Goal: Answer question/provide support: Share knowledge or assist other users

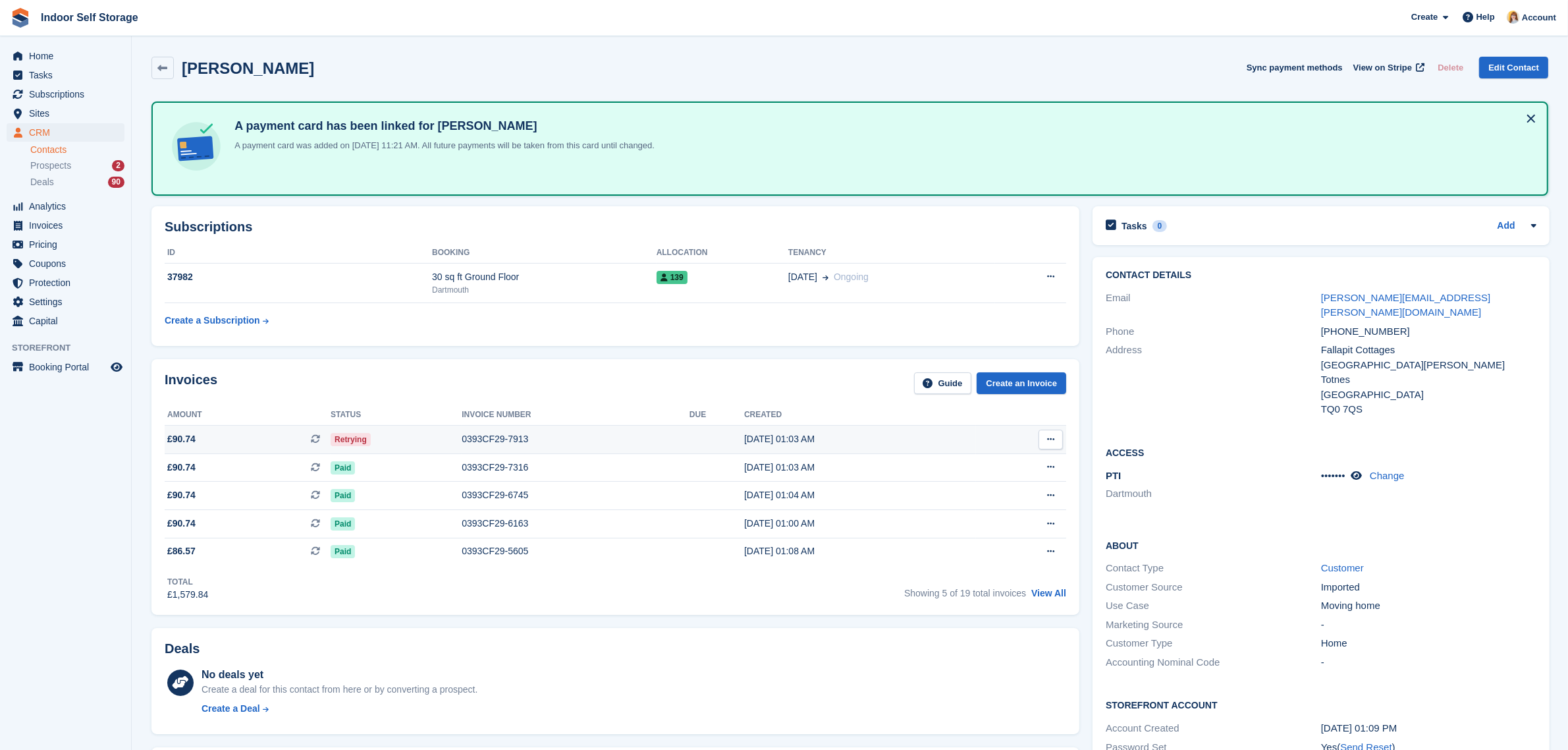
click at [508, 432] on div "0393CF29-7913" at bounding box center [576, 439] width 228 height 14
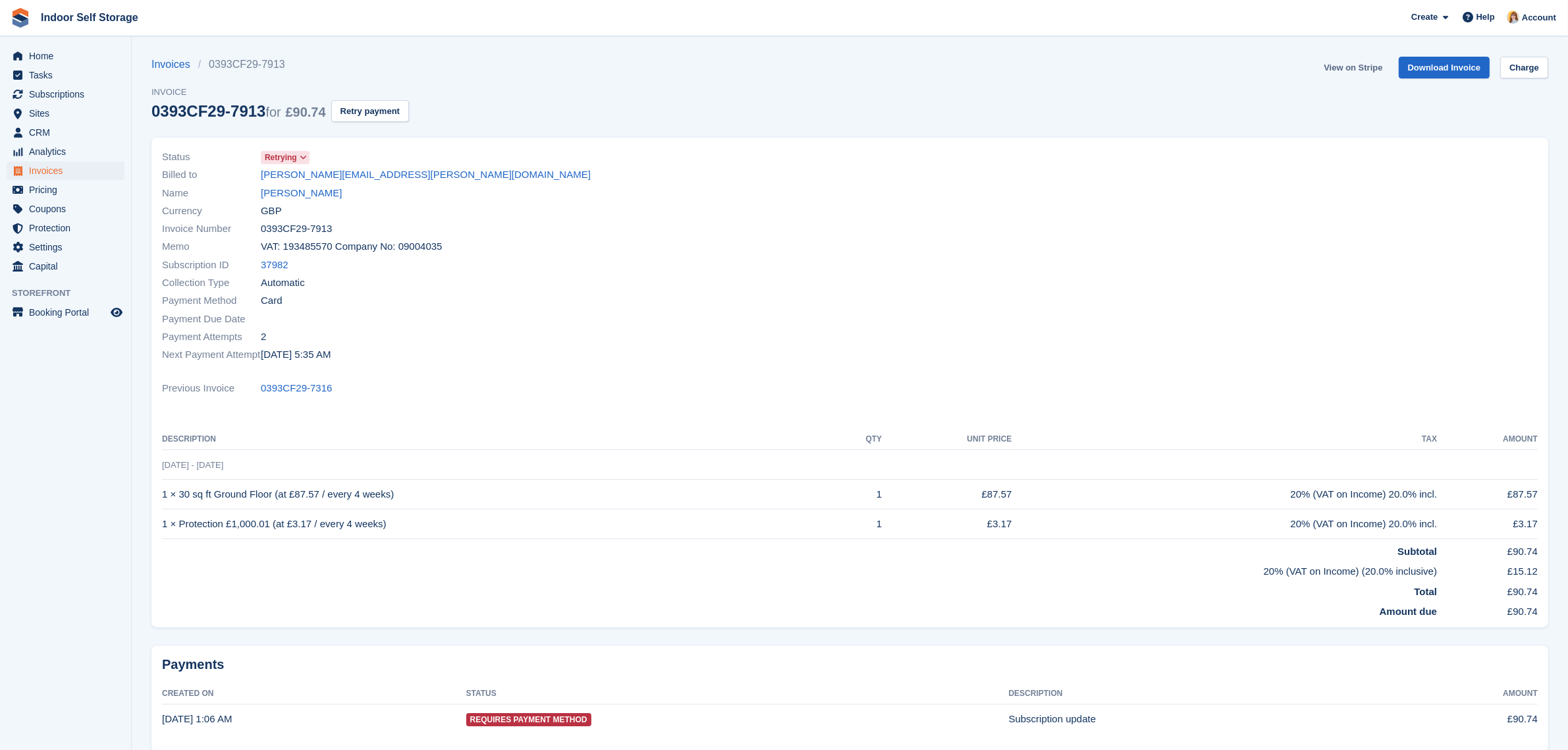
click at [1341, 68] on link "View on Stripe" at bounding box center [1353, 68] width 69 height 22
click at [288, 186] on link "Henry Lott" at bounding box center [301, 193] width 81 height 16
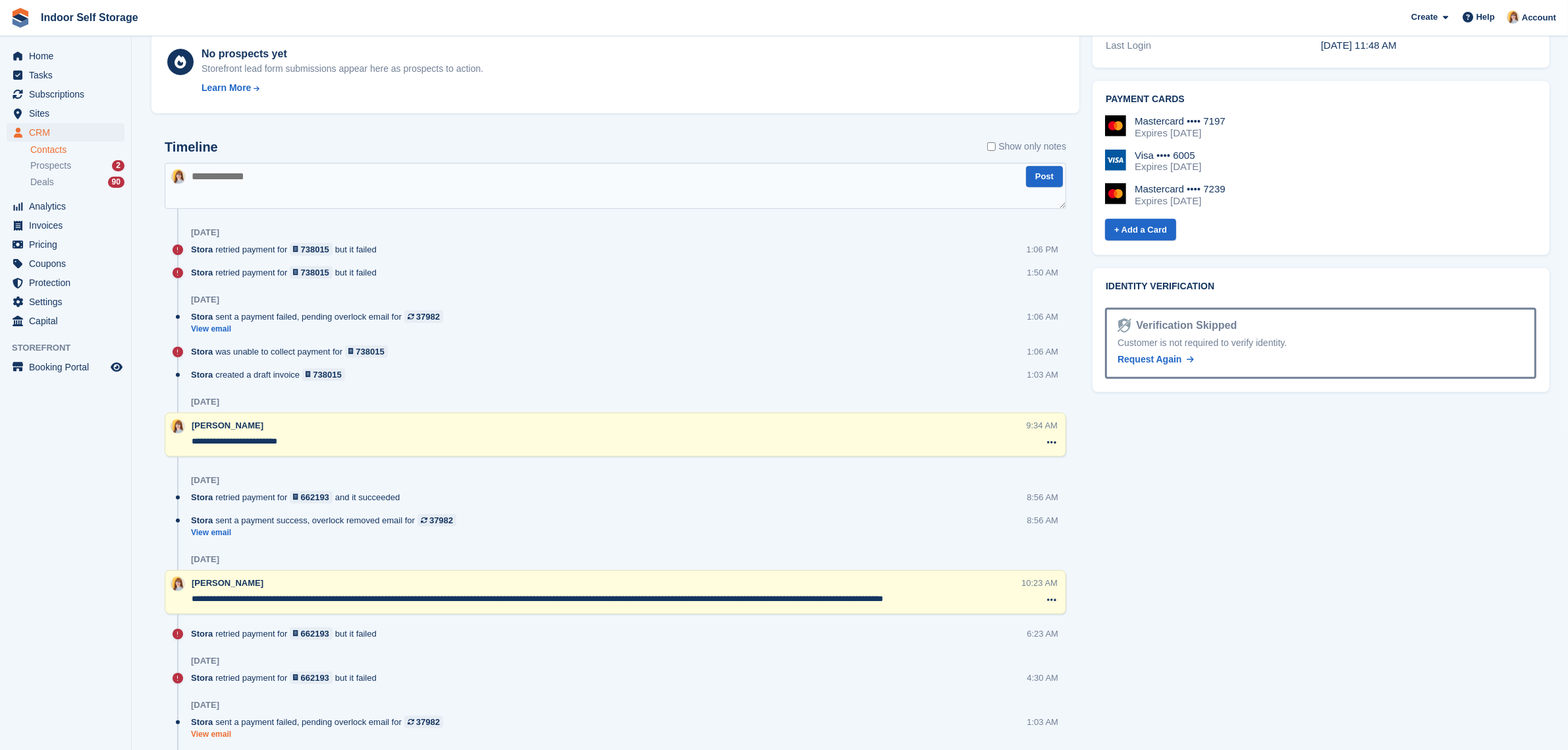
scroll to position [741, 0]
drag, startPoint x: 195, startPoint y: 599, endPoint x: 244, endPoint y: 598, distance: 49.0
click at [244, 598] on textarea "**********" at bounding box center [606, 596] width 829 height 13
drag, startPoint x: 192, startPoint y: 594, endPoint x: 992, endPoint y: 585, distance: 800.1
click at [992, 585] on div "**********" at bounding box center [606, 590] width 830 height 32
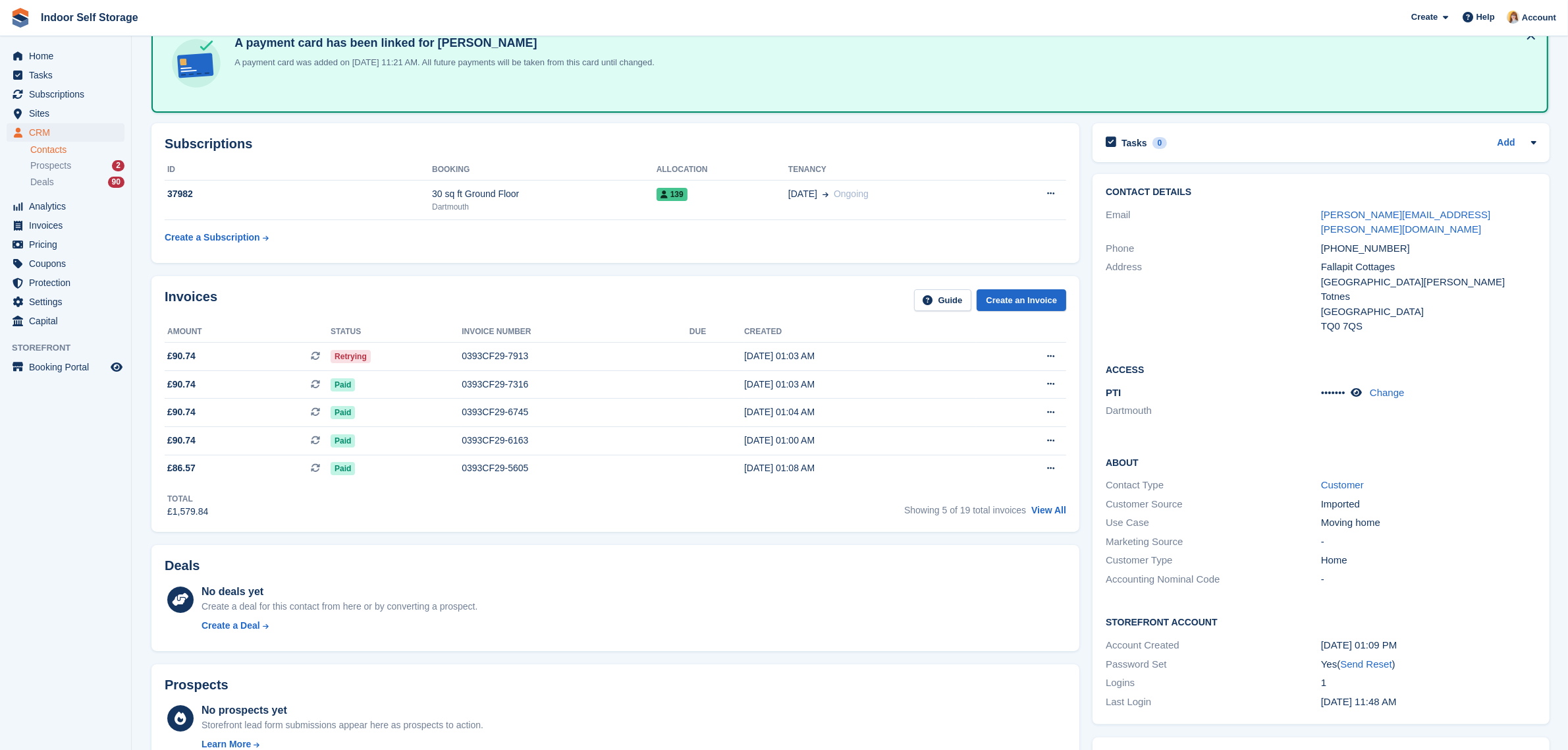
scroll to position [0, 0]
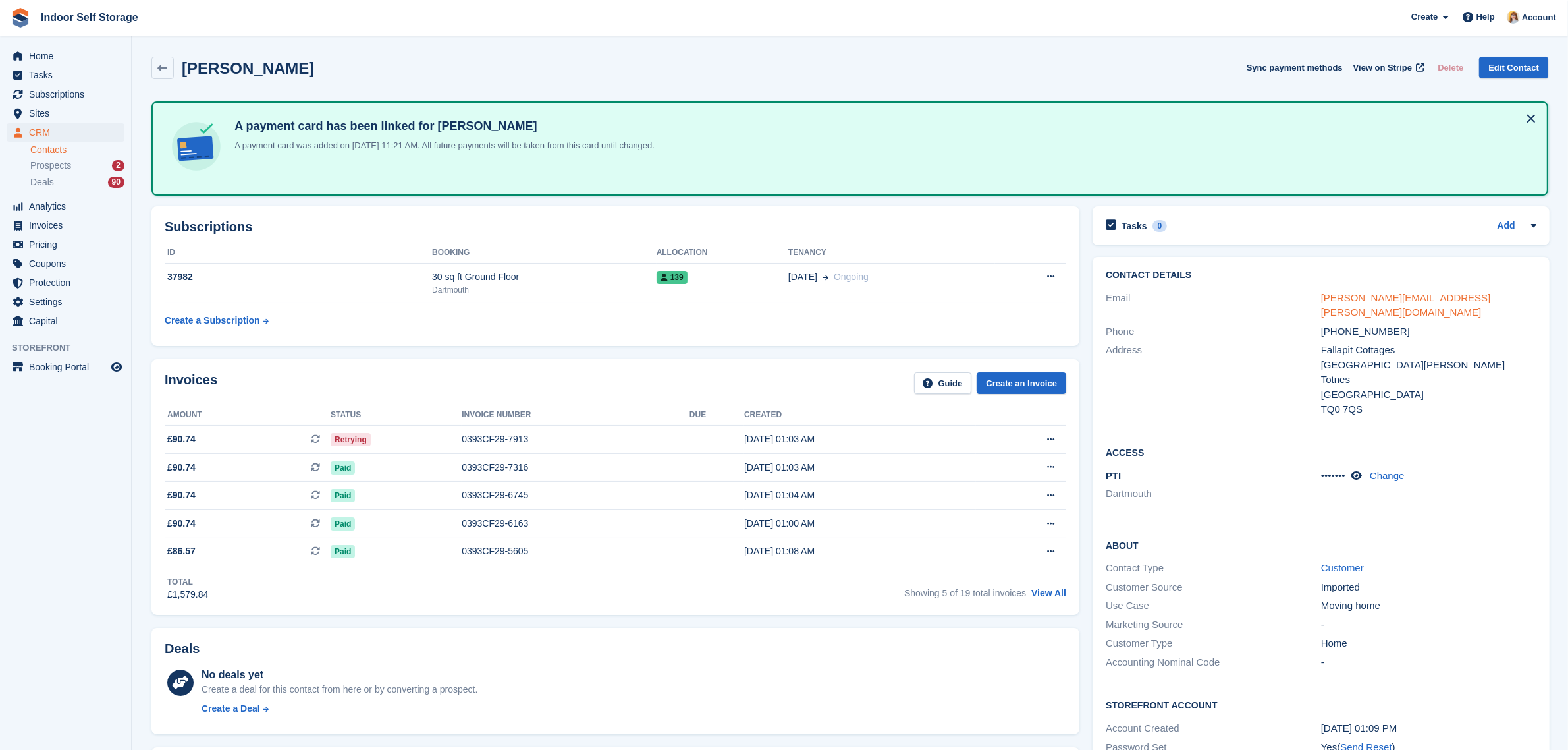
click at [1397, 293] on link "henry.lott@me.com" at bounding box center [1406, 305] width 170 height 26
drag, startPoint x: 1394, startPoint y: 313, endPoint x: 1317, endPoint y: 320, distance: 77.3
click at [1317, 322] on div "Phone +447828035059" at bounding box center [1321, 332] width 431 height 19
copy div "+447828035059"
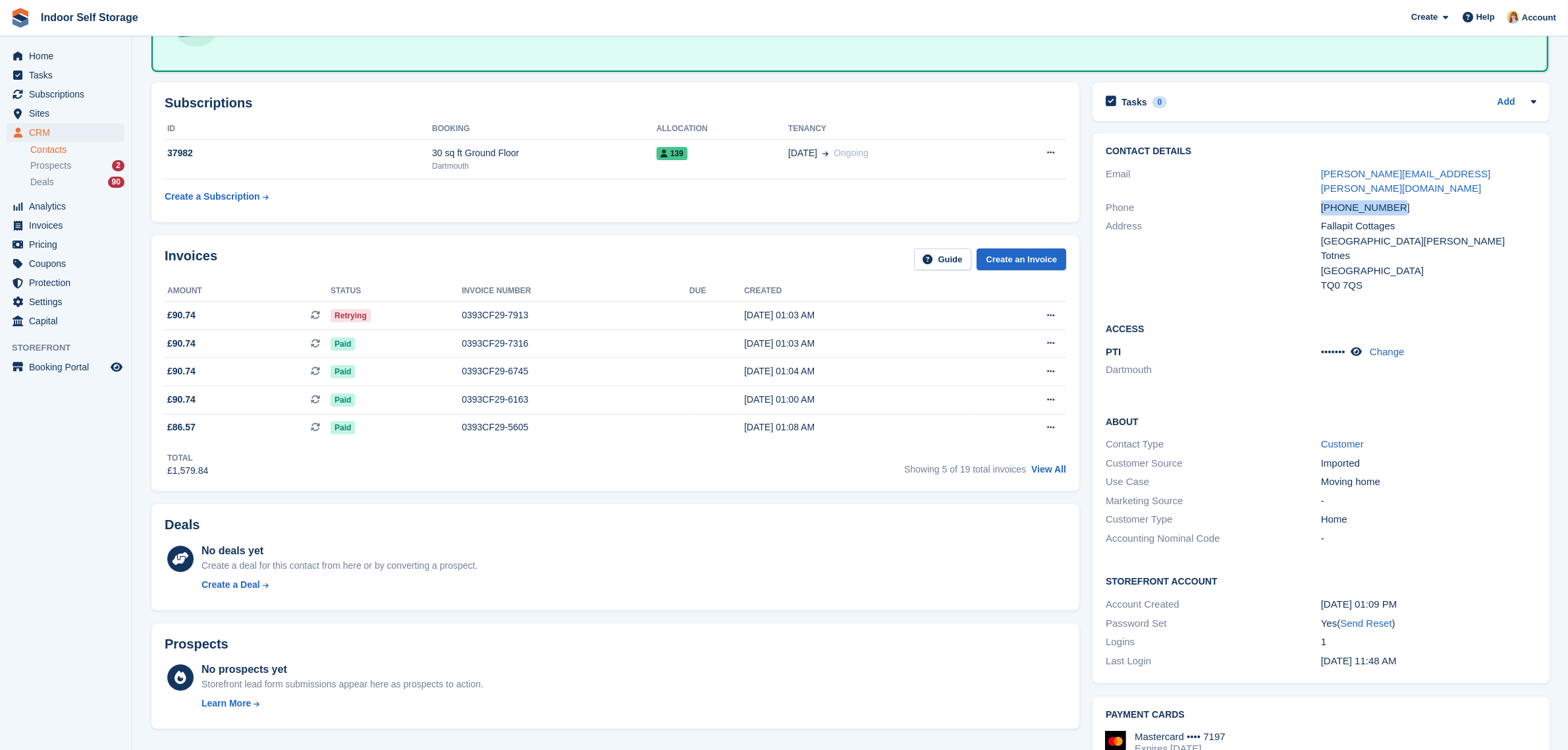
scroll to position [329, 0]
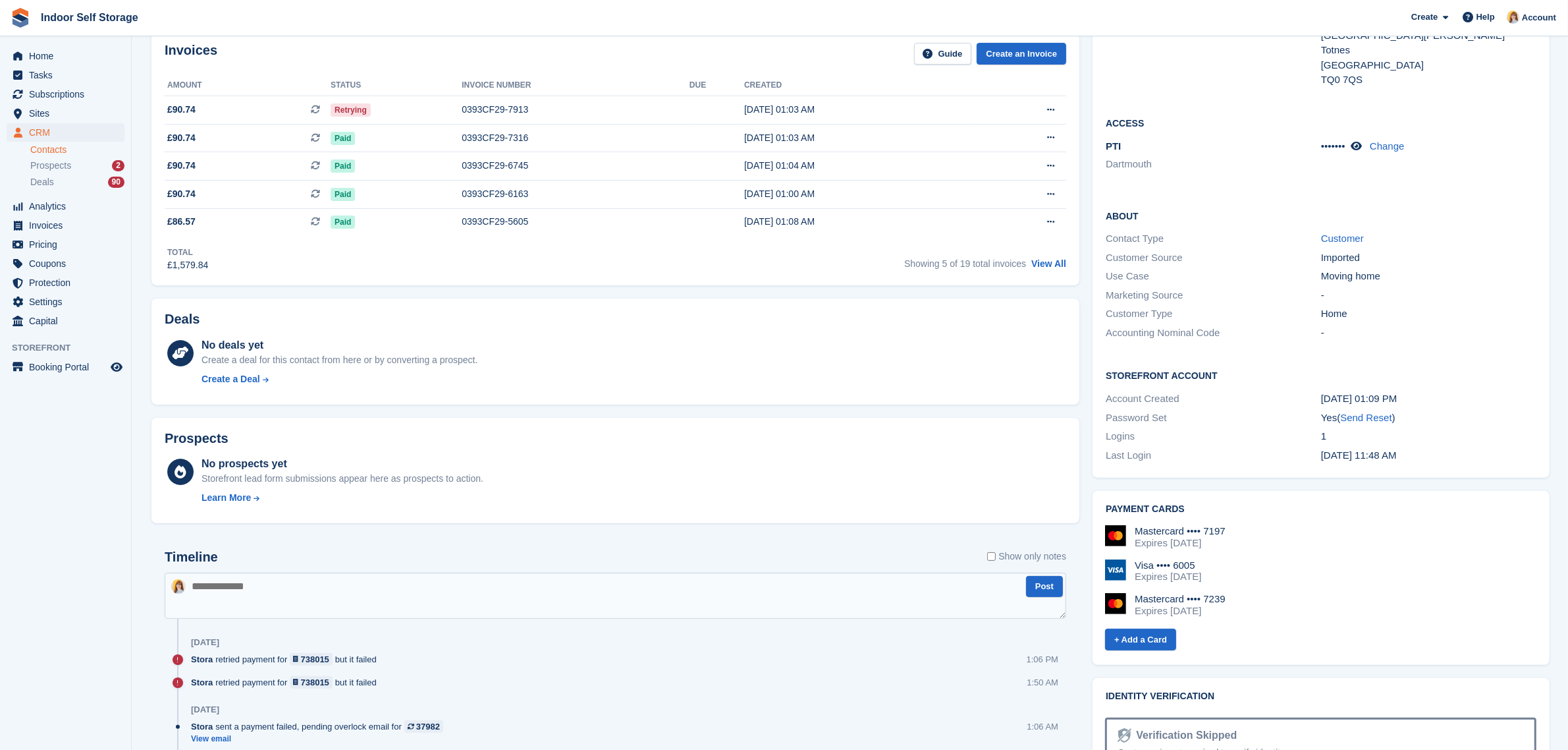
click at [233, 591] on textarea at bounding box center [616, 595] width 902 height 46
paste textarea "**********"
type textarea "**********"
drag, startPoint x: 290, startPoint y: 598, endPoint x: 170, endPoint y: 598, distance: 120.0
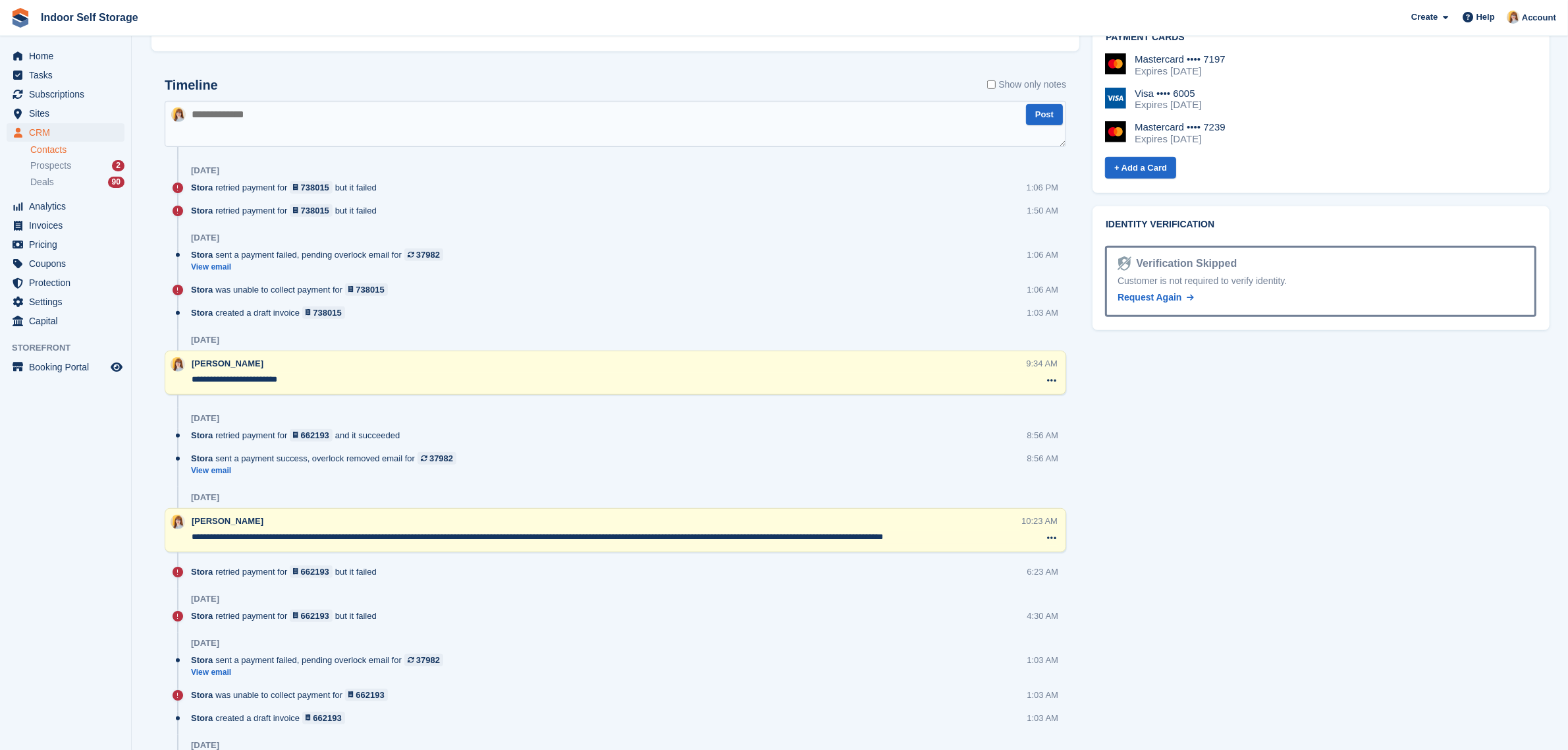
scroll to position [824, 0]
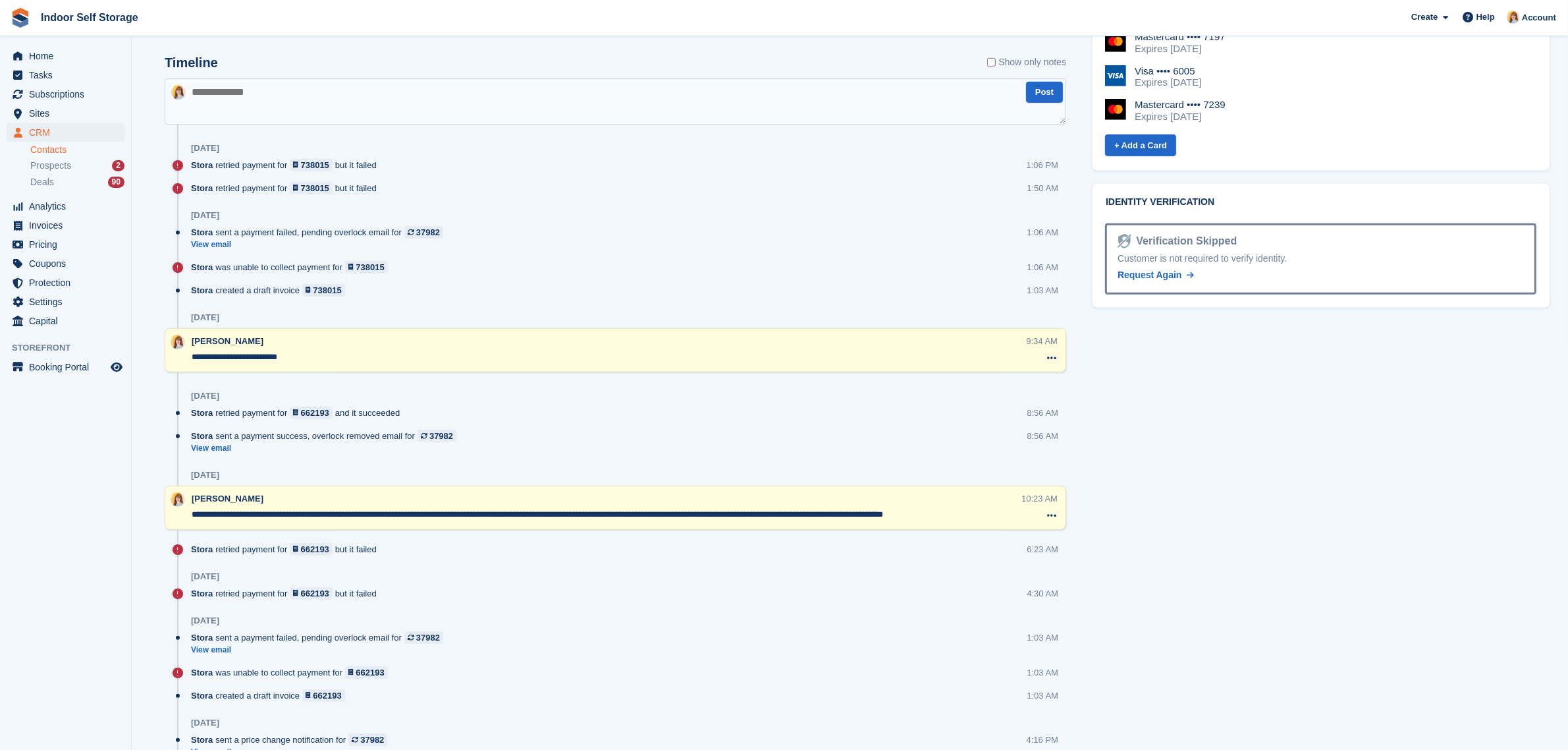
drag, startPoint x: 194, startPoint y: 515, endPoint x: 991, endPoint y: 511, distance: 797.0
click at [991, 511] on textarea "**********" at bounding box center [606, 514] width 829 height 13
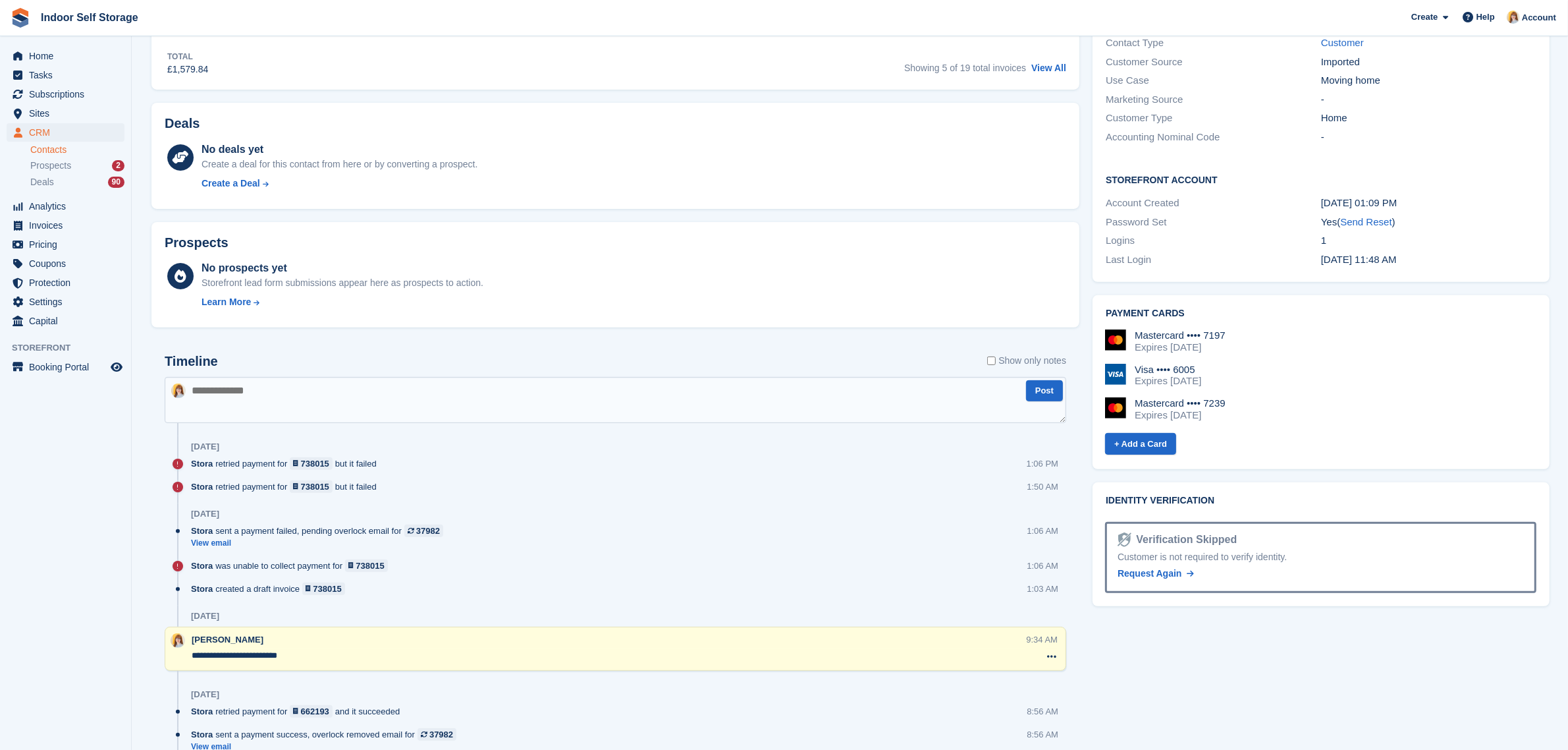
scroll to position [494, 0]
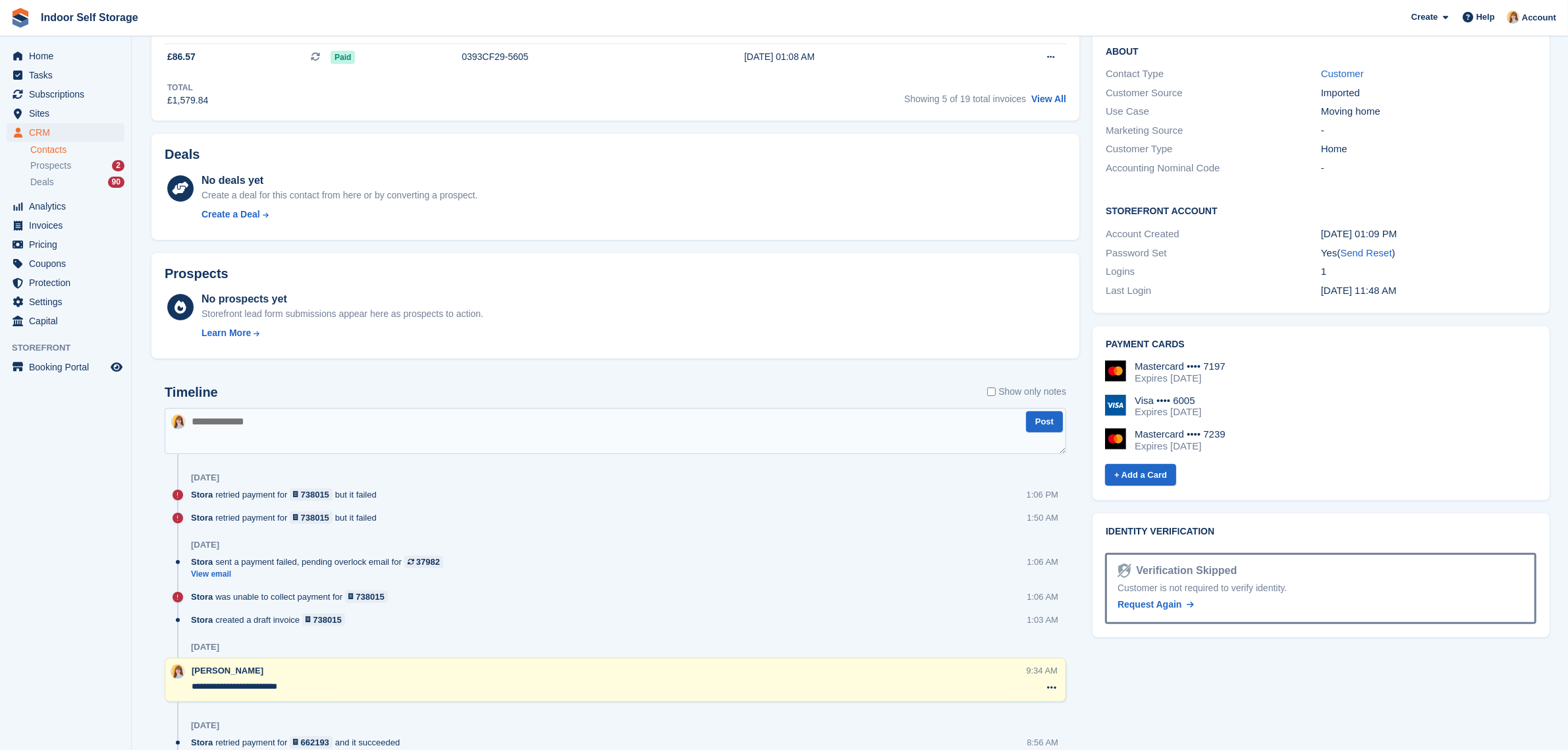
click at [245, 432] on textarea at bounding box center [616, 430] width 902 height 46
paste textarea "**********"
type textarea "**********"
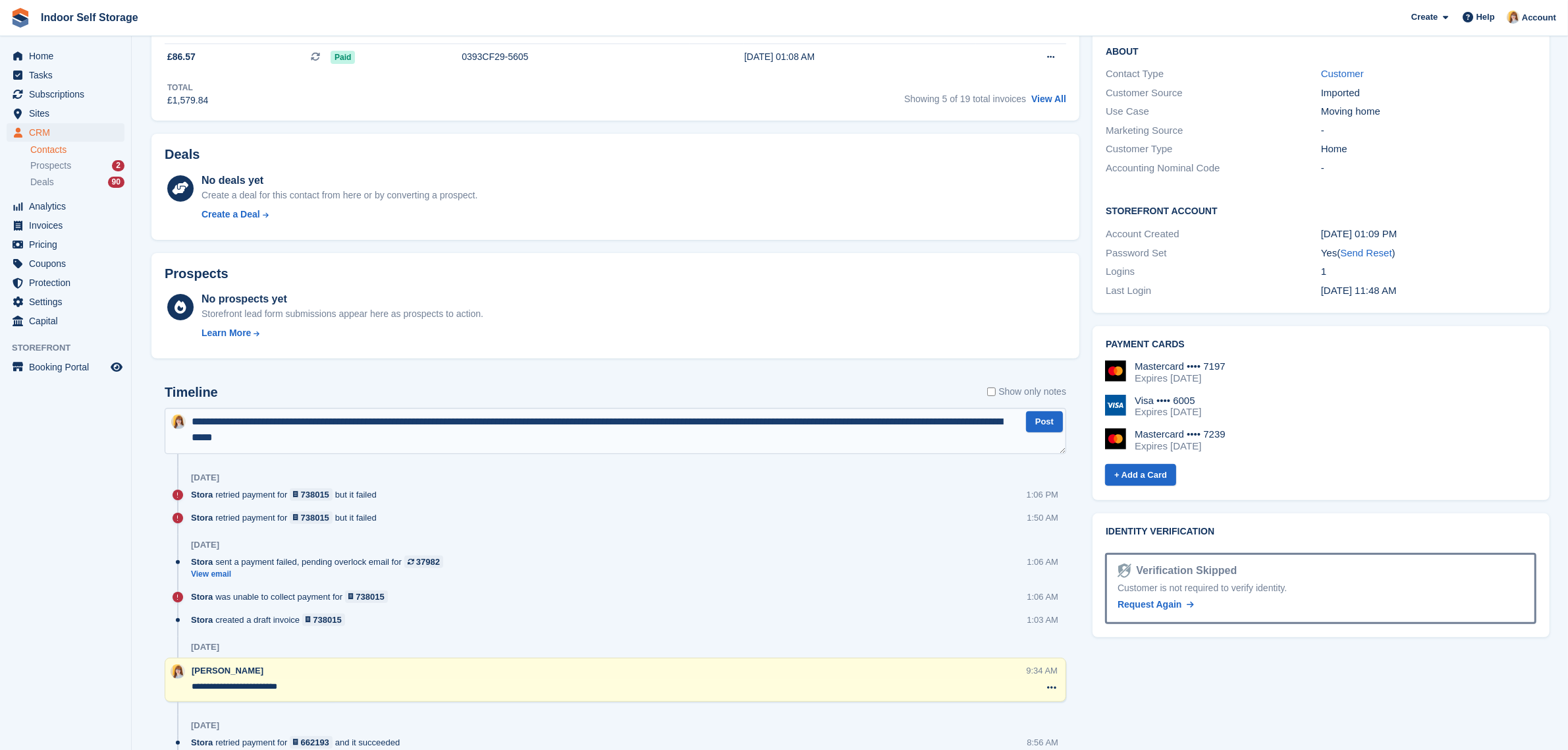
click at [189, 418] on textarea "**********" at bounding box center [616, 430] width 902 height 46
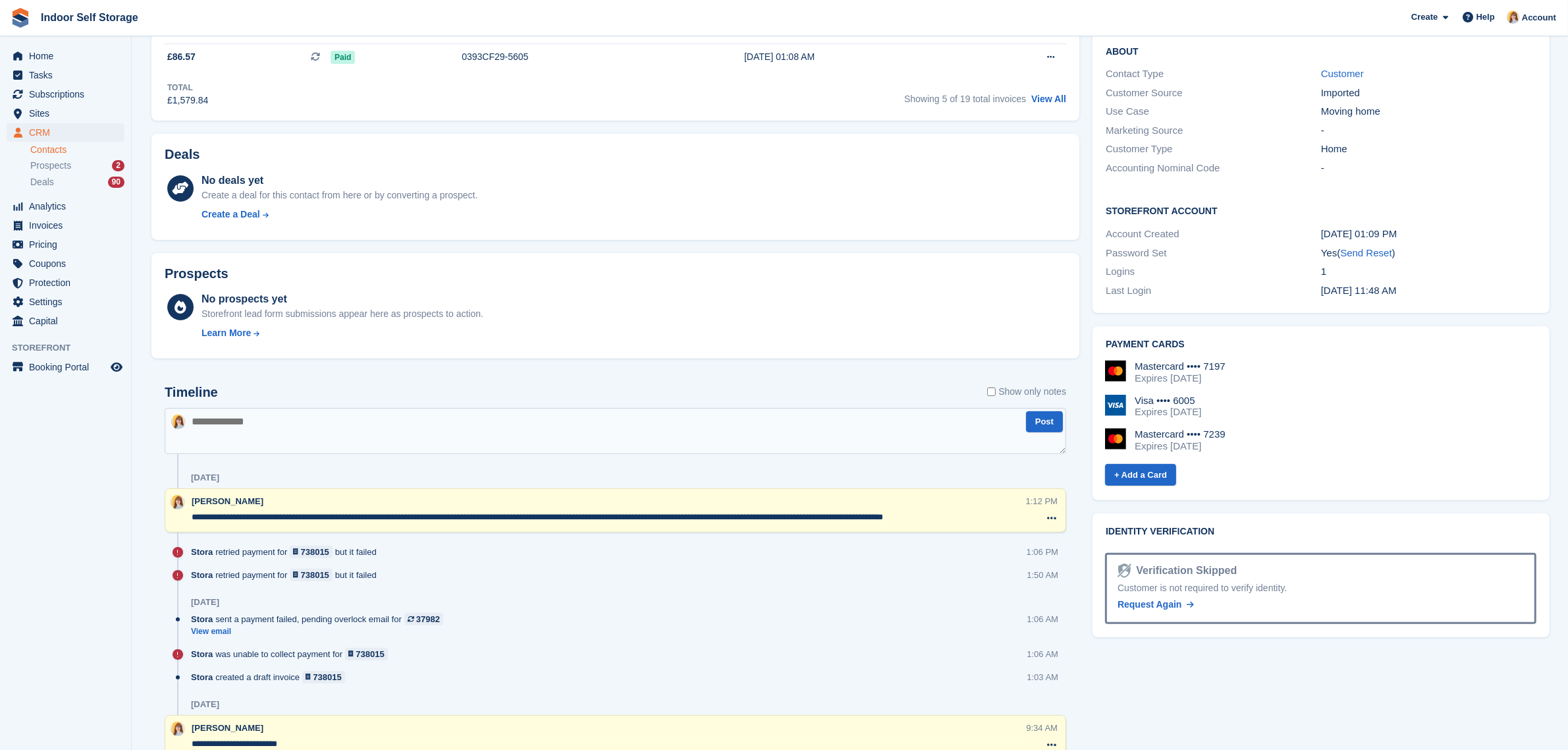
click at [192, 515] on textarea "**********" at bounding box center [609, 517] width 834 height 13
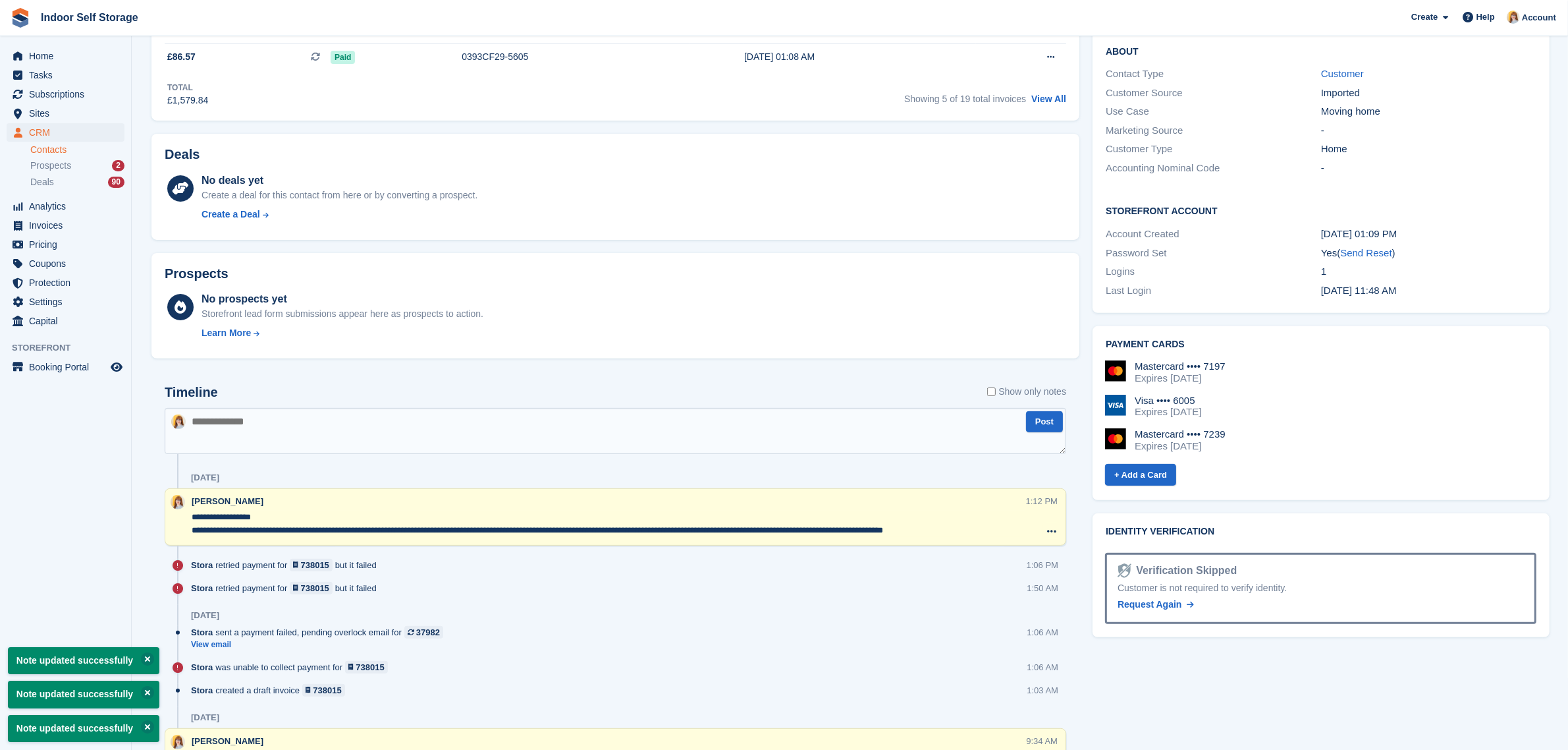
click at [387, 518] on textarea "**********" at bounding box center [609, 524] width 834 height 26
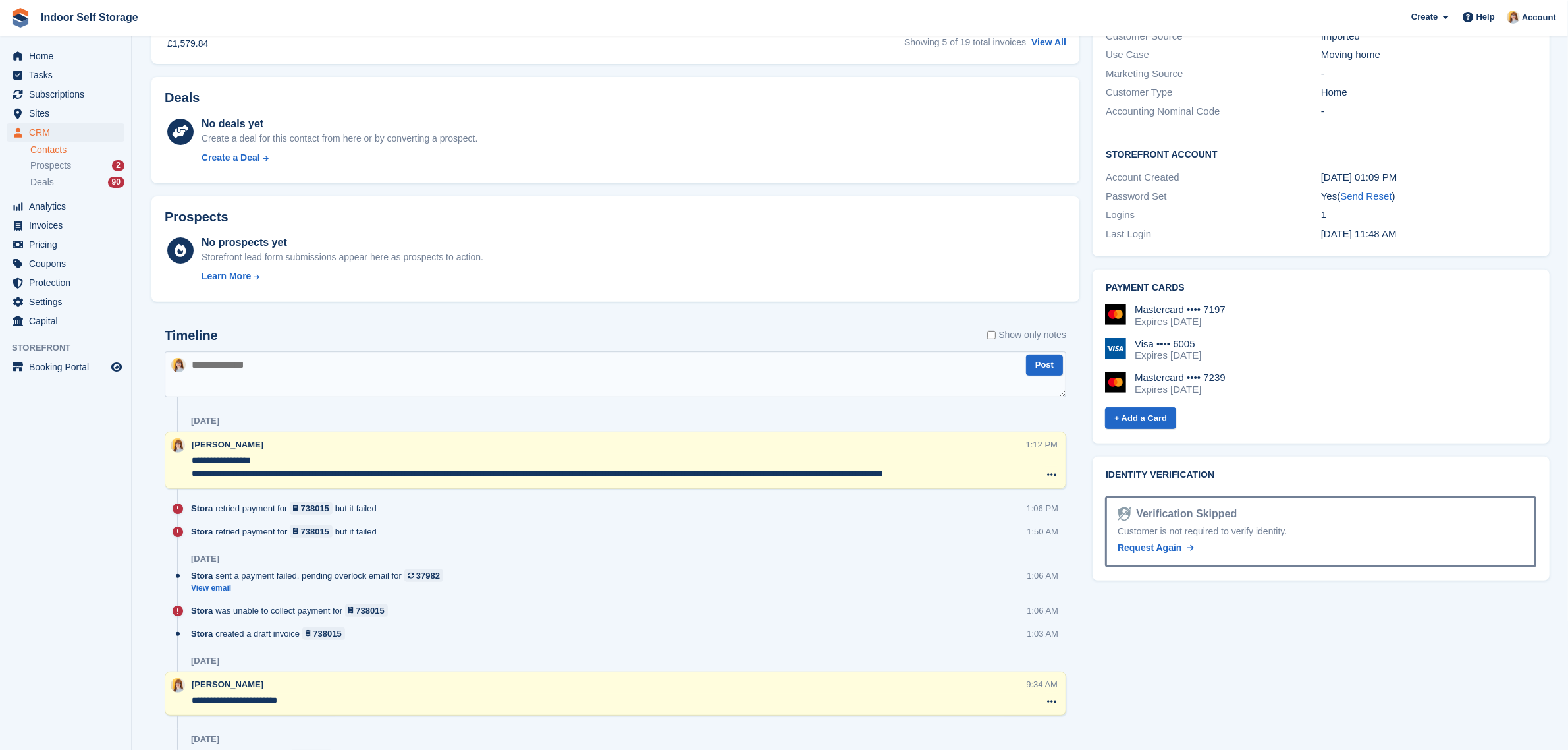
scroll to position [576, 0]
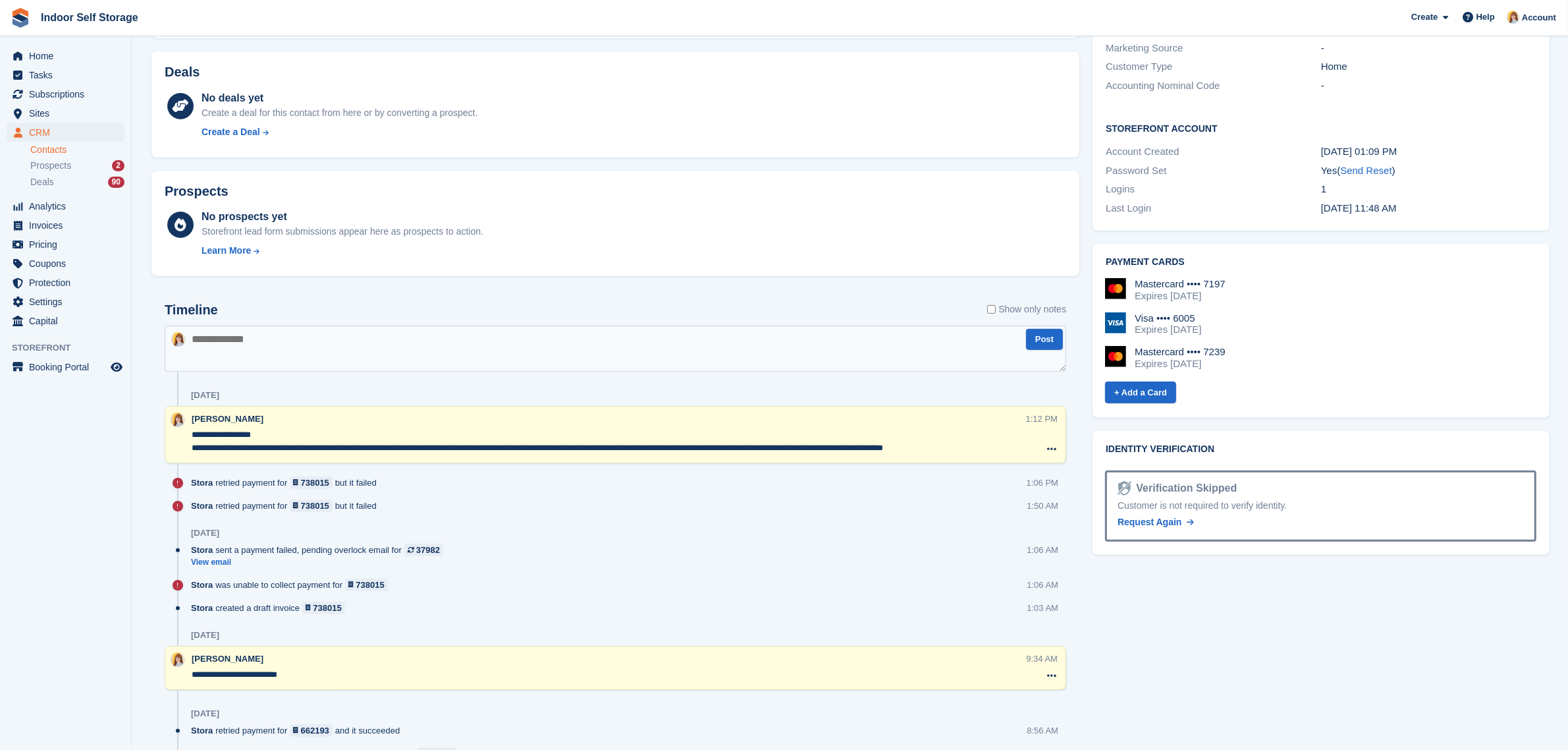
type textarea "**********"
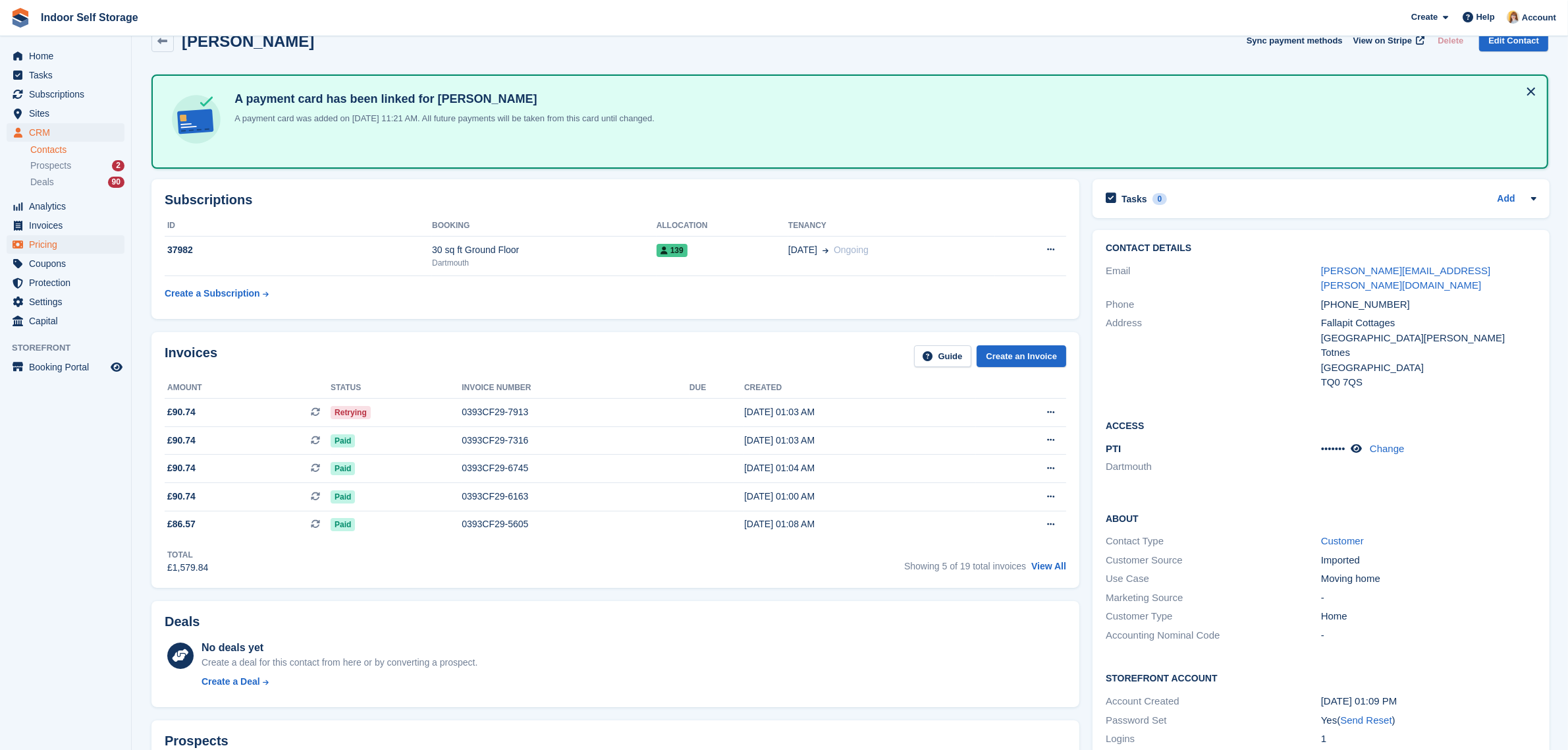
scroll to position [0, 0]
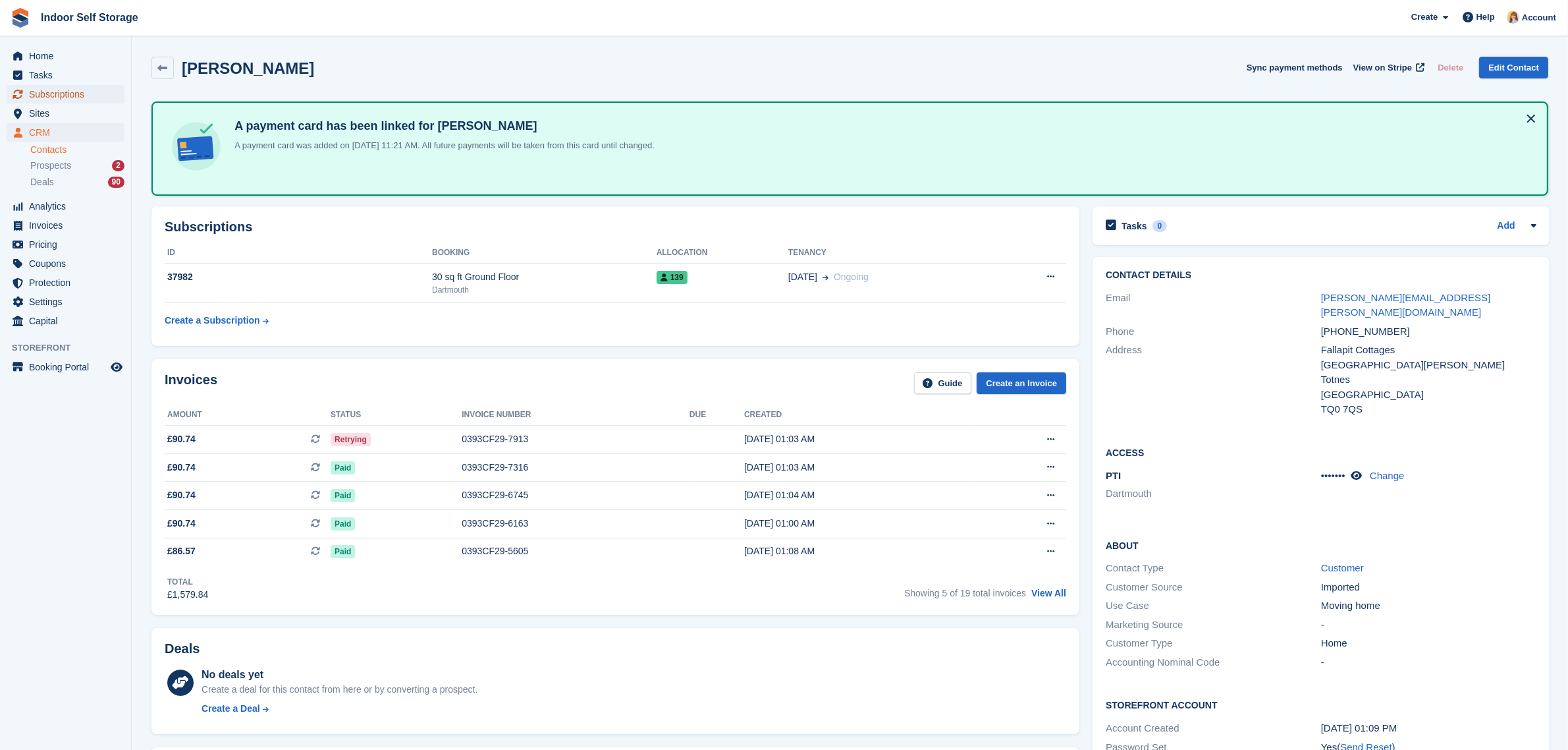
click at [50, 93] on span "Subscriptions" at bounding box center [68, 94] width 79 height 19
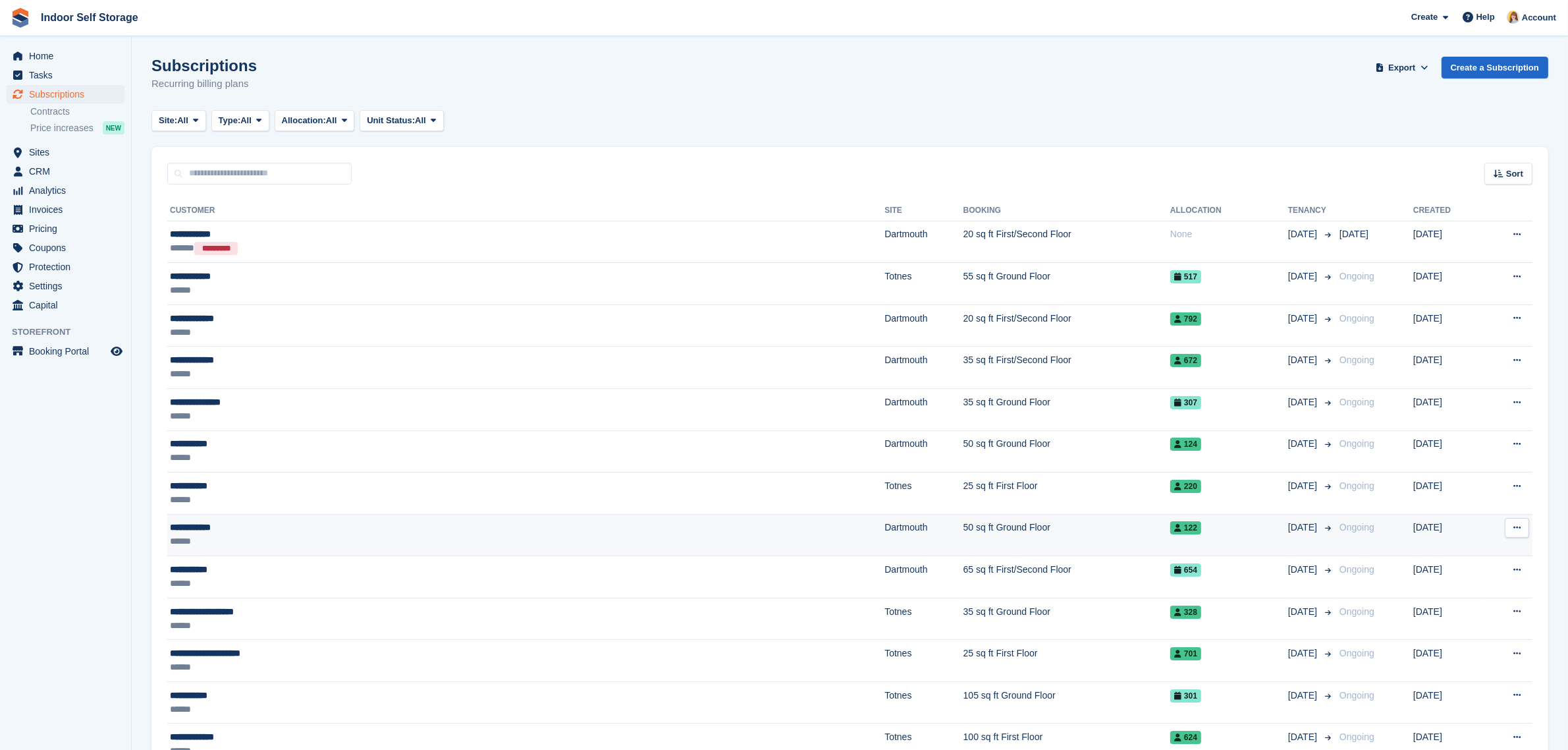
click at [241, 550] on td "**********" at bounding box center [526, 535] width 717 height 42
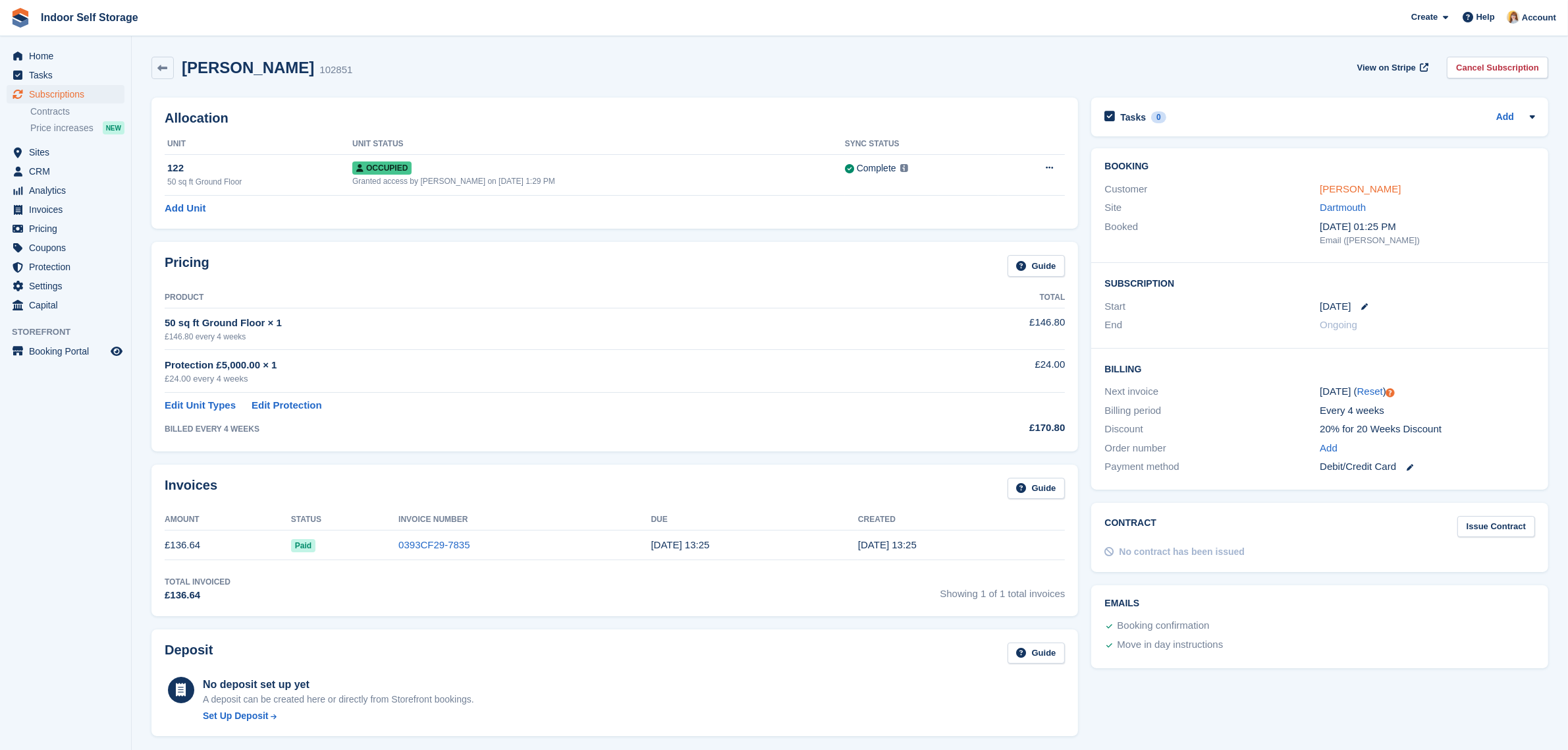
click at [1355, 186] on link "Nicholas May" at bounding box center [1360, 189] width 81 height 11
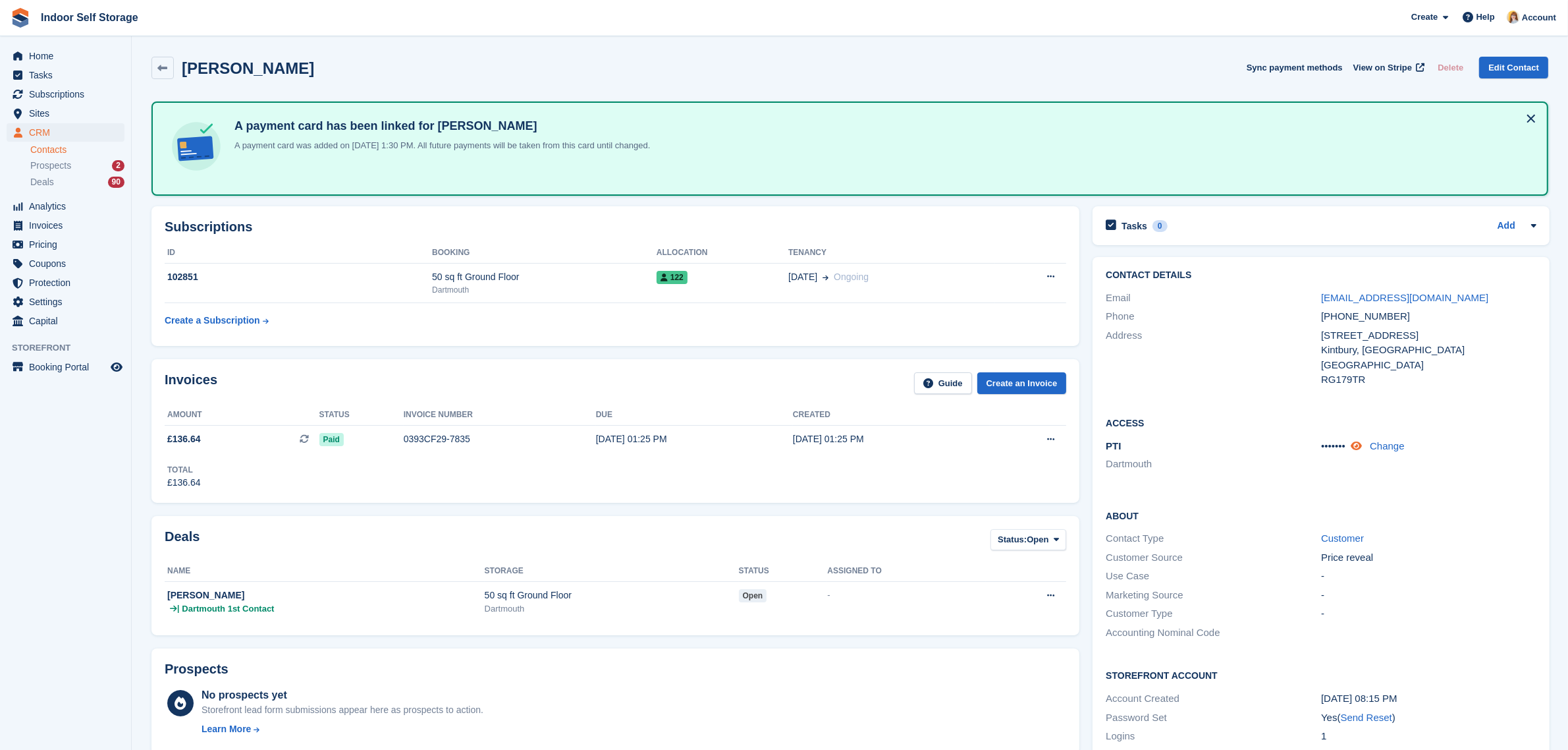
click at [1358, 446] on icon at bounding box center [1356, 446] width 11 height 10
click at [41, 88] on span "Subscriptions" at bounding box center [68, 94] width 79 height 19
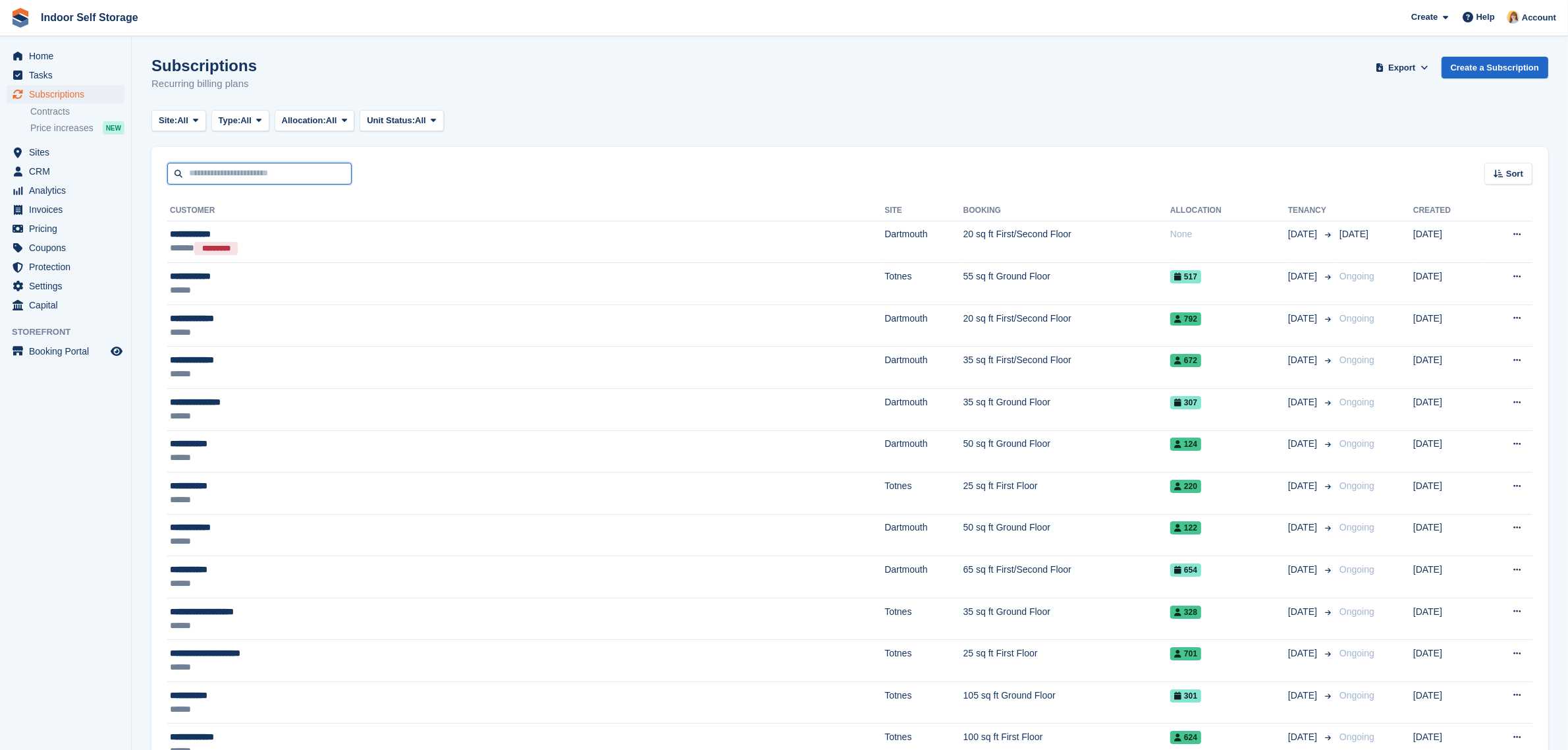
click at [288, 176] on input "text" at bounding box center [260, 174] width 185 height 22
click at [242, 172] on input "text" at bounding box center [260, 174] width 185 height 22
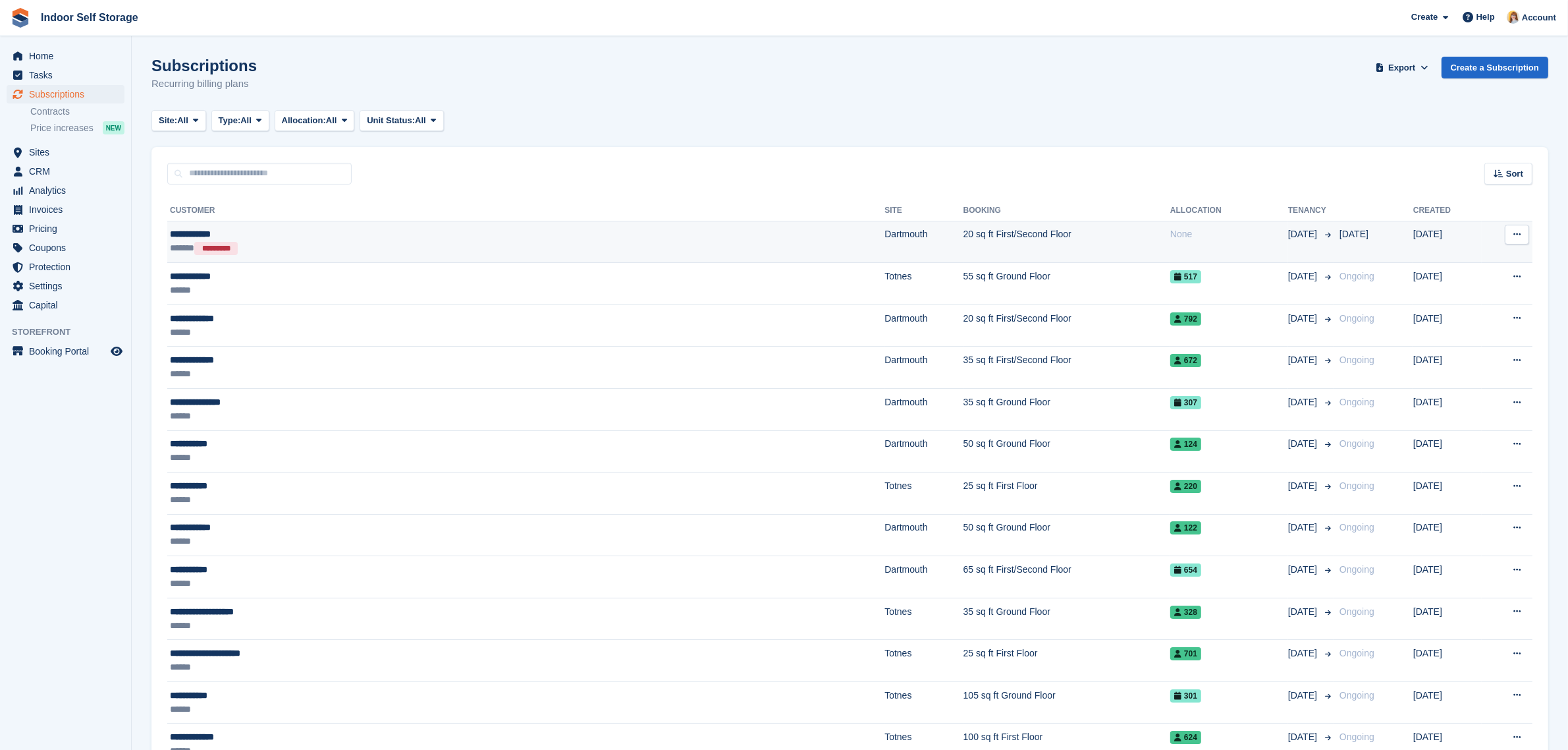
click at [290, 244] on div "****** *********" at bounding box center [365, 248] width 390 height 14
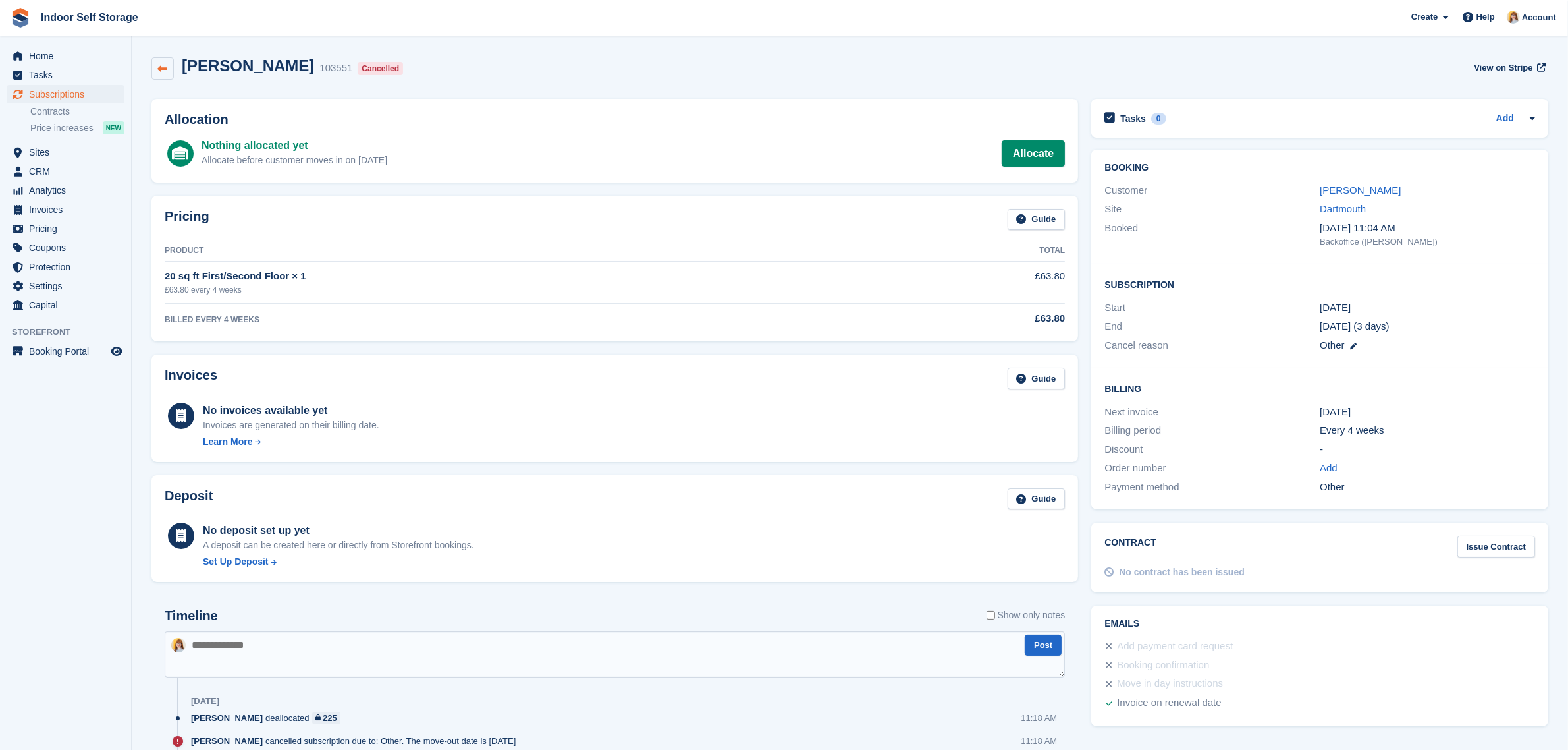
click at [168, 68] on link at bounding box center [162, 68] width 23 height 23
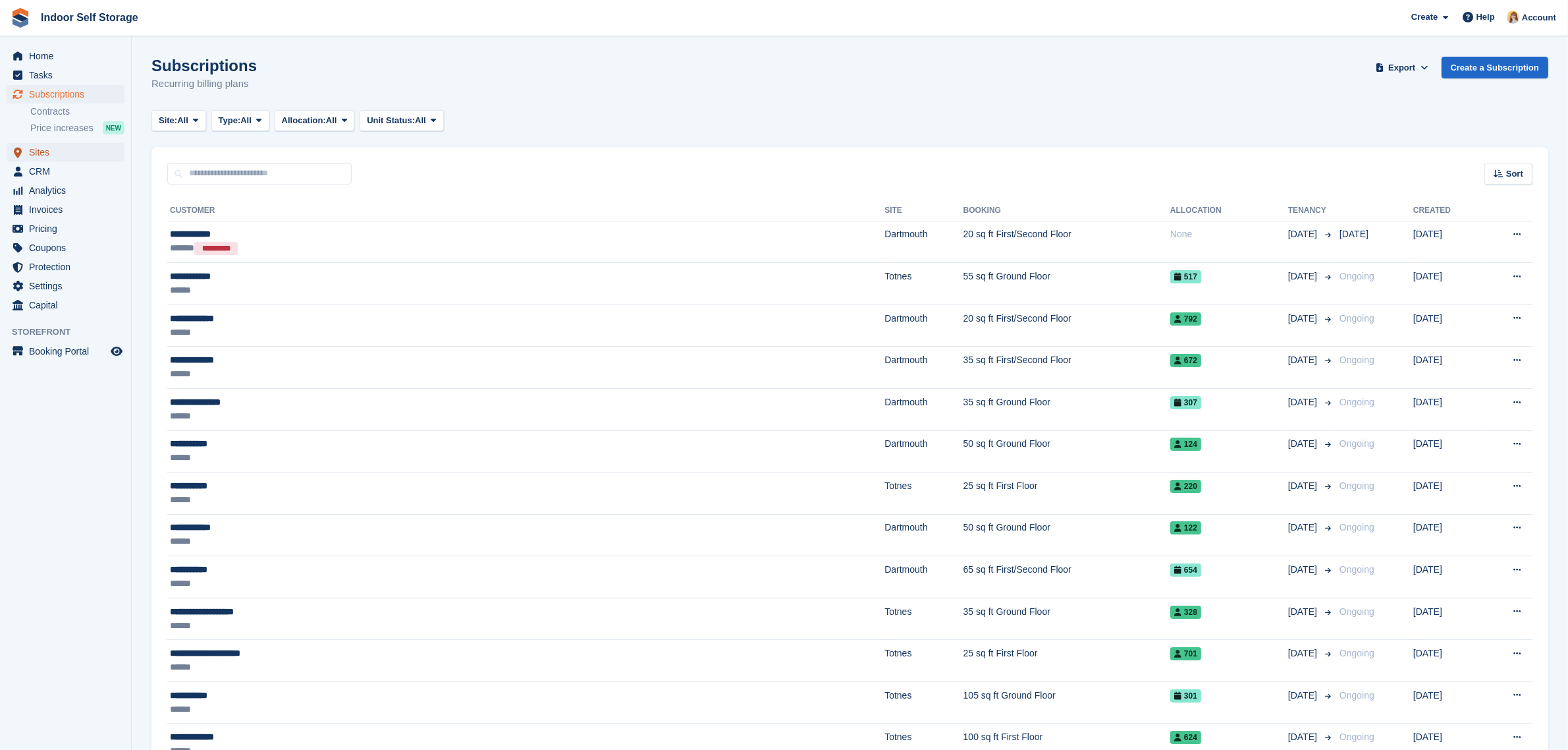
click at [43, 150] on span "Sites" at bounding box center [68, 152] width 79 height 19
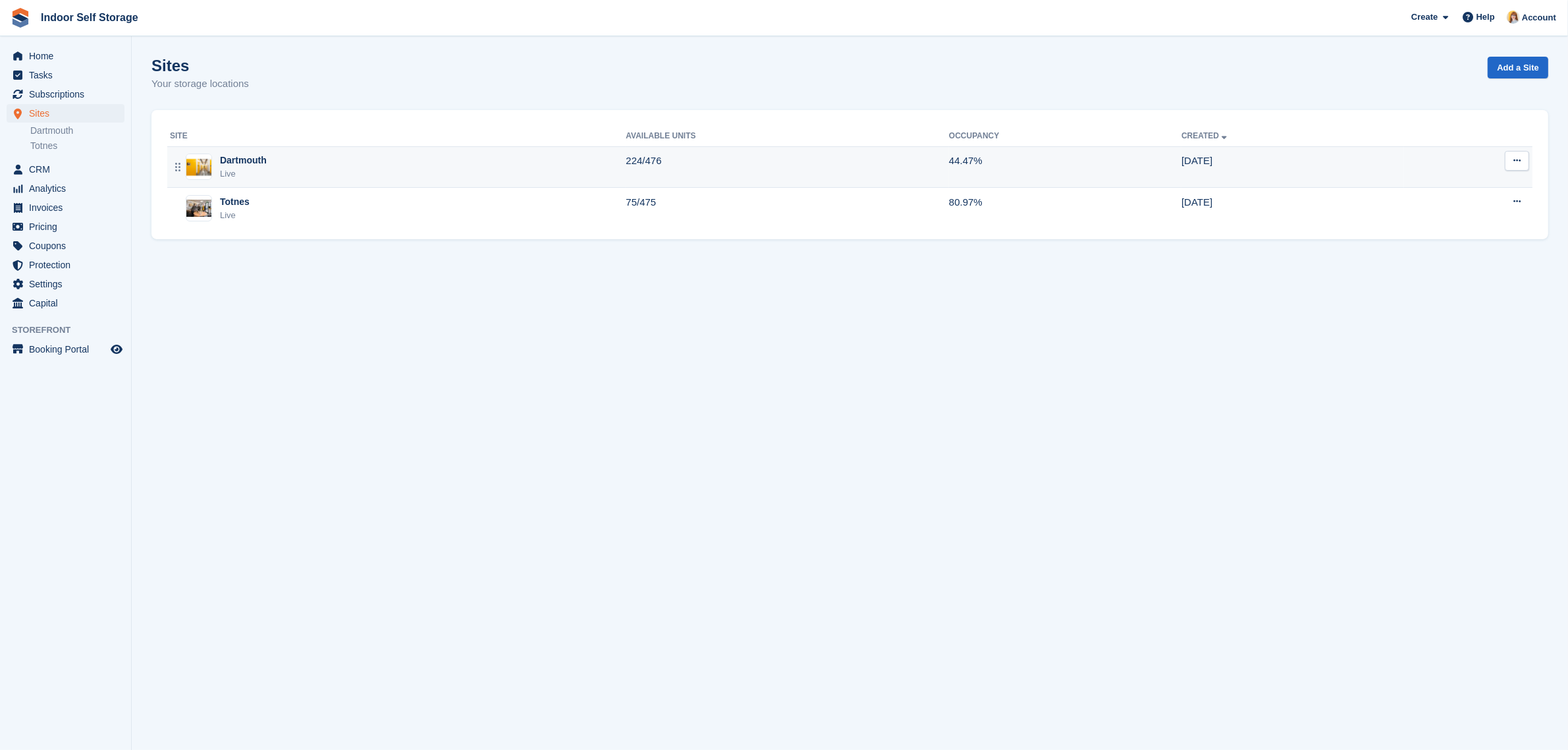
click at [277, 167] on div "Dartmouth Live" at bounding box center [397, 167] width 456 height 27
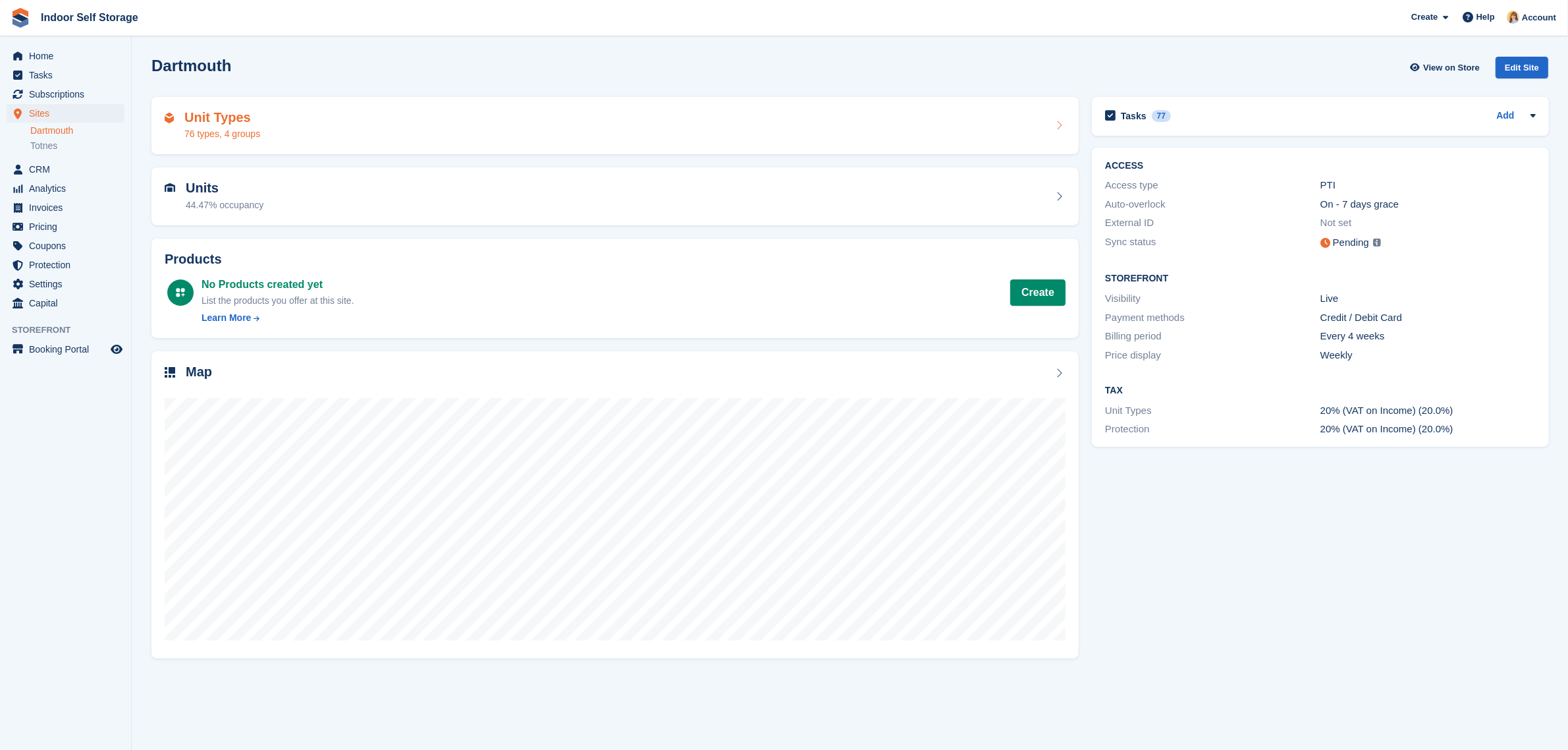
click at [313, 124] on div "Unit Types 76 types, 4 groups" at bounding box center [615, 126] width 901 height 32
click at [390, 192] on div "Units 44.47% occupancy" at bounding box center [615, 196] width 901 height 32
click at [599, 124] on div "Unit Types 76 types, 4 groups" at bounding box center [615, 126] width 901 height 32
click at [469, 130] on div "Unit Types 76 types, 4 groups" at bounding box center [615, 126] width 901 height 32
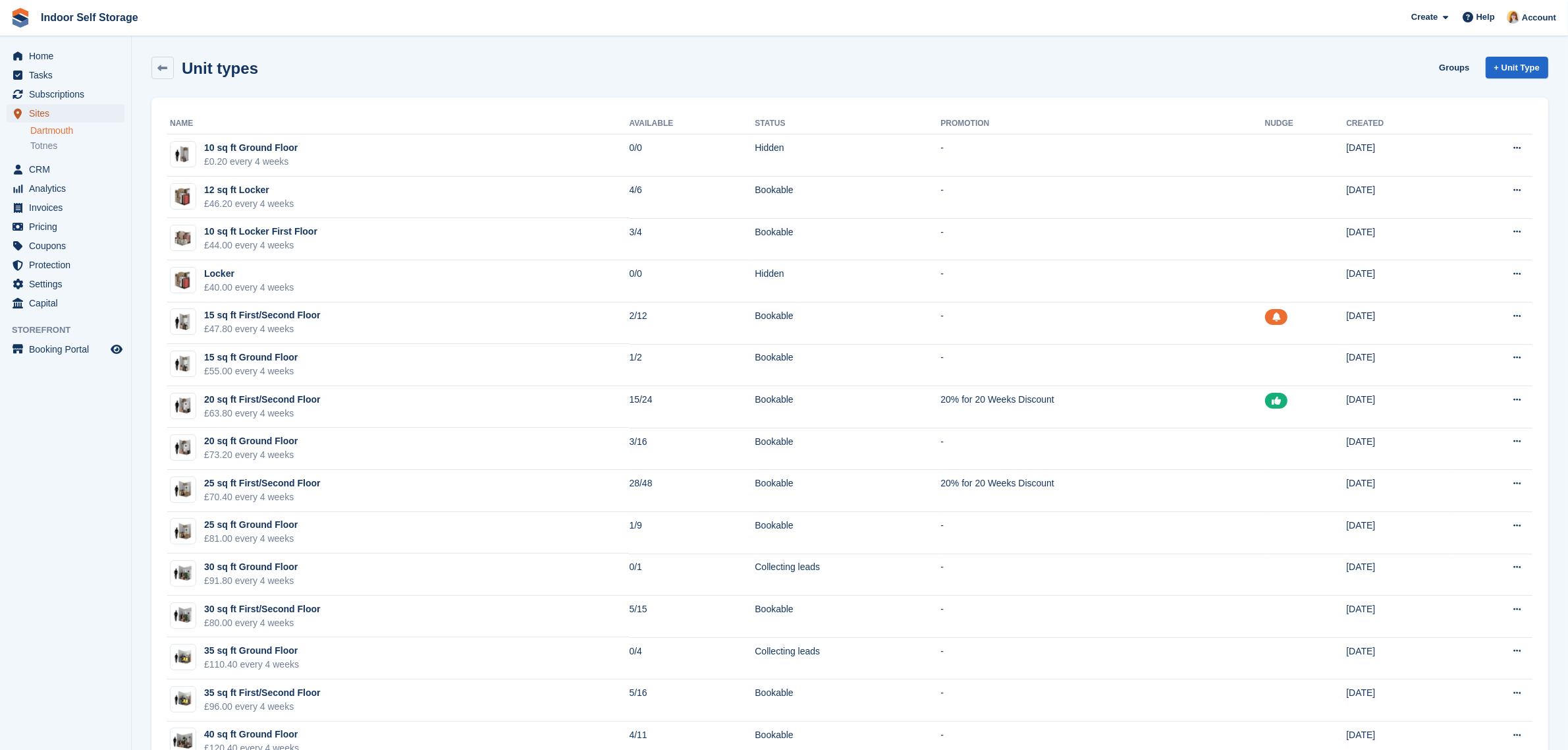
click at [38, 116] on span "Sites" at bounding box center [68, 113] width 79 height 19
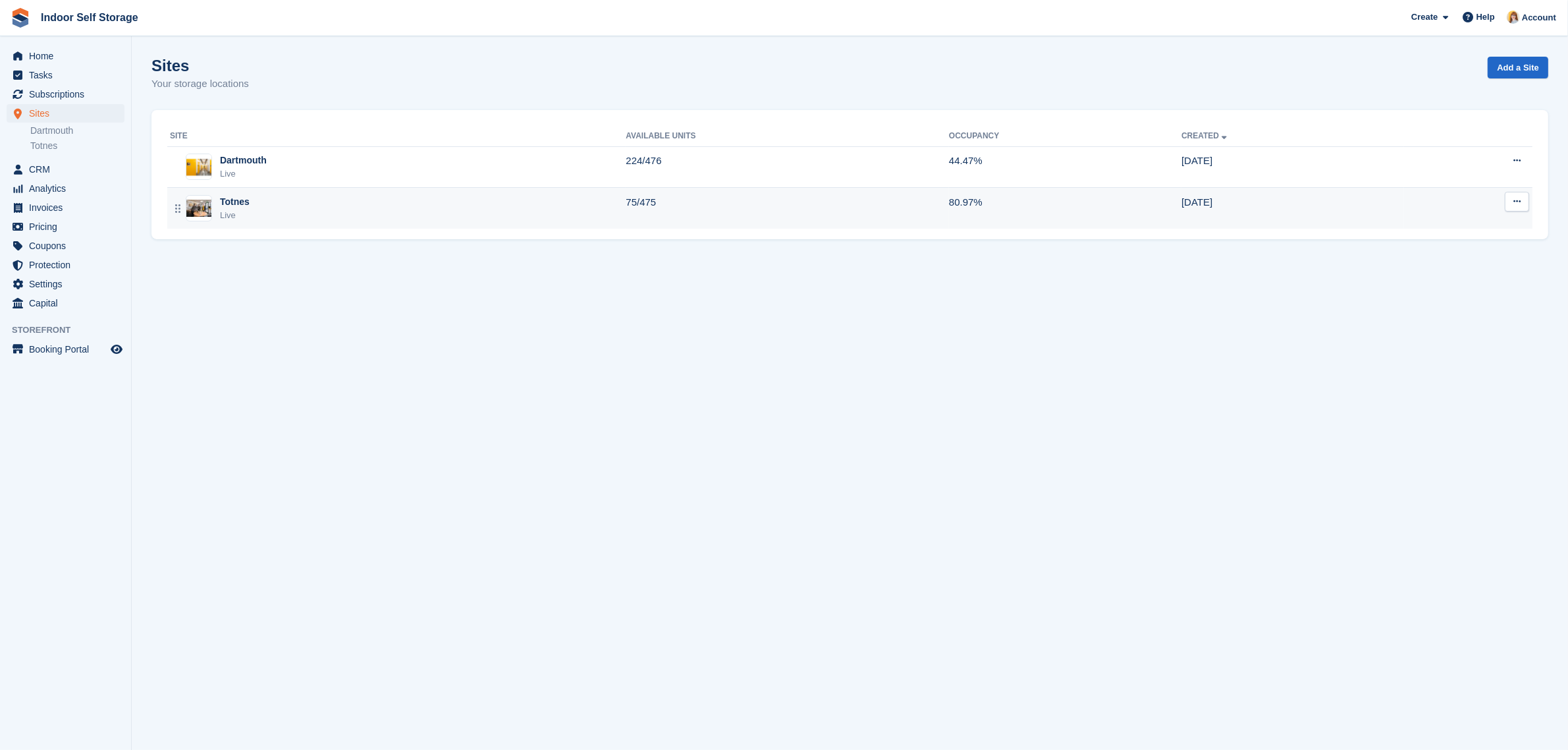
click at [442, 210] on div "Totnes Live" at bounding box center [397, 208] width 456 height 27
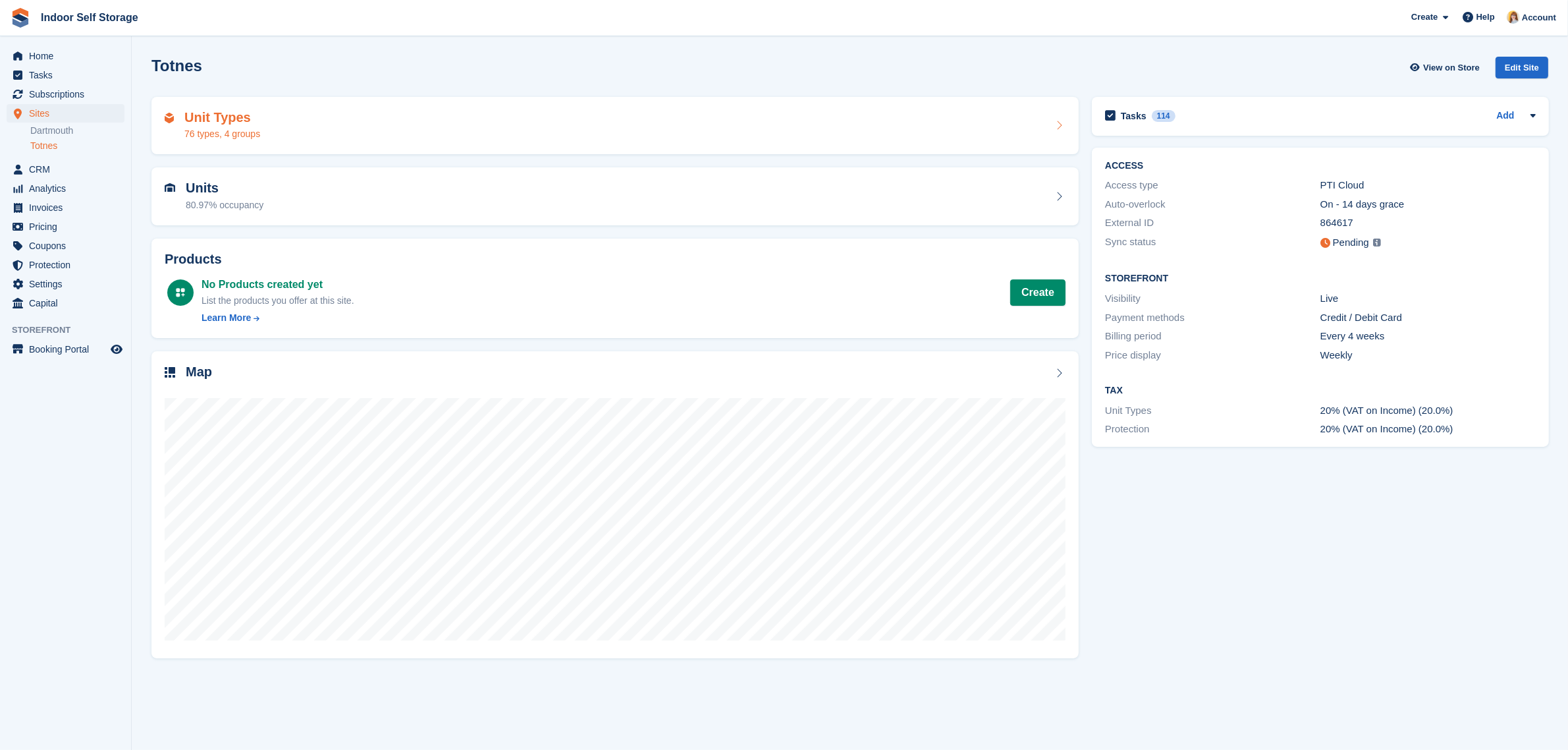
click at [424, 141] on div "Unit Types 76 types, 4 groups" at bounding box center [615, 126] width 901 height 32
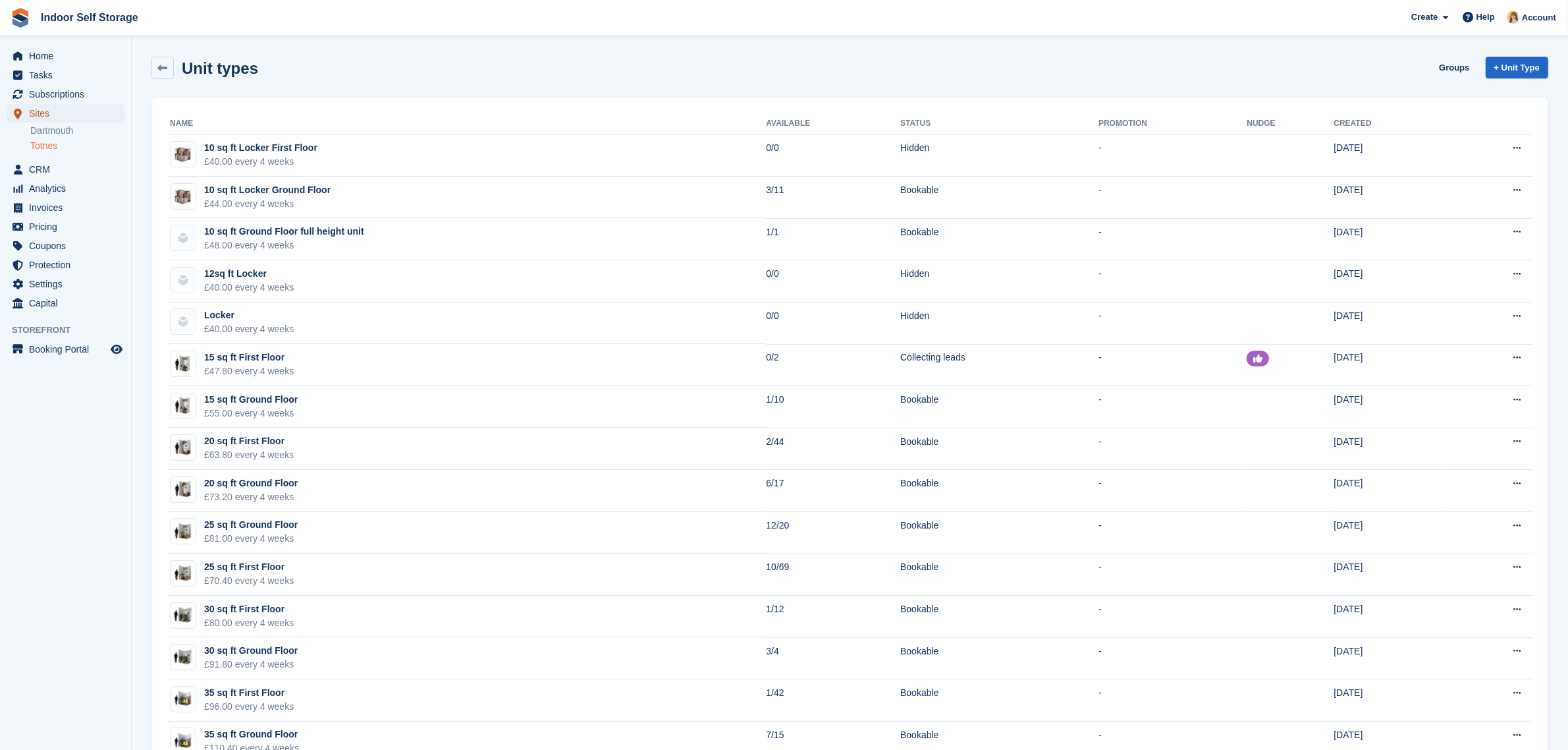
click at [50, 113] on span "Sites" at bounding box center [68, 113] width 79 height 19
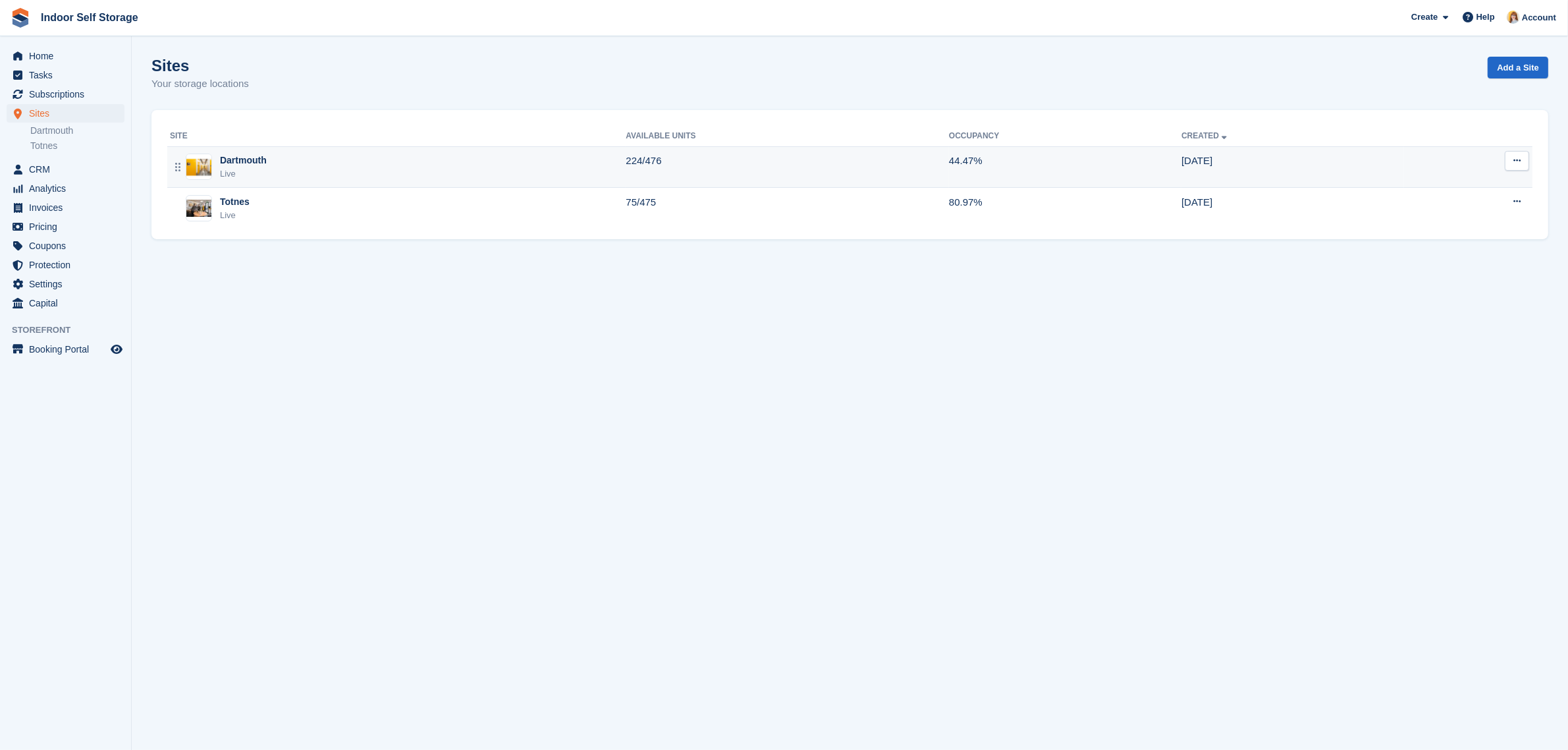
click at [287, 175] on div "Dartmouth Live" at bounding box center [397, 167] width 456 height 27
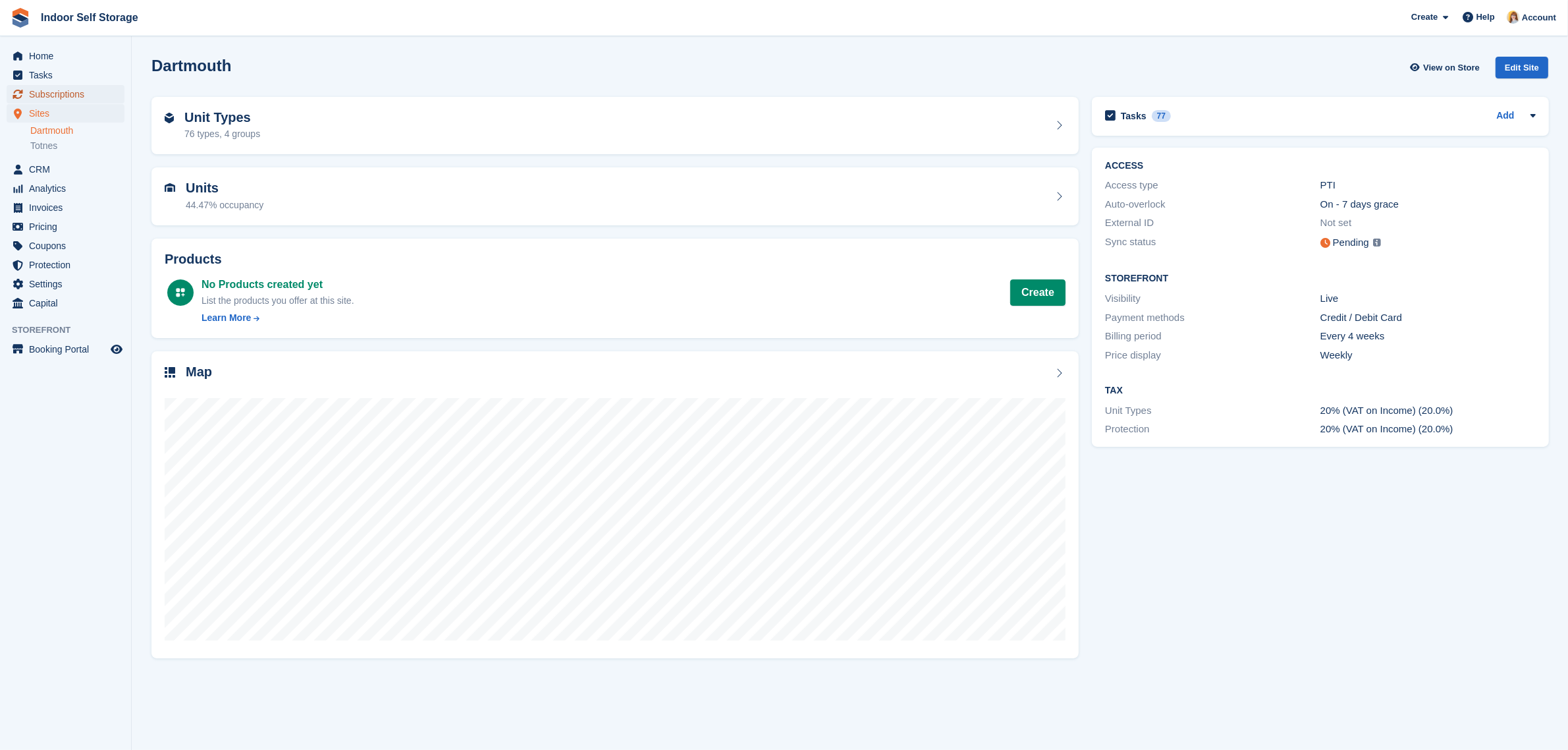
click at [44, 89] on span "Subscriptions" at bounding box center [68, 94] width 79 height 19
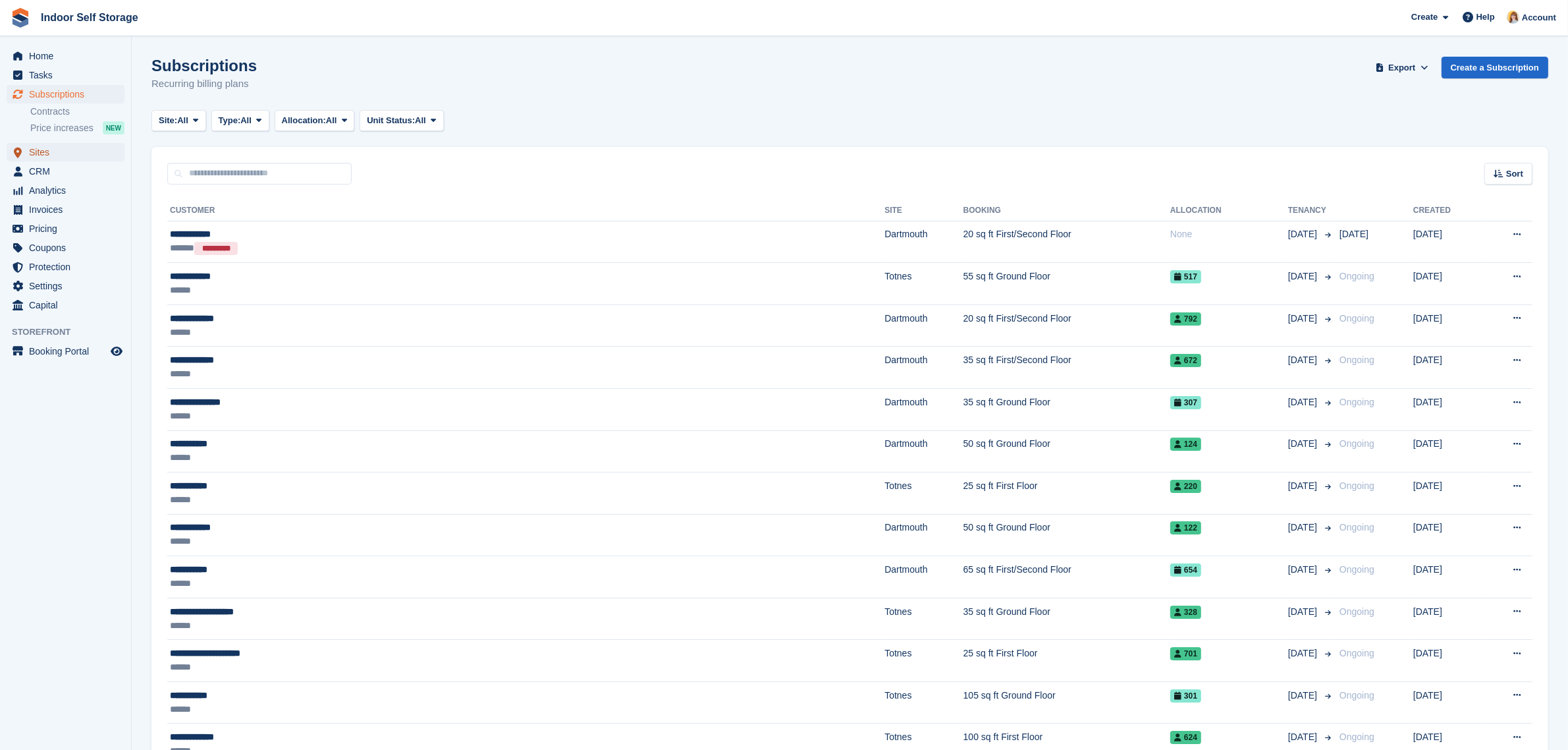
click at [40, 153] on span "Sites" at bounding box center [68, 152] width 79 height 19
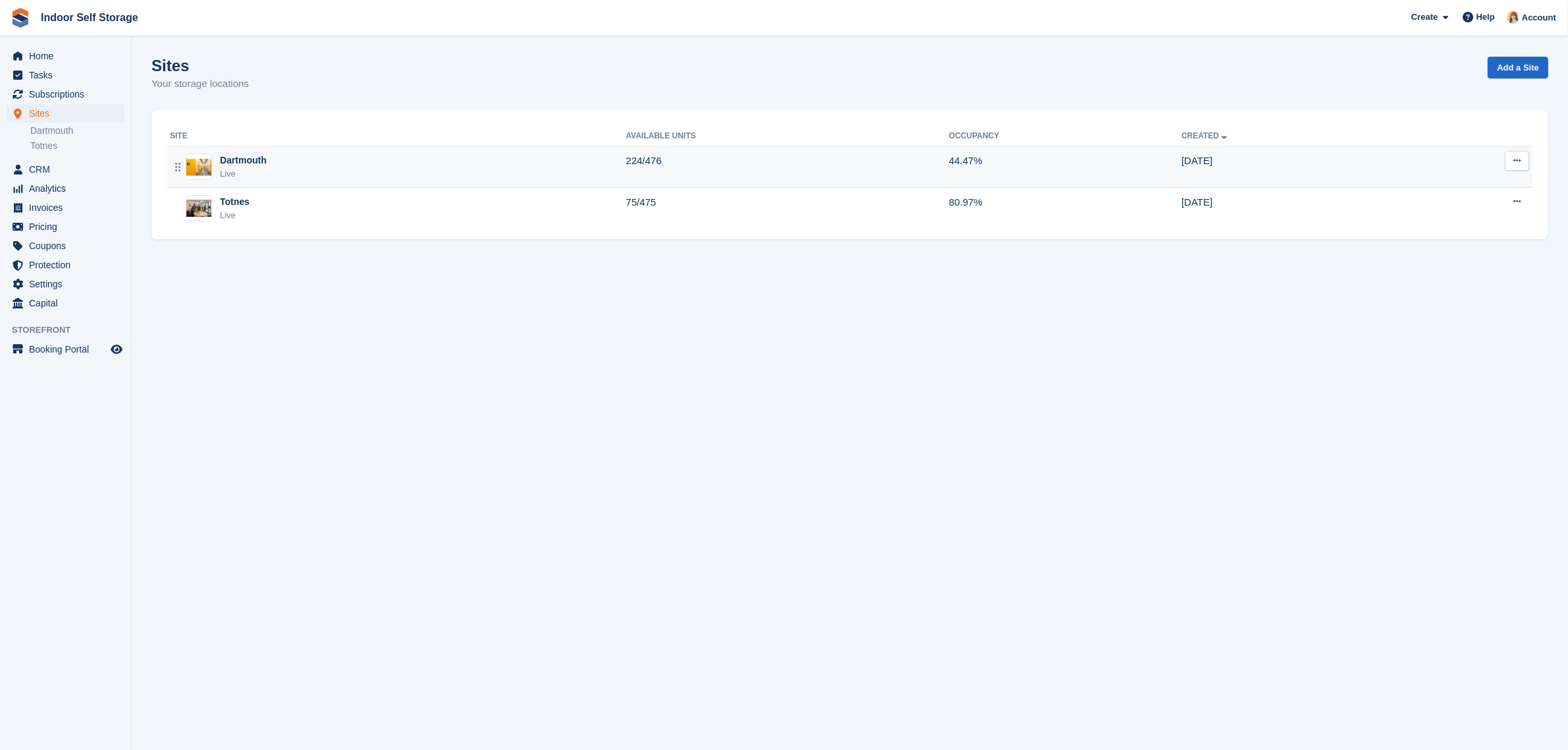
click at [265, 163] on div "Dartmouth" at bounding box center [243, 161] width 47 height 14
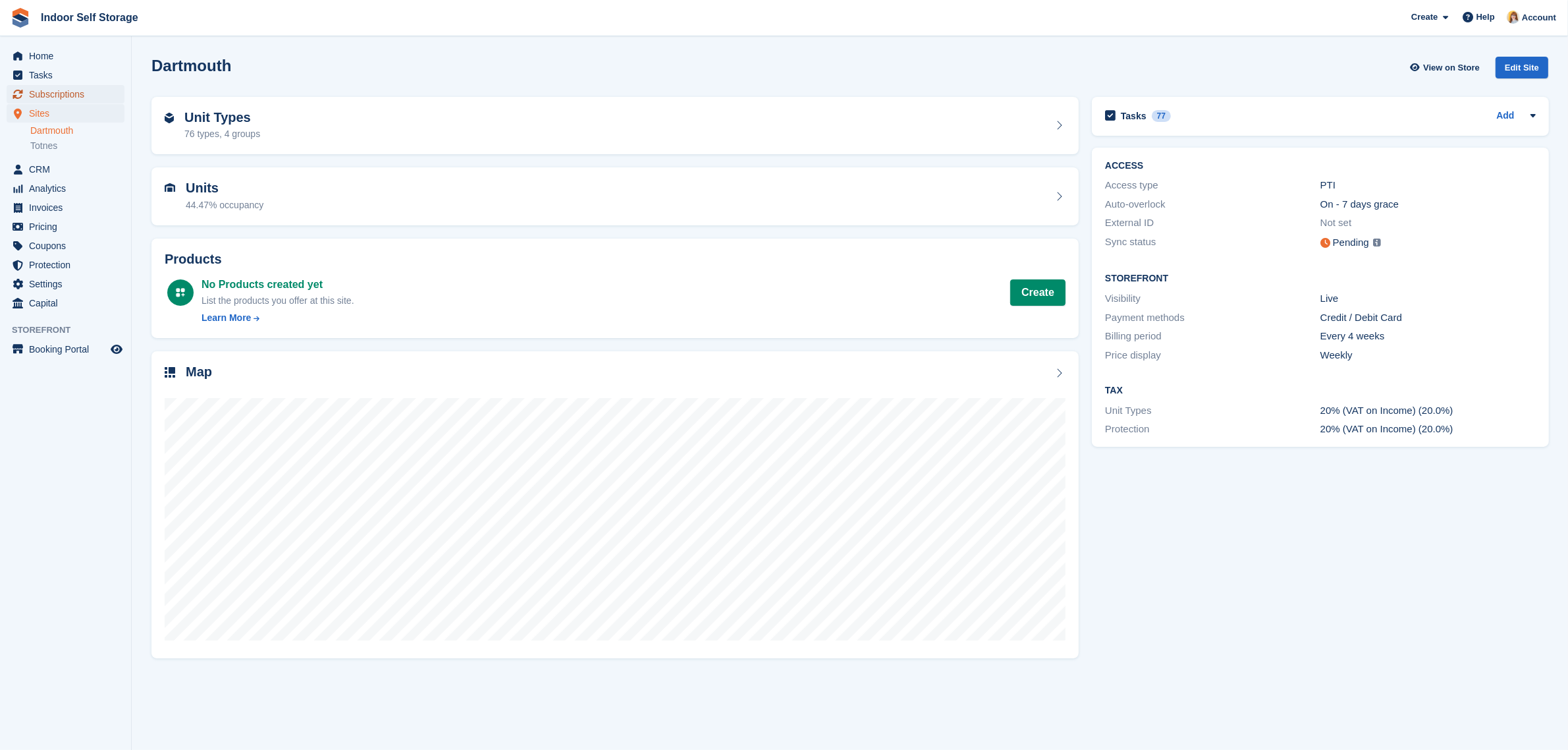
click at [50, 86] on span "Subscriptions" at bounding box center [68, 94] width 79 height 19
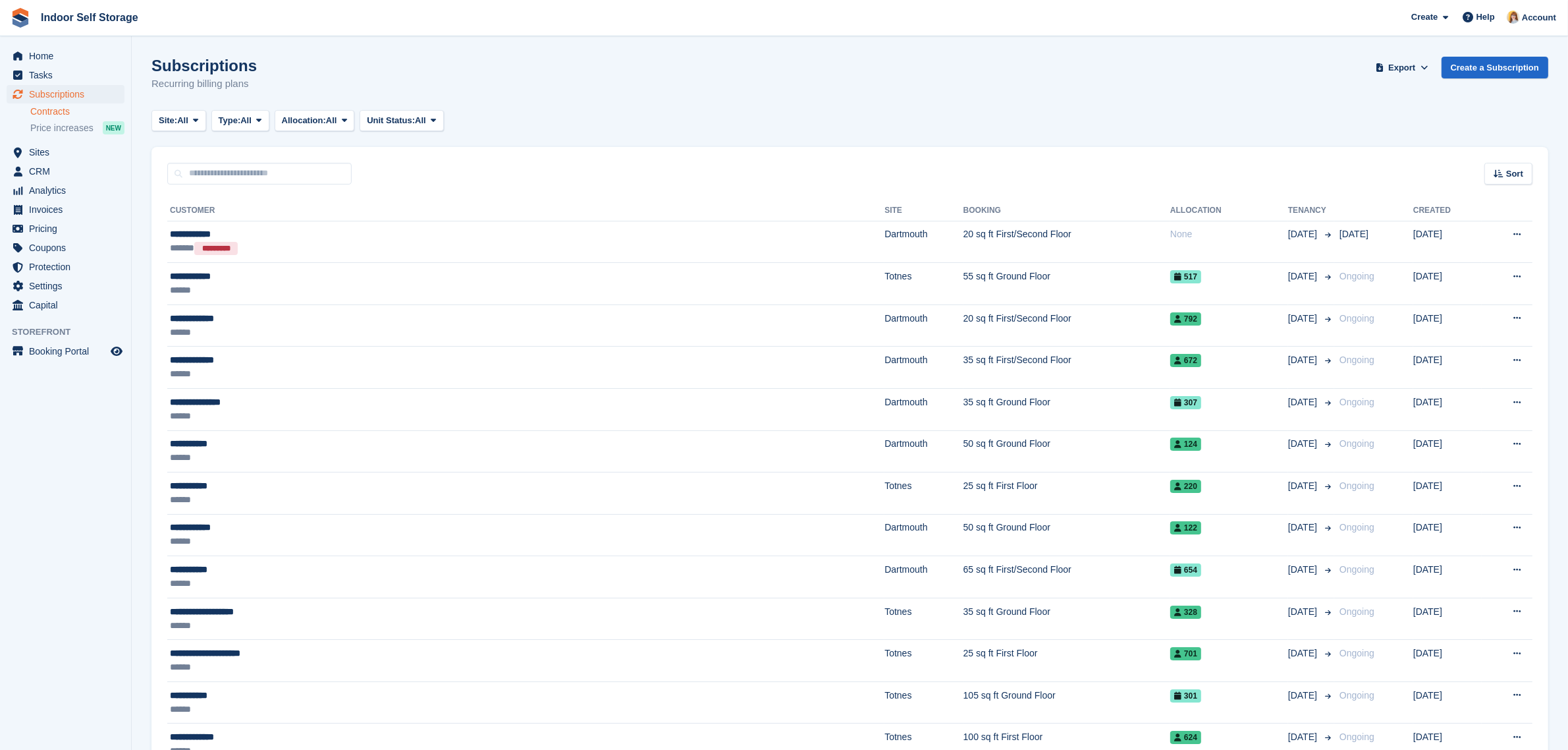
click at [40, 113] on link "Contracts" at bounding box center [77, 112] width 94 height 12
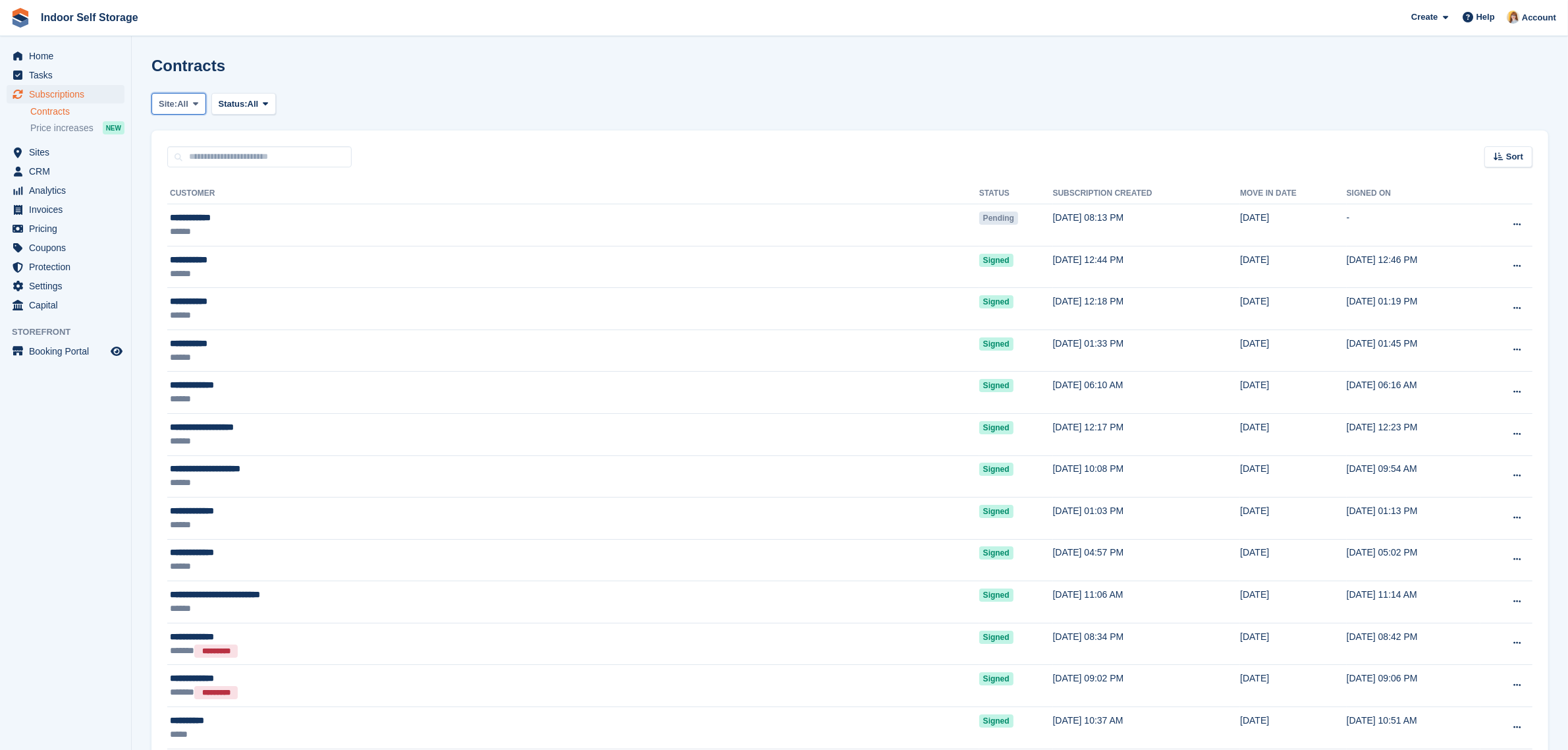
click at [198, 102] on icon at bounding box center [196, 103] width 5 height 9
click at [202, 128] on link "Dartmouth" at bounding box center [215, 135] width 115 height 24
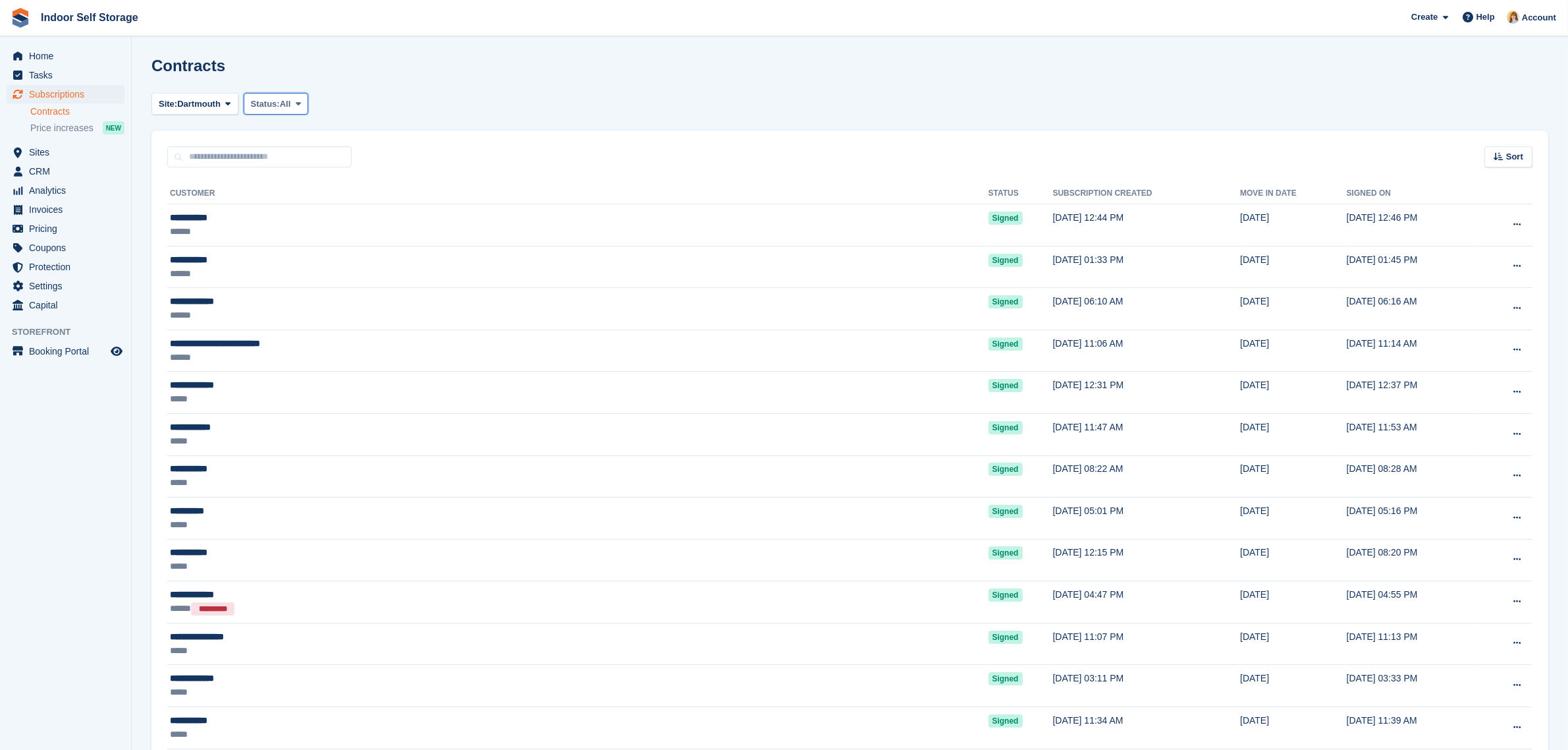
click at [261, 106] on span "Status:" at bounding box center [265, 104] width 29 height 13
click at [275, 137] on link "Pending" at bounding box center [307, 135] width 115 height 24
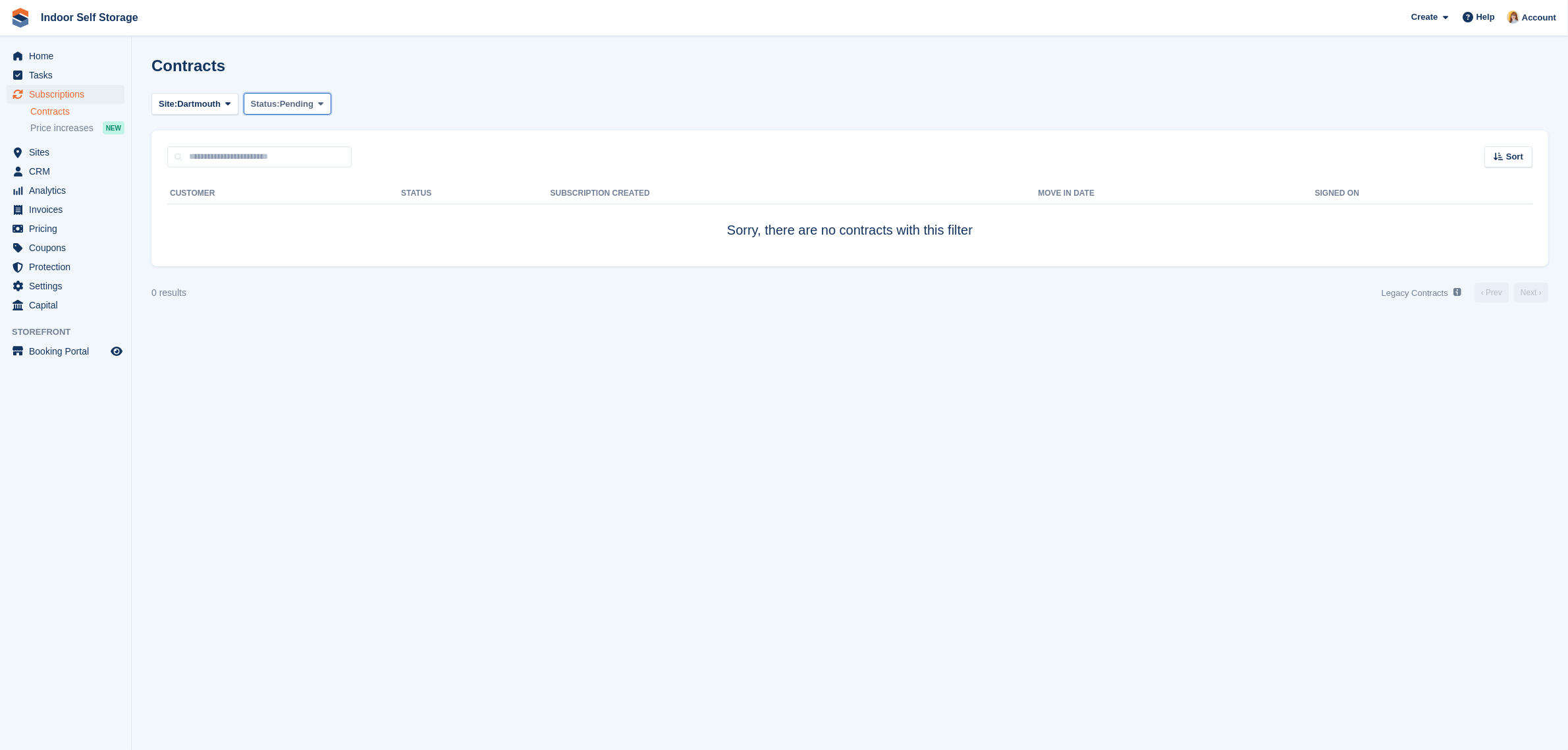
click at [316, 109] on button "Status: Pending" at bounding box center [287, 104] width 88 height 22
click at [302, 154] on link "Signed" at bounding box center [307, 158] width 115 height 24
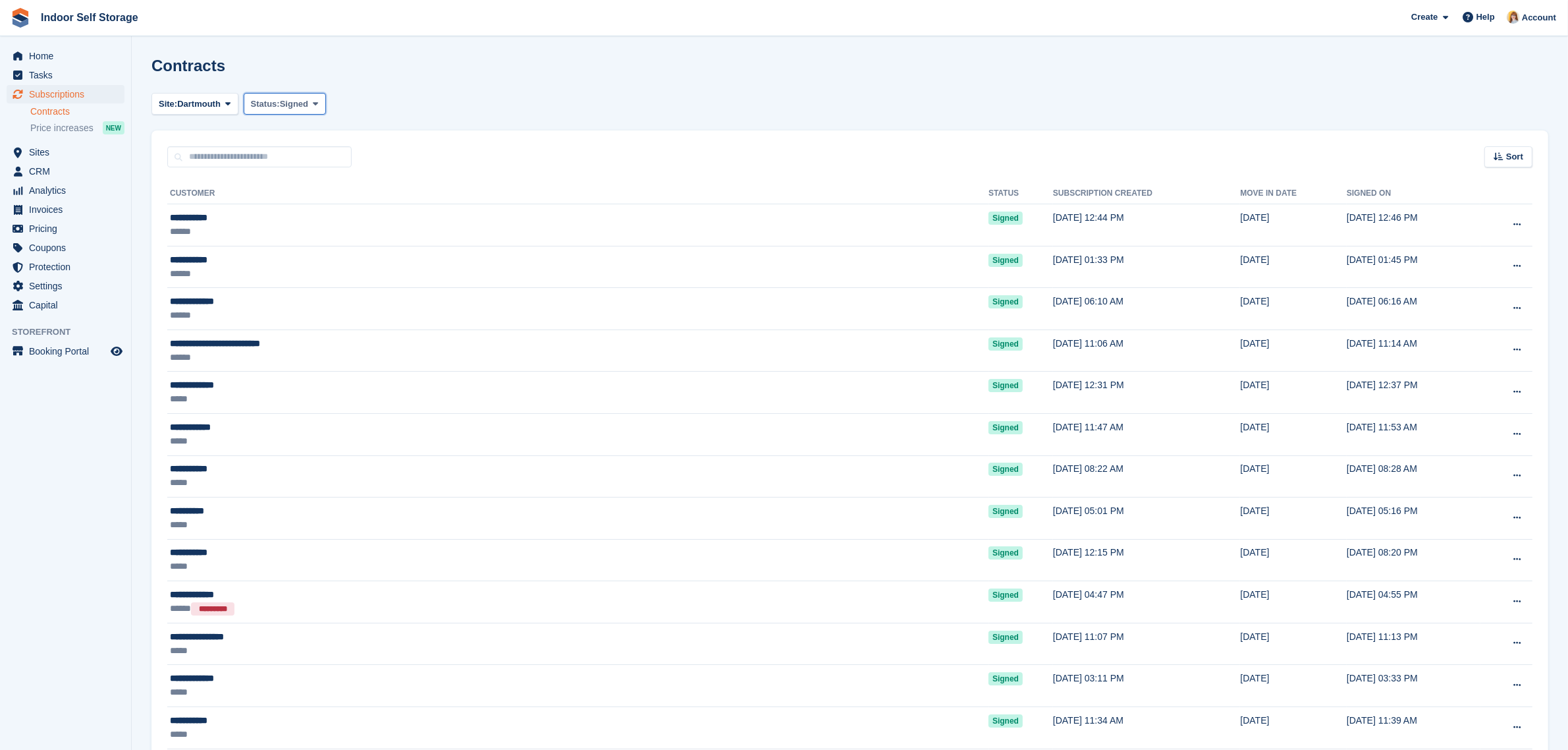
click at [293, 109] on span "Signed" at bounding box center [294, 104] width 28 height 13
click at [277, 129] on link "Pending" at bounding box center [307, 135] width 115 height 24
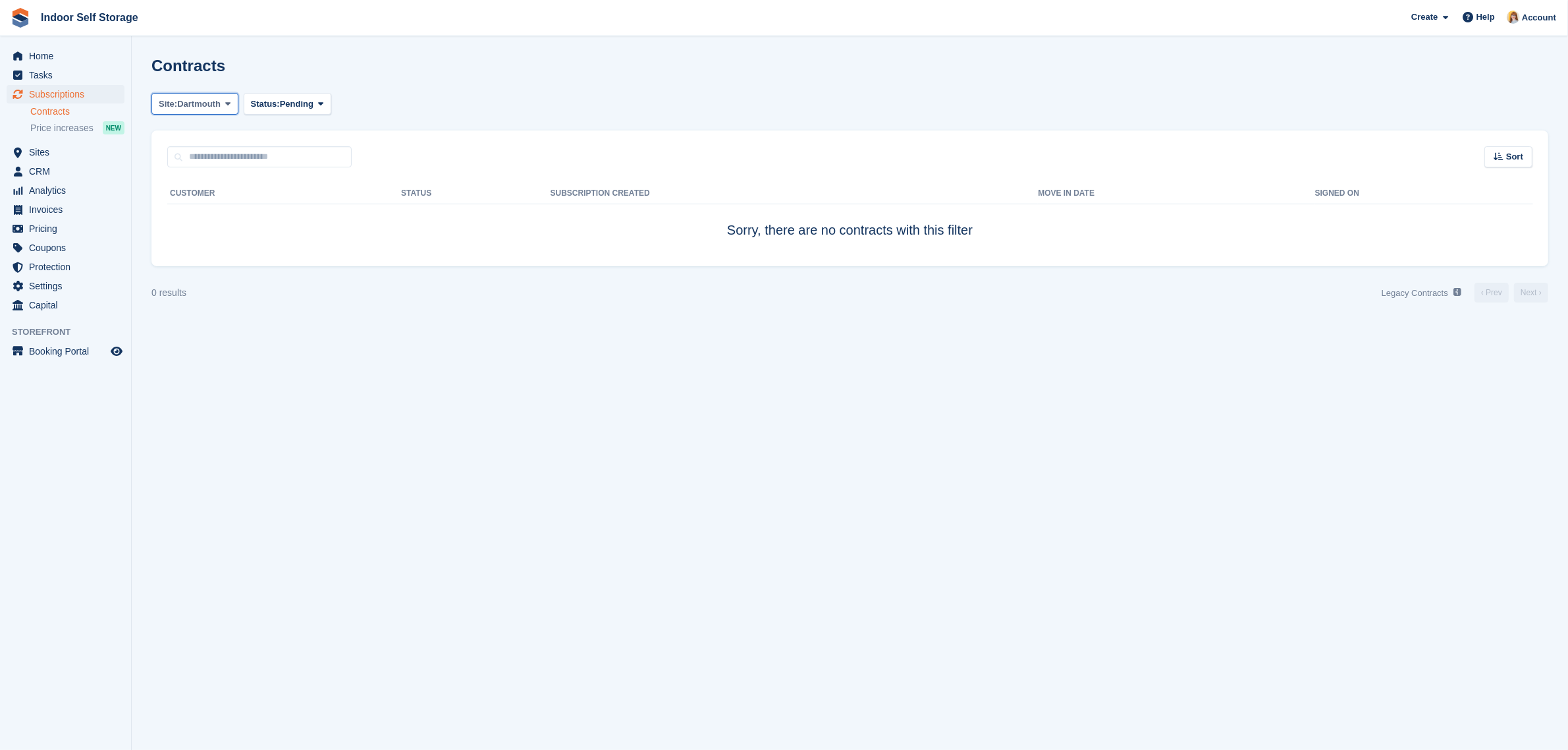
click at [193, 106] on span "Dartmouth" at bounding box center [199, 104] width 43 height 13
click at [196, 154] on link "Totnes" at bounding box center [215, 158] width 115 height 24
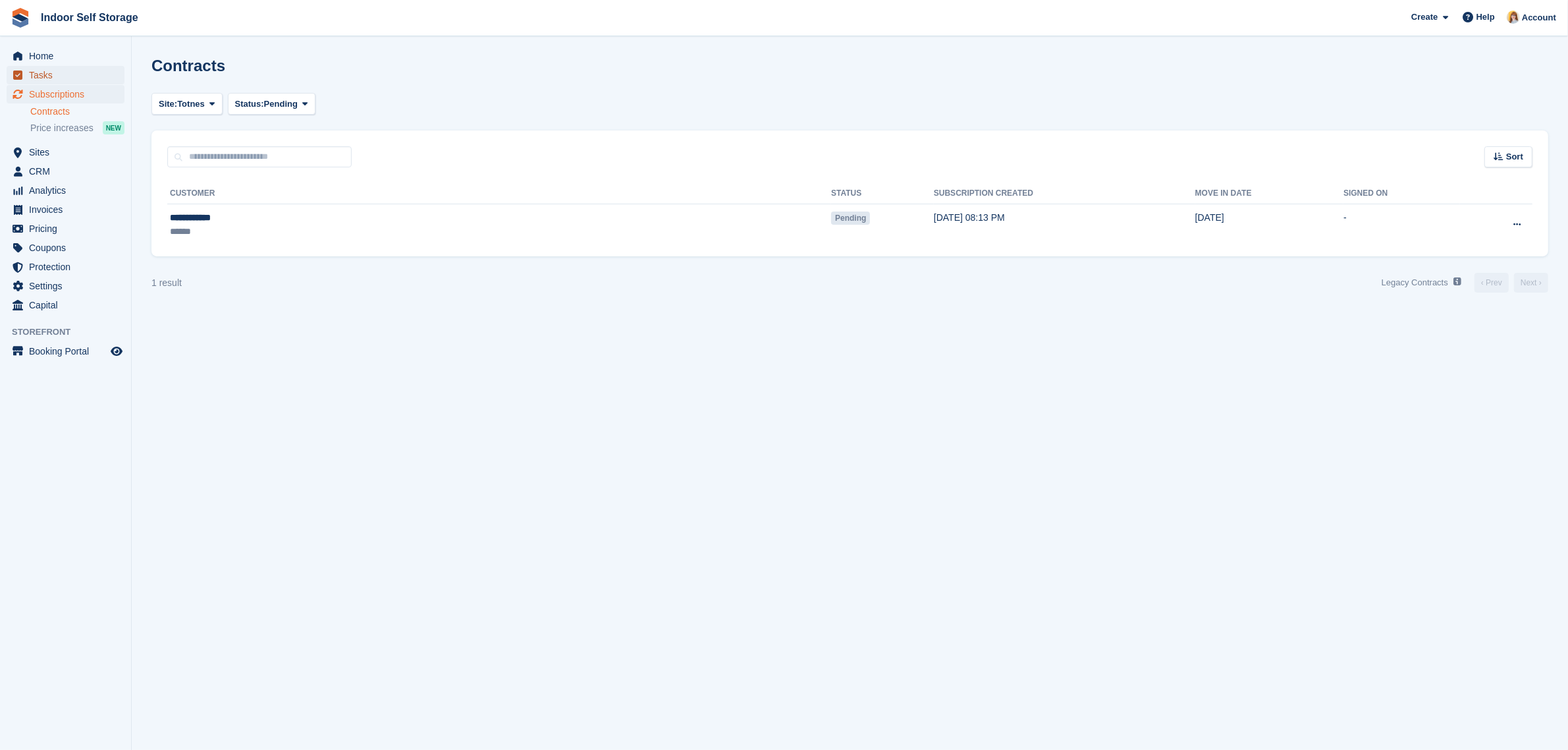
click at [45, 76] on span "Tasks" at bounding box center [68, 75] width 79 height 19
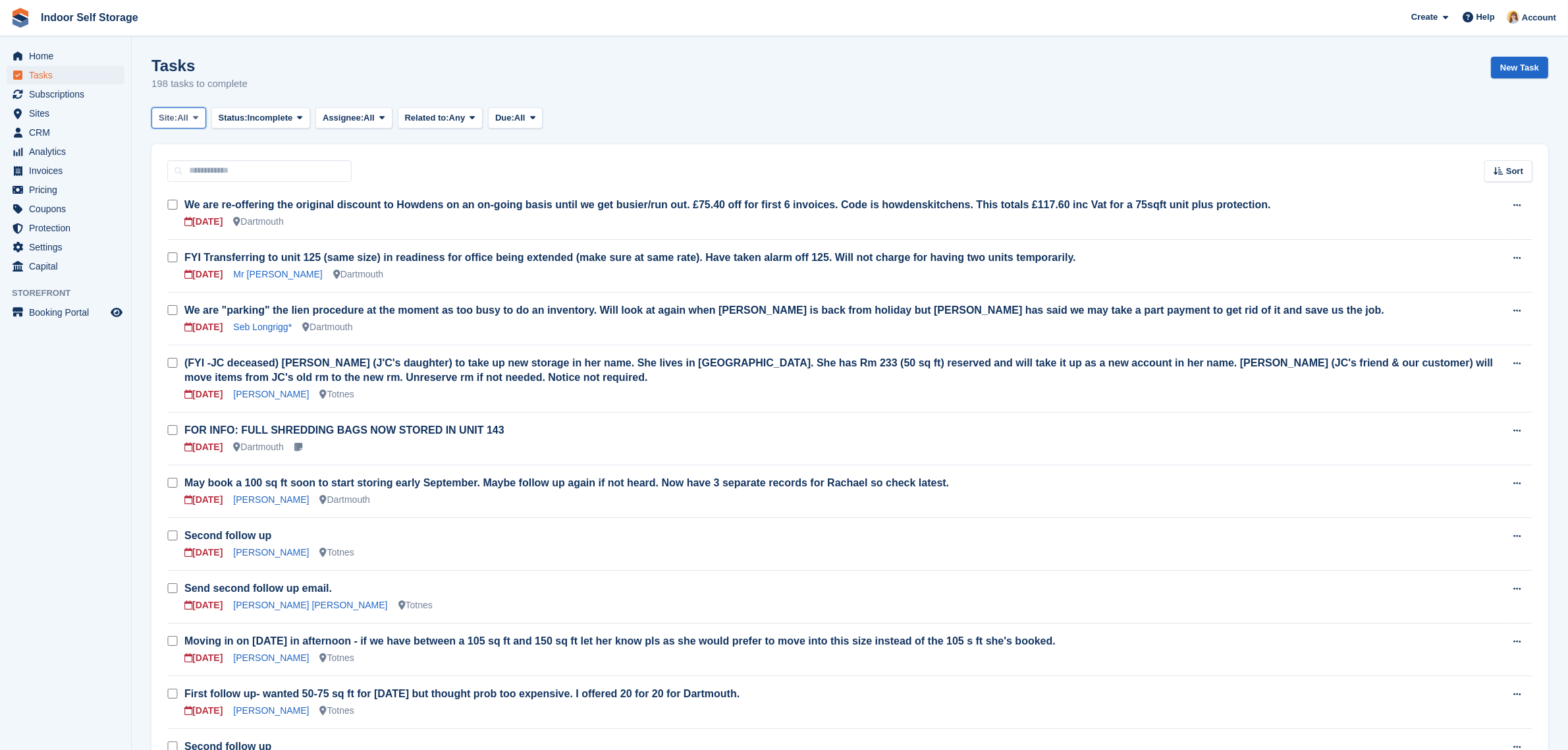
click at [177, 120] on span "Site:" at bounding box center [168, 117] width 19 height 13
click at [186, 202] on link "Totnes" at bounding box center [215, 196] width 115 height 24
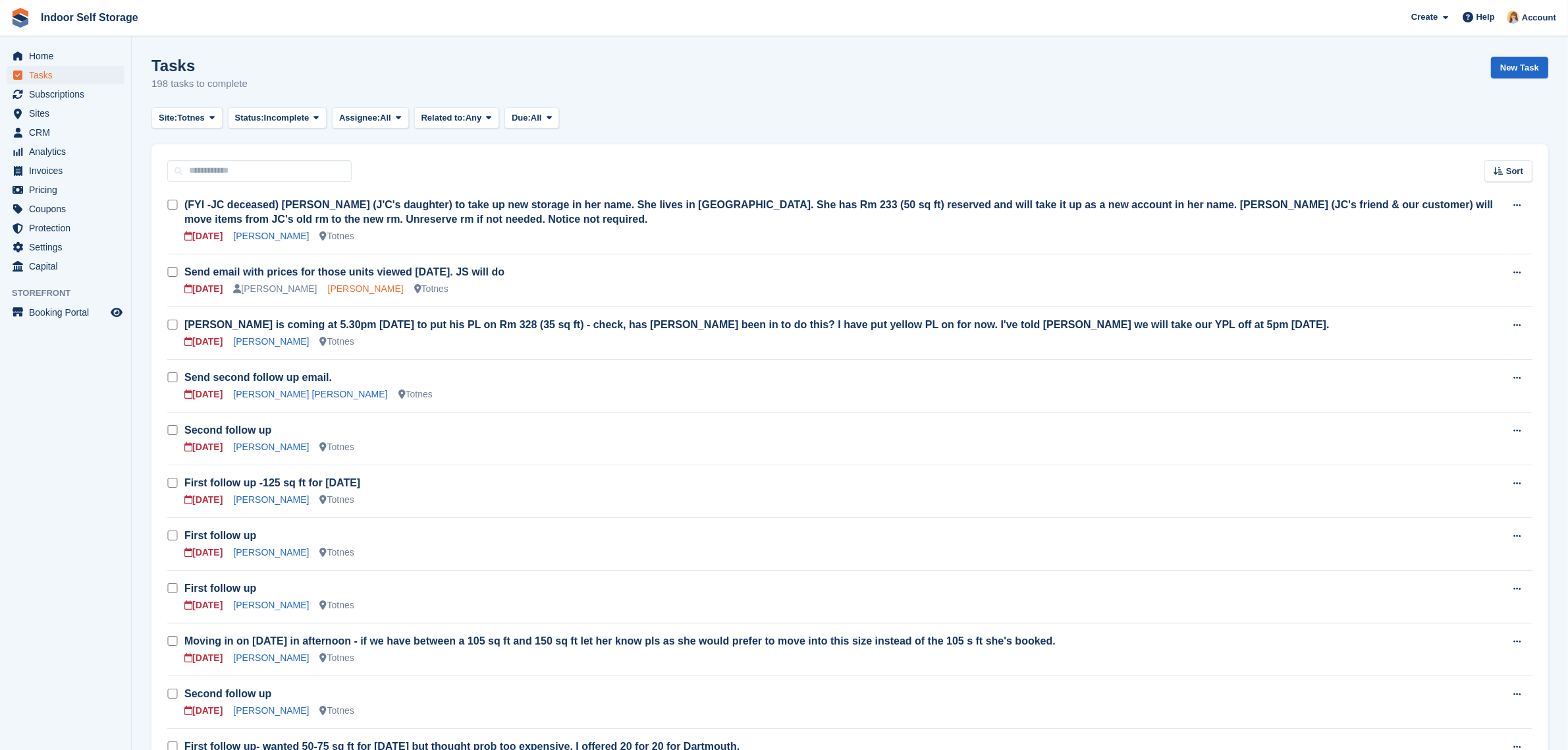
click at [333, 289] on link "Sonja Tewes" at bounding box center [366, 289] width 76 height 11
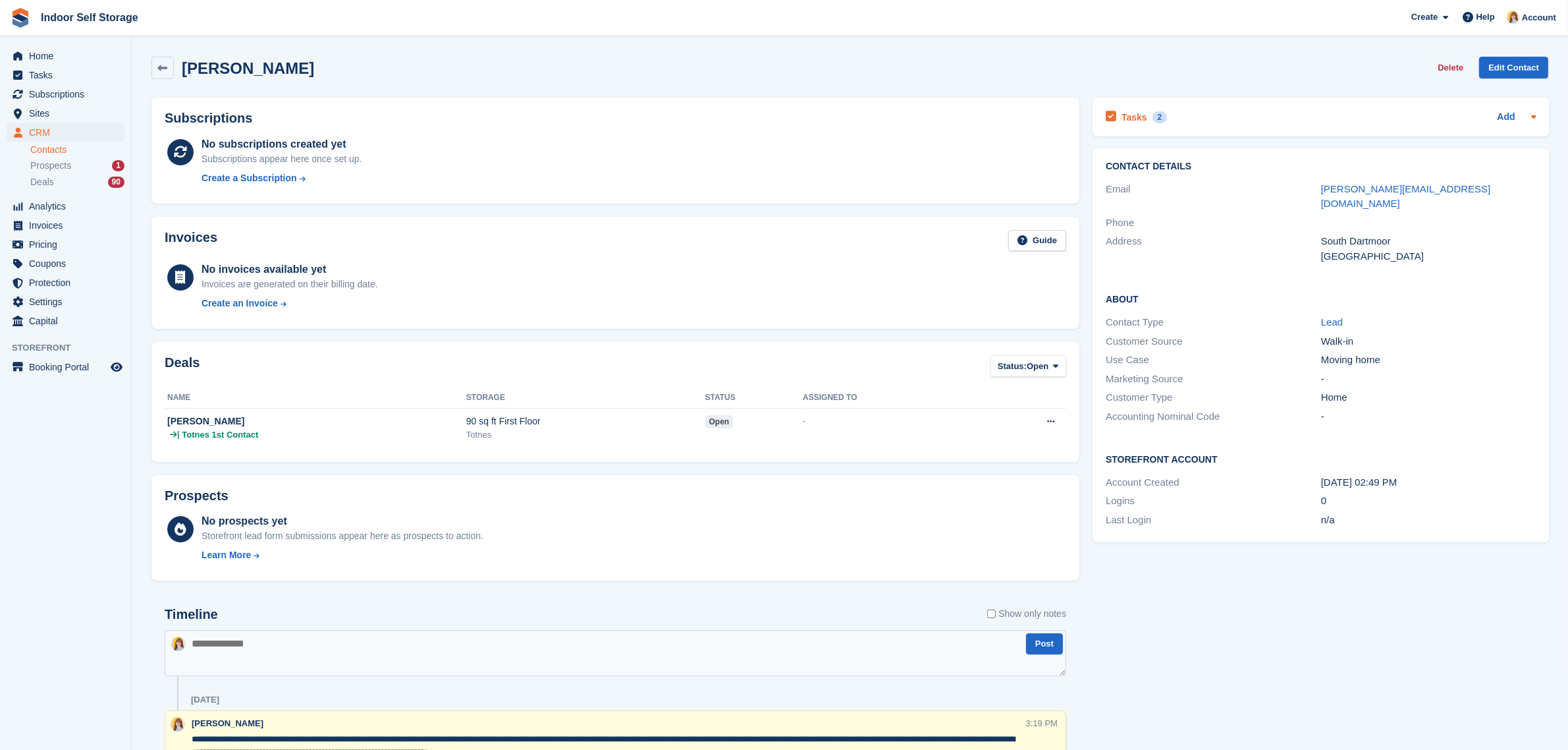
click at [1282, 124] on div "Tasks 2 Add" at bounding box center [1321, 116] width 431 height 18
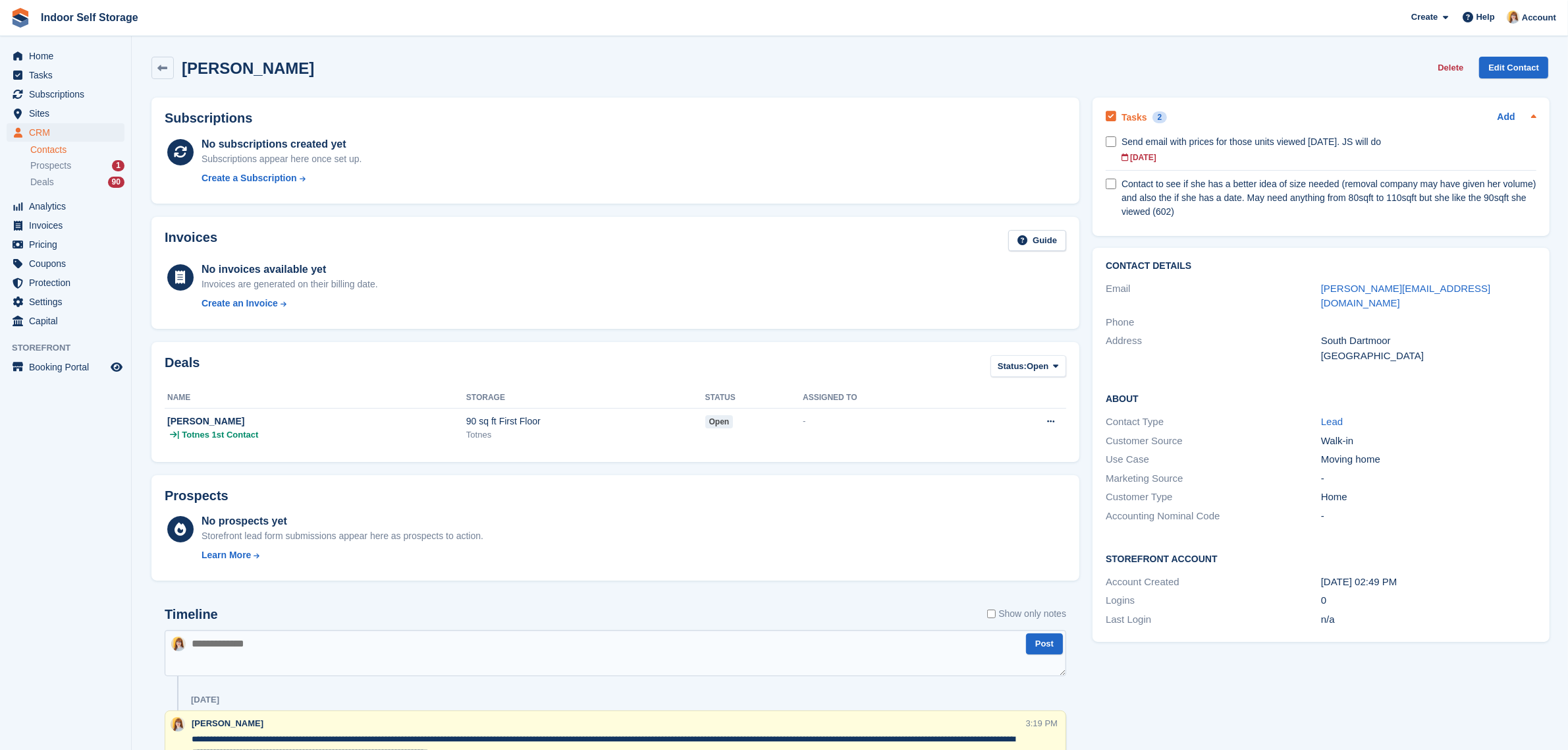
click at [1280, 111] on div "Tasks 2 Add" at bounding box center [1321, 116] width 431 height 18
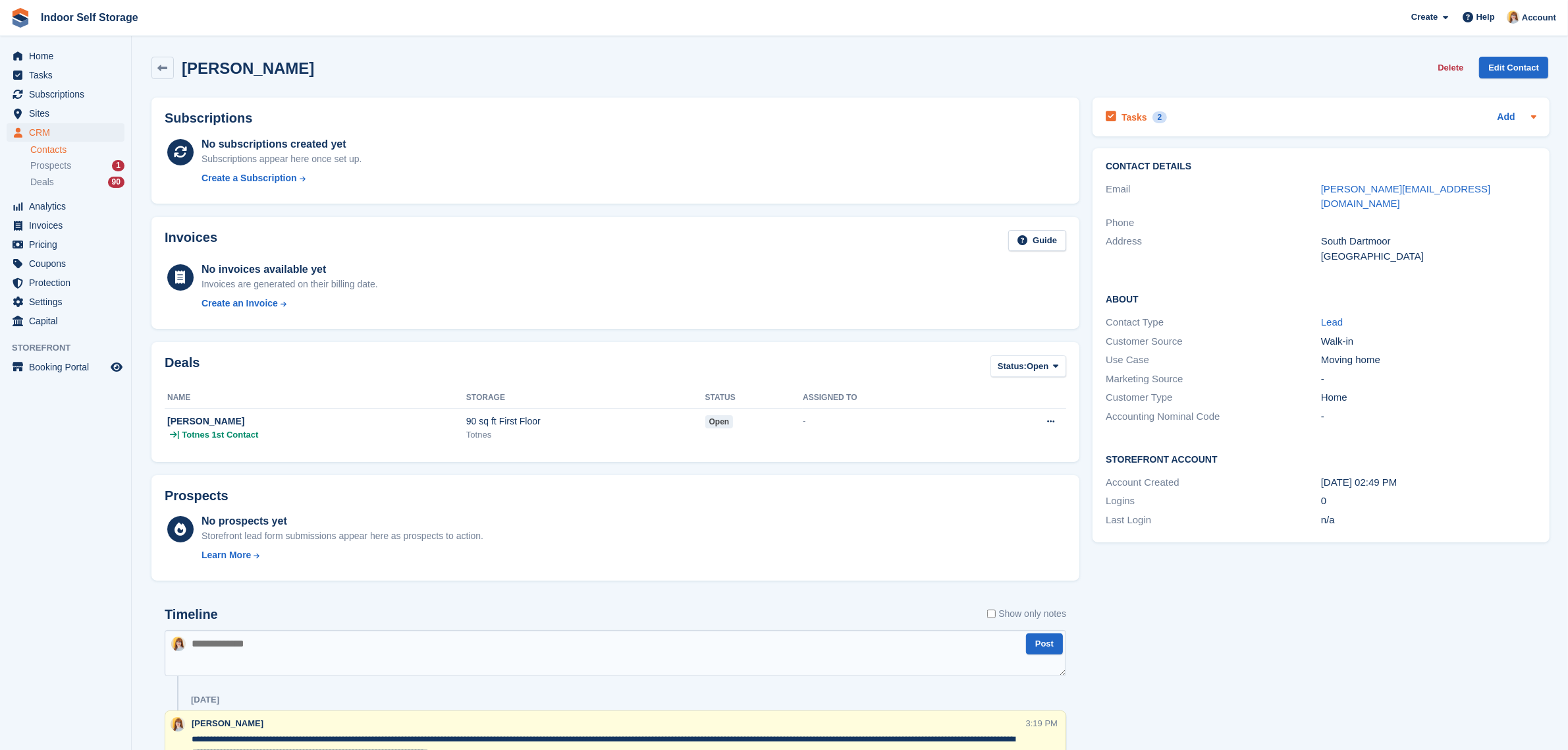
click at [1427, 125] on div "Tasks 2 Add" at bounding box center [1321, 116] width 431 height 18
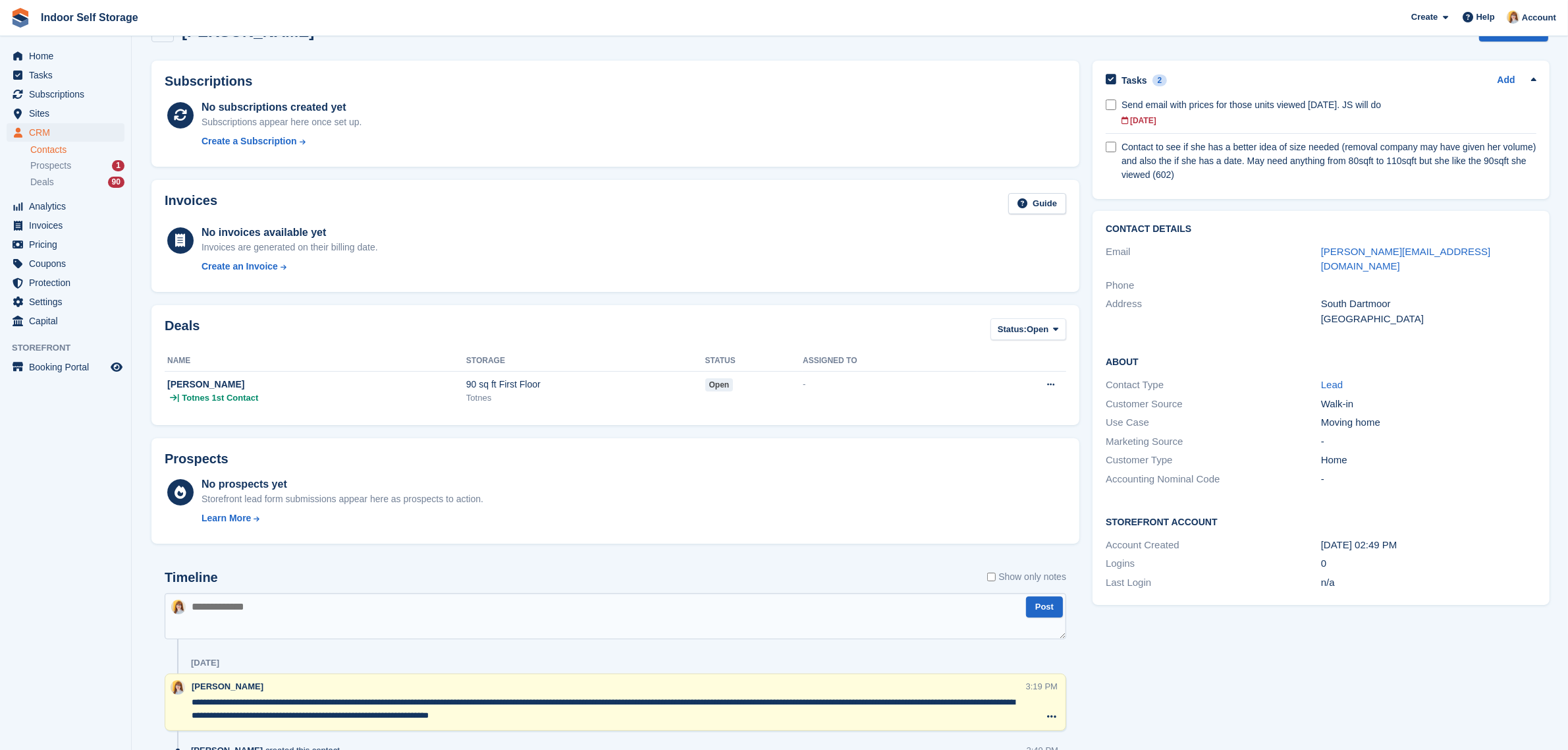
scroll to position [101, 0]
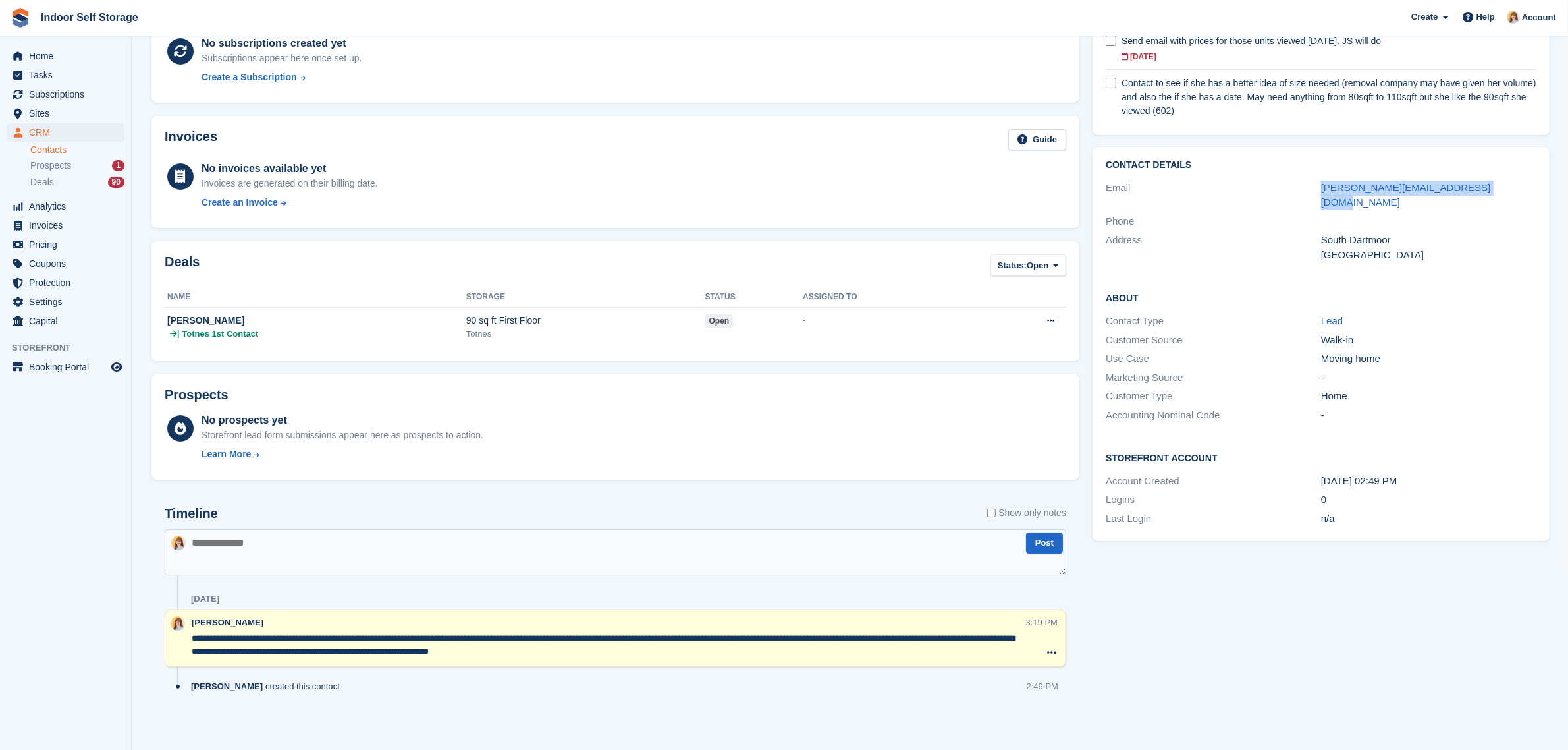
drag, startPoint x: 1499, startPoint y: 185, endPoint x: 1320, endPoint y: 194, distance: 179.2
click at [1321, 194] on div "sonja@massageandmindfulness.co.uk" at bounding box center [1428, 195] width 215 height 30
copy link "sonja@massageandmindfulness.co.uk"
click at [236, 558] on textarea at bounding box center [616, 551] width 902 height 46
paste textarea "**********"
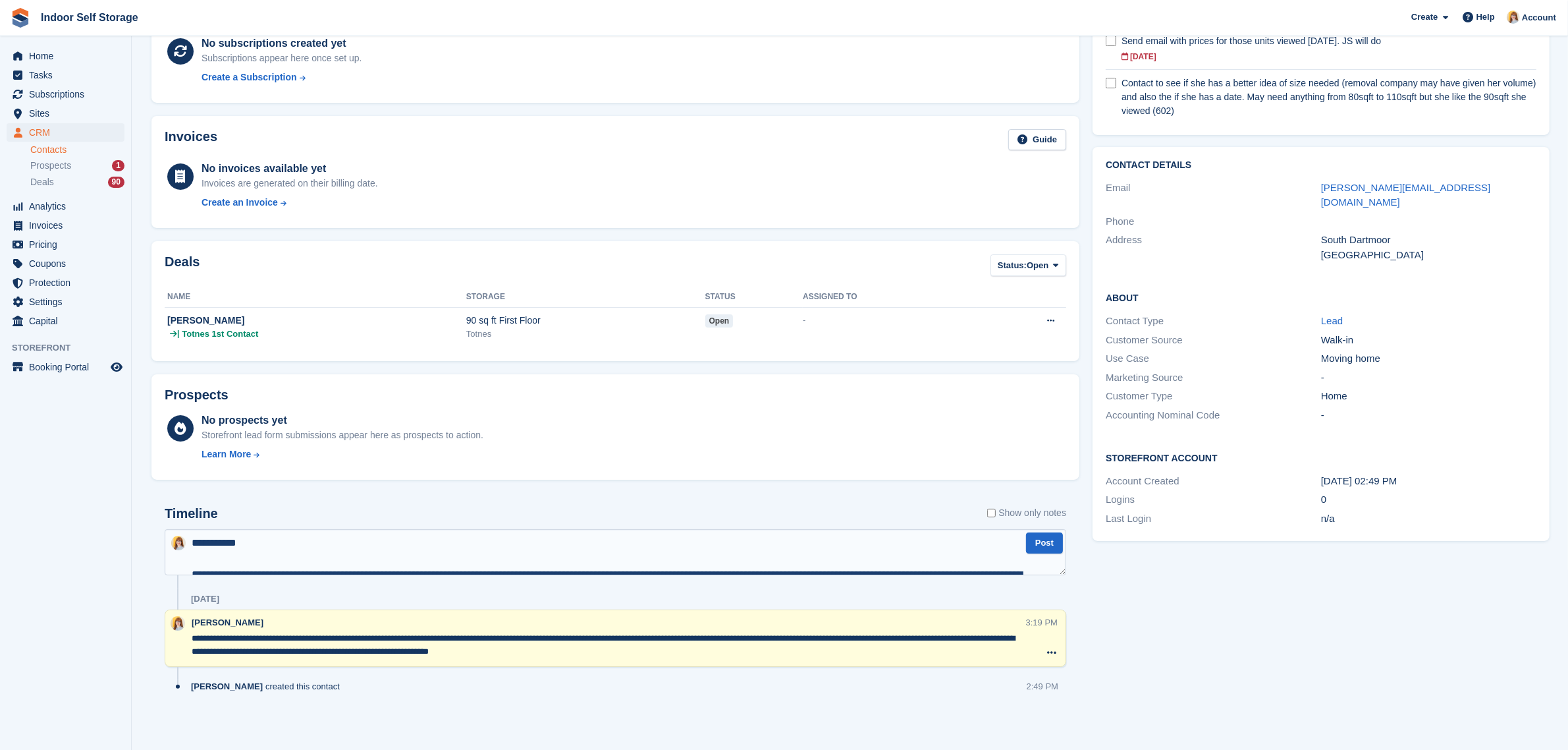
scroll to position [324, 0]
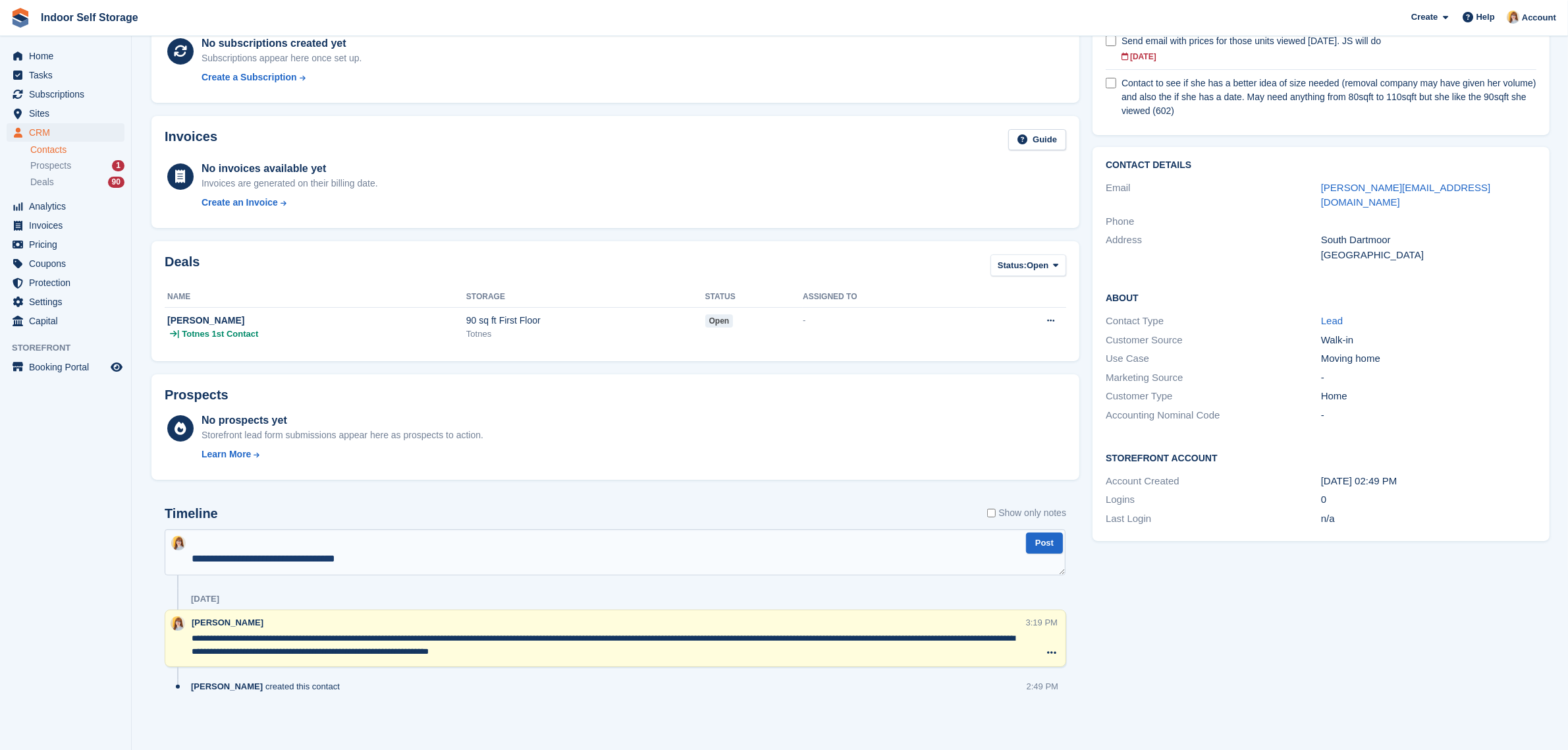
type textarea "**********"
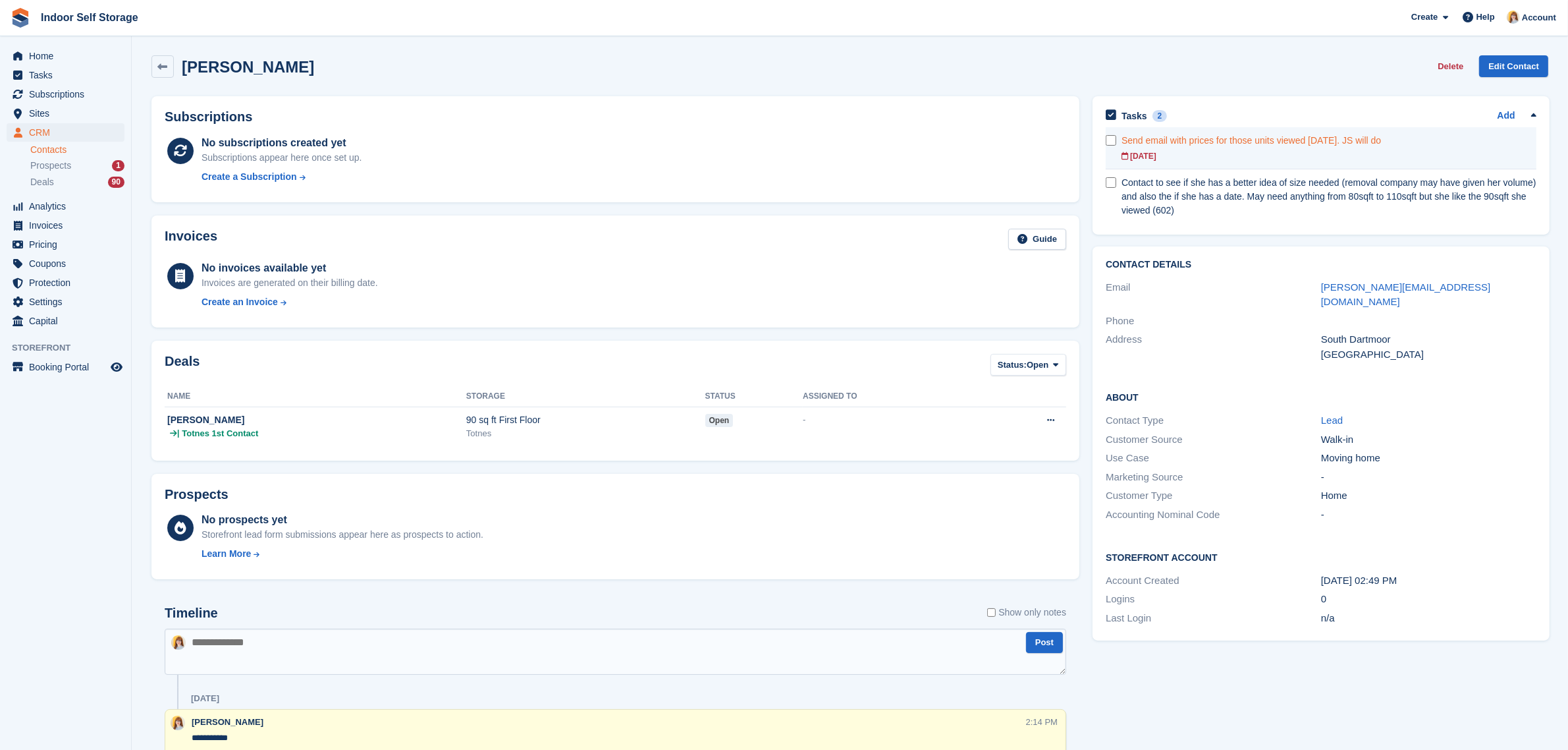
scroll to position [0, 0]
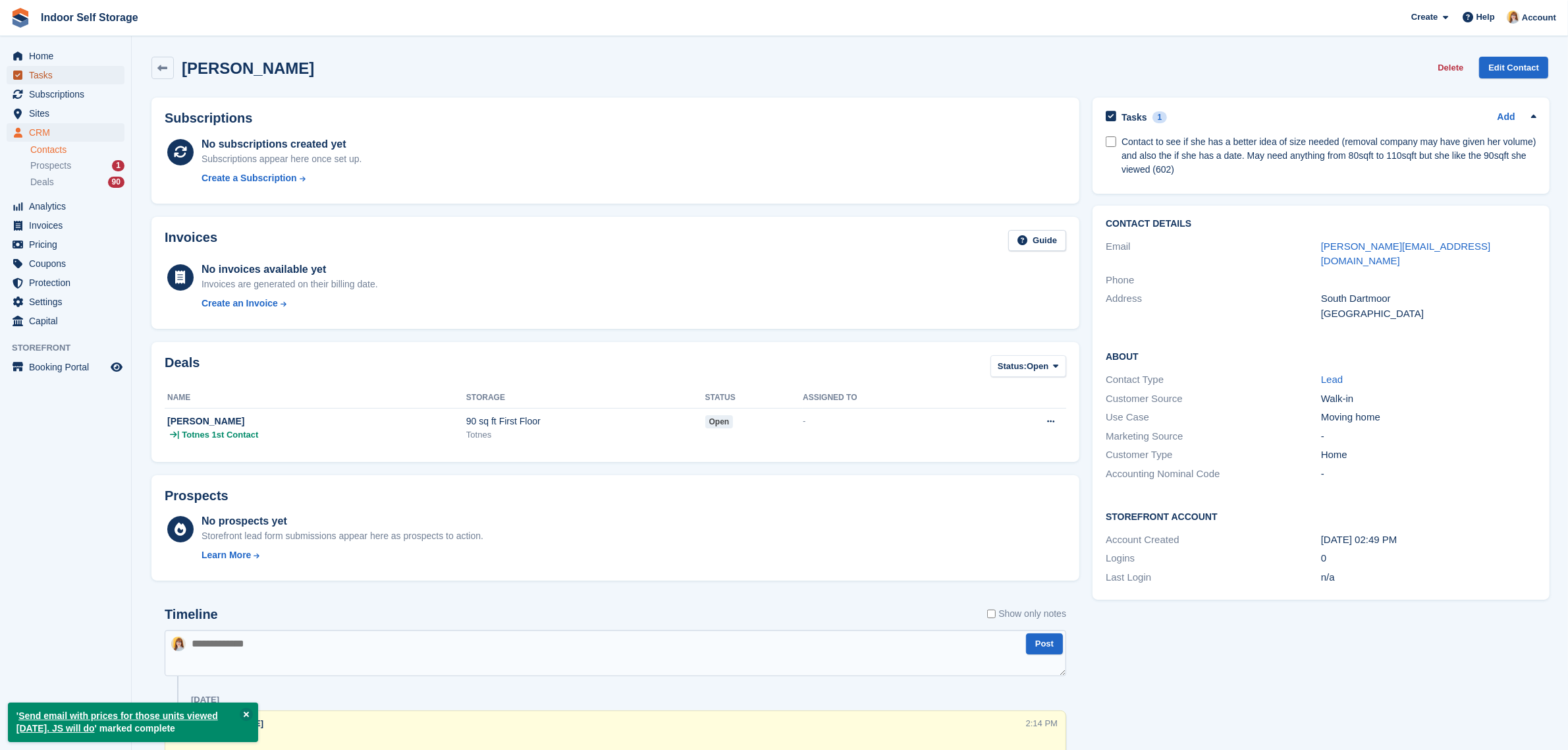
click at [47, 75] on span "Tasks" at bounding box center [68, 75] width 79 height 19
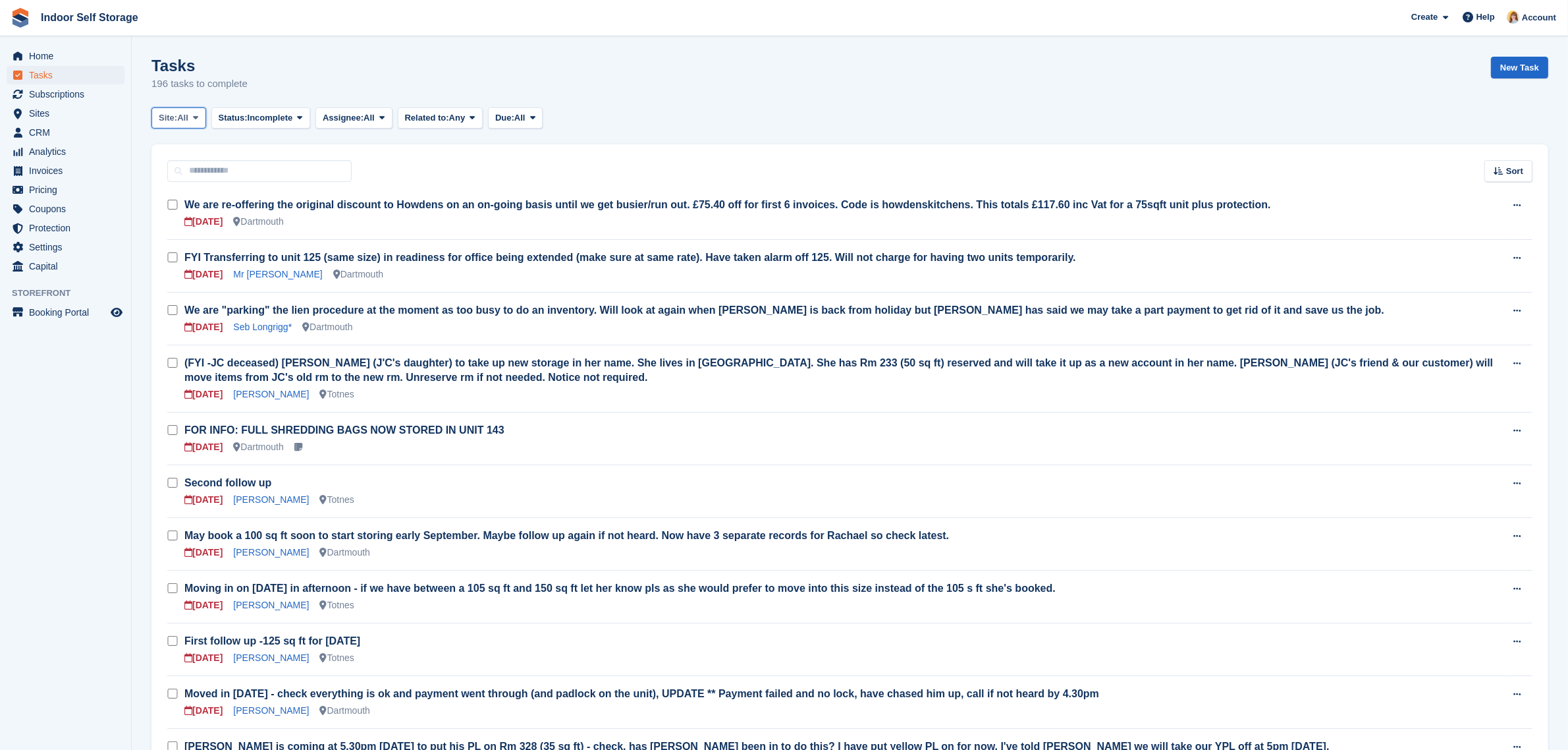
click at [199, 123] on button "Site: All" at bounding box center [179, 118] width 54 height 22
click at [206, 172] on link "Dartmouth" at bounding box center [215, 172] width 115 height 24
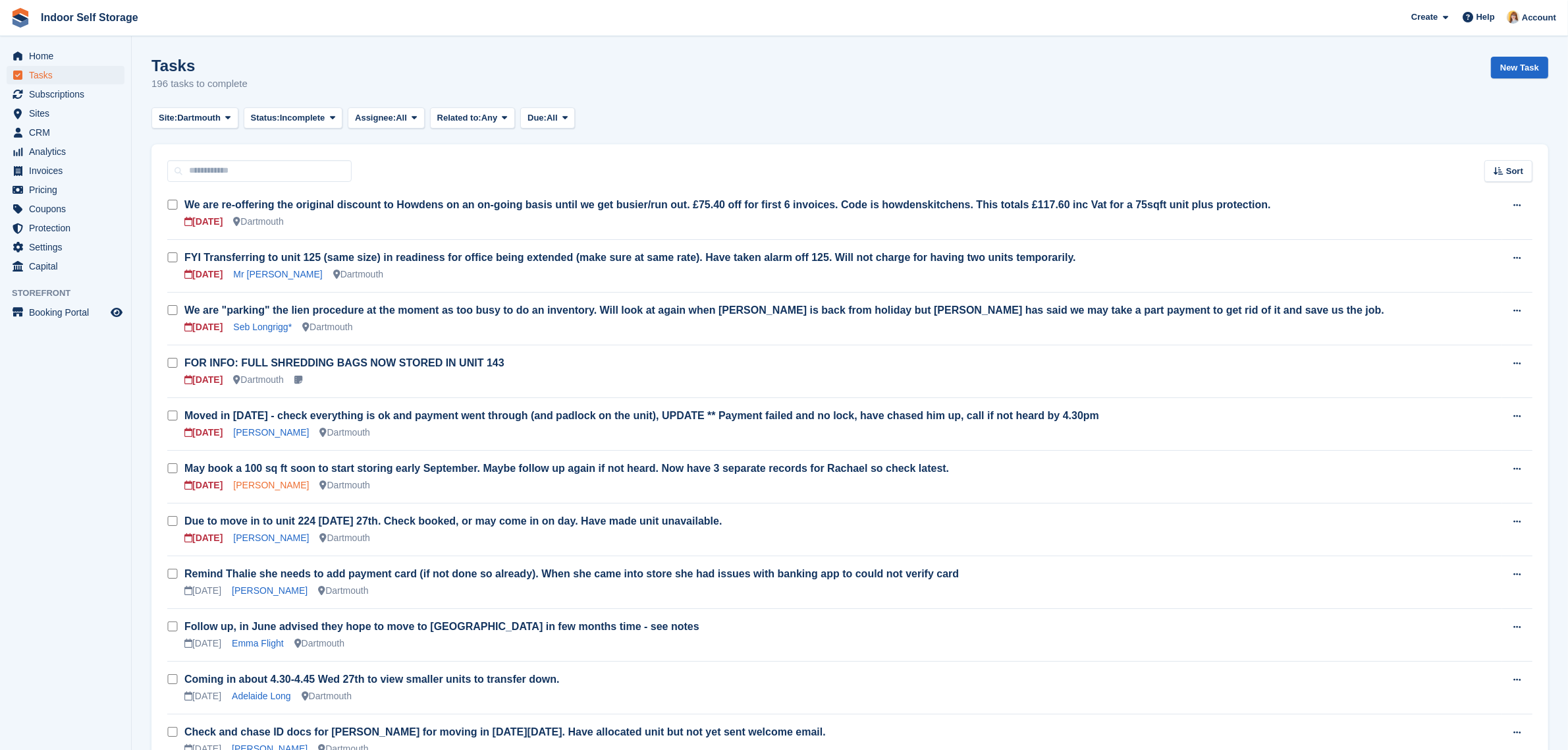
click at [274, 484] on link "[PERSON_NAME]" at bounding box center [271, 485] width 76 height 11
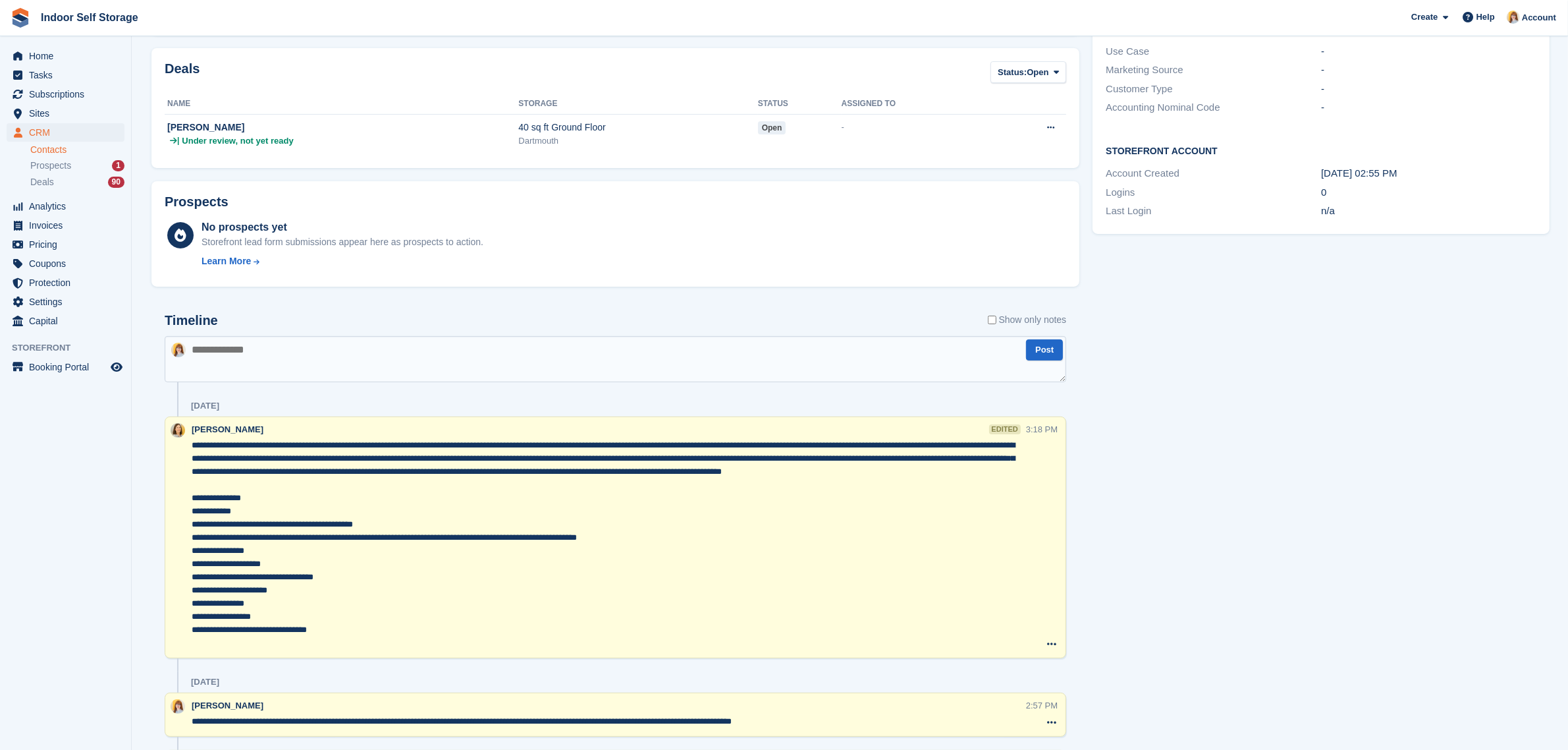
scroll to position [329, 0]
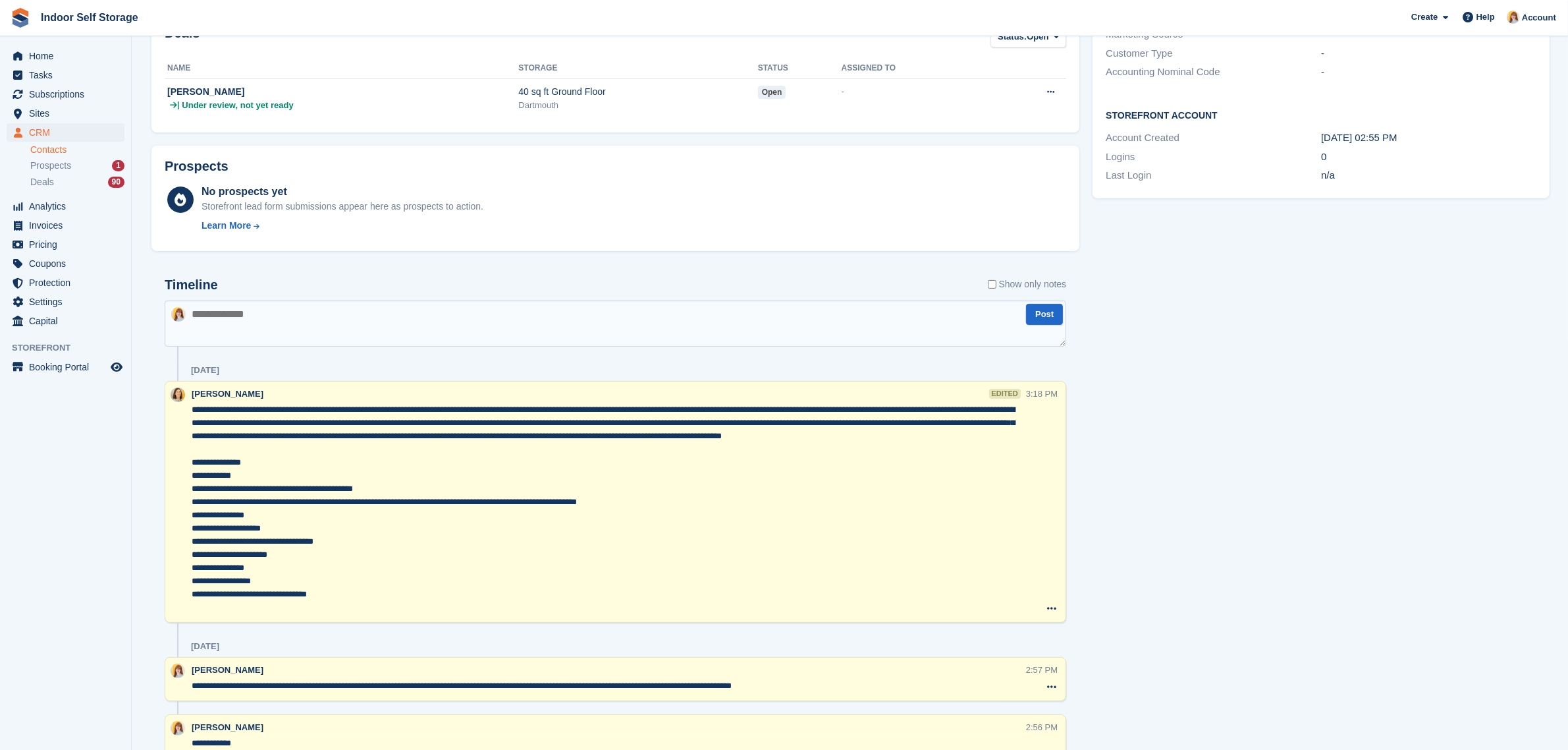
click at [295, 451] on textarea at bounding box center [609, 509] width 834 height 211
click at [399, 464] on textarea at bounding box center [609, 509] width 834 height 211
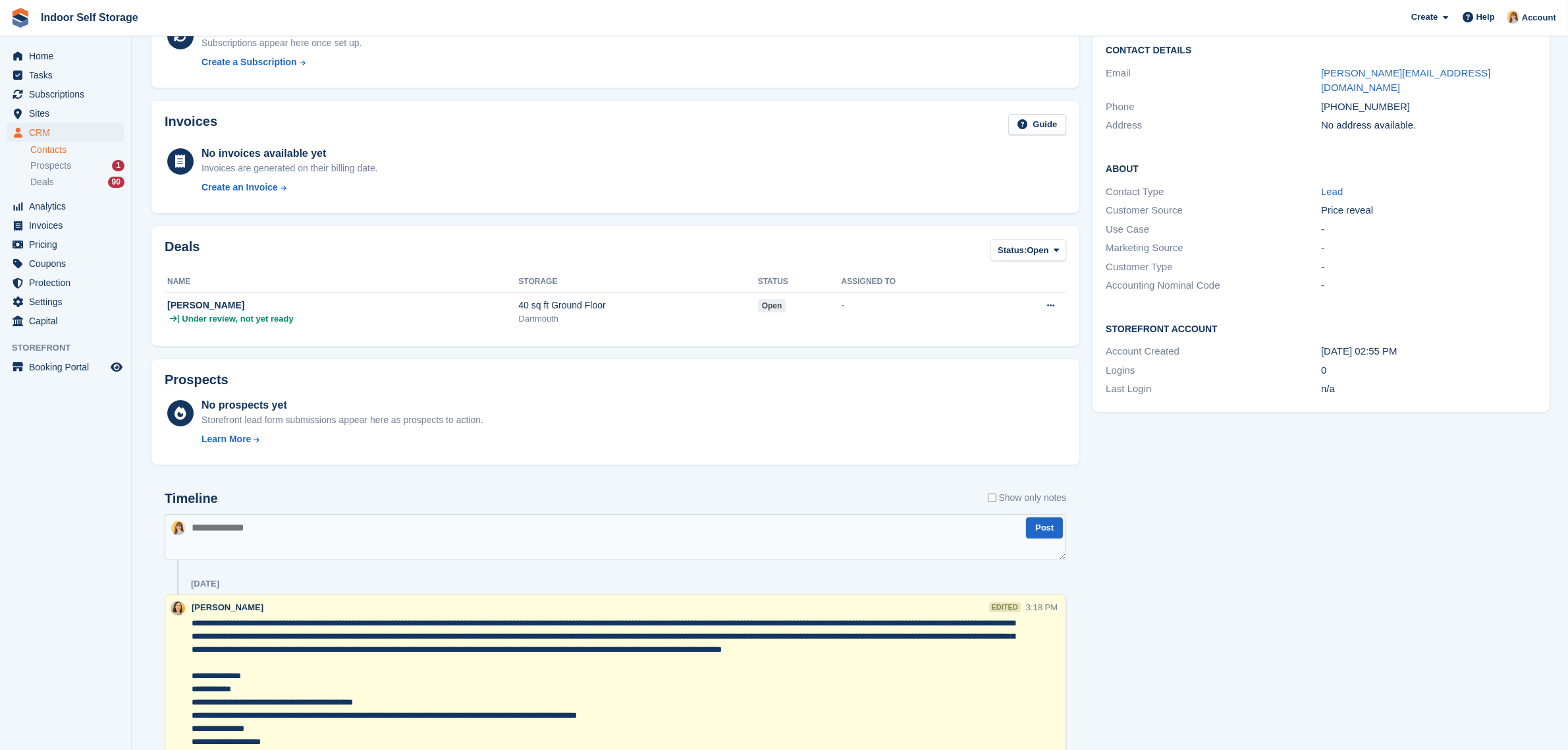
scroll to position [0, 0]
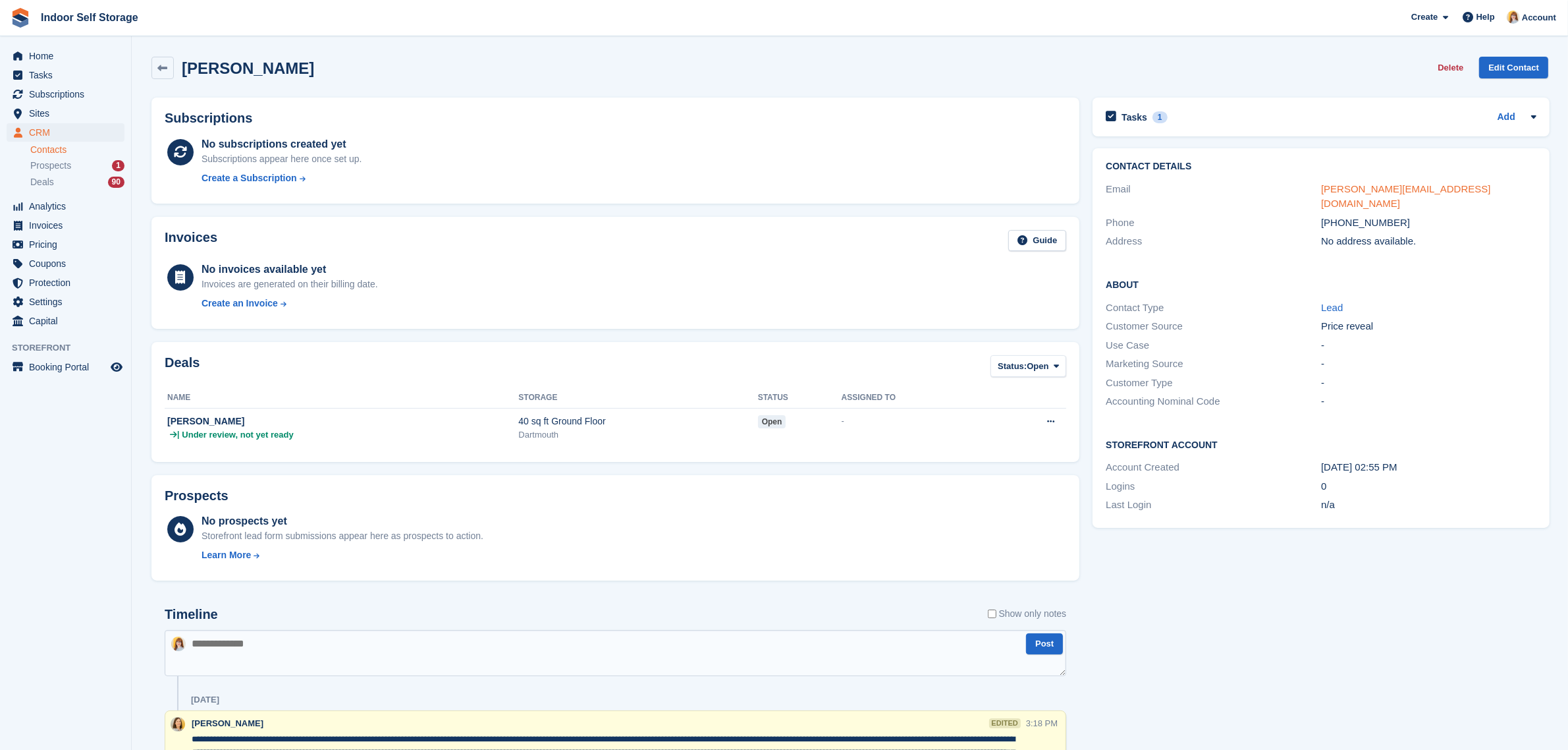
click at [1408, 185] on link "rachel.evans2812@hotmail.com" at bounding box center [1406, 196] width 170 height 26
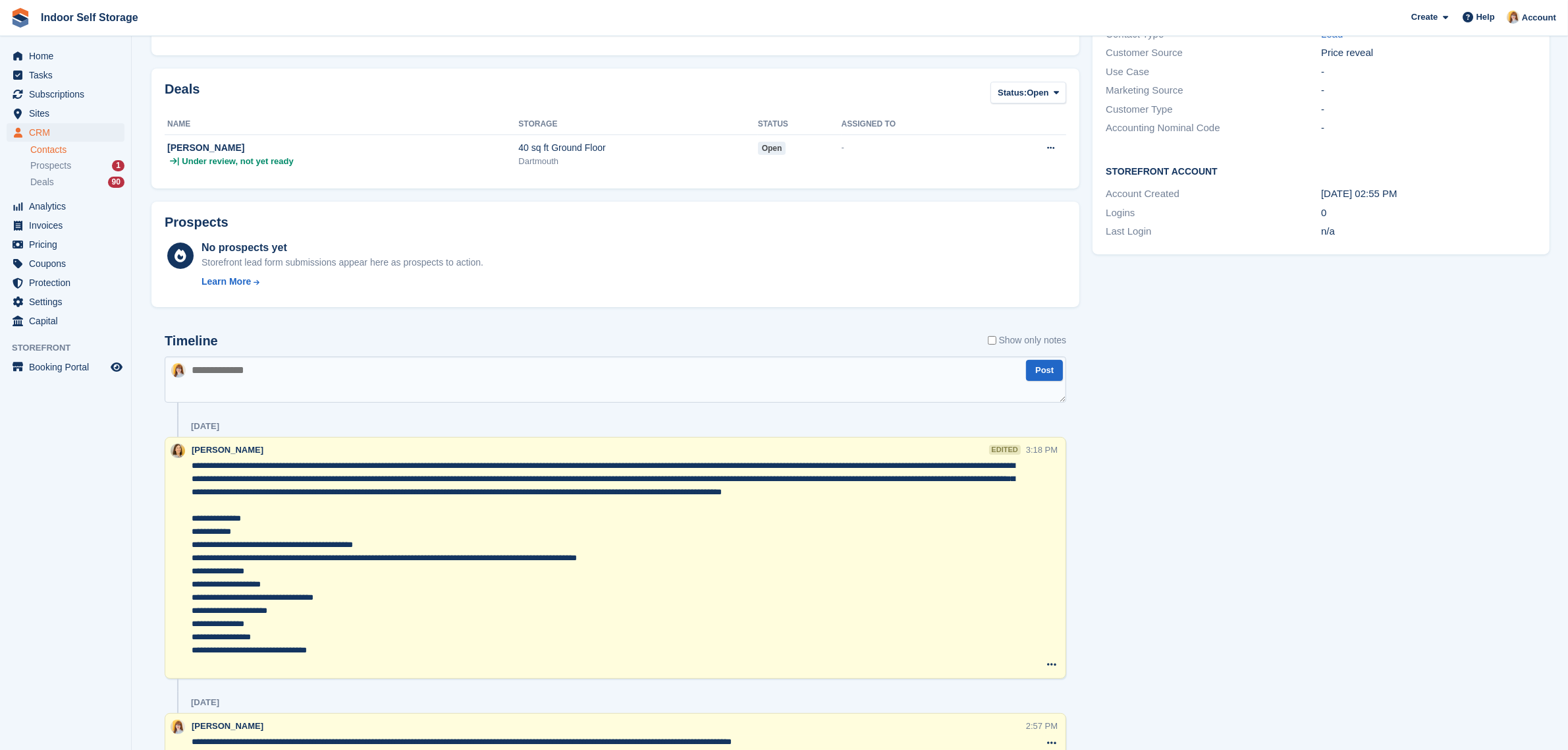
scroll to position [329, 0]
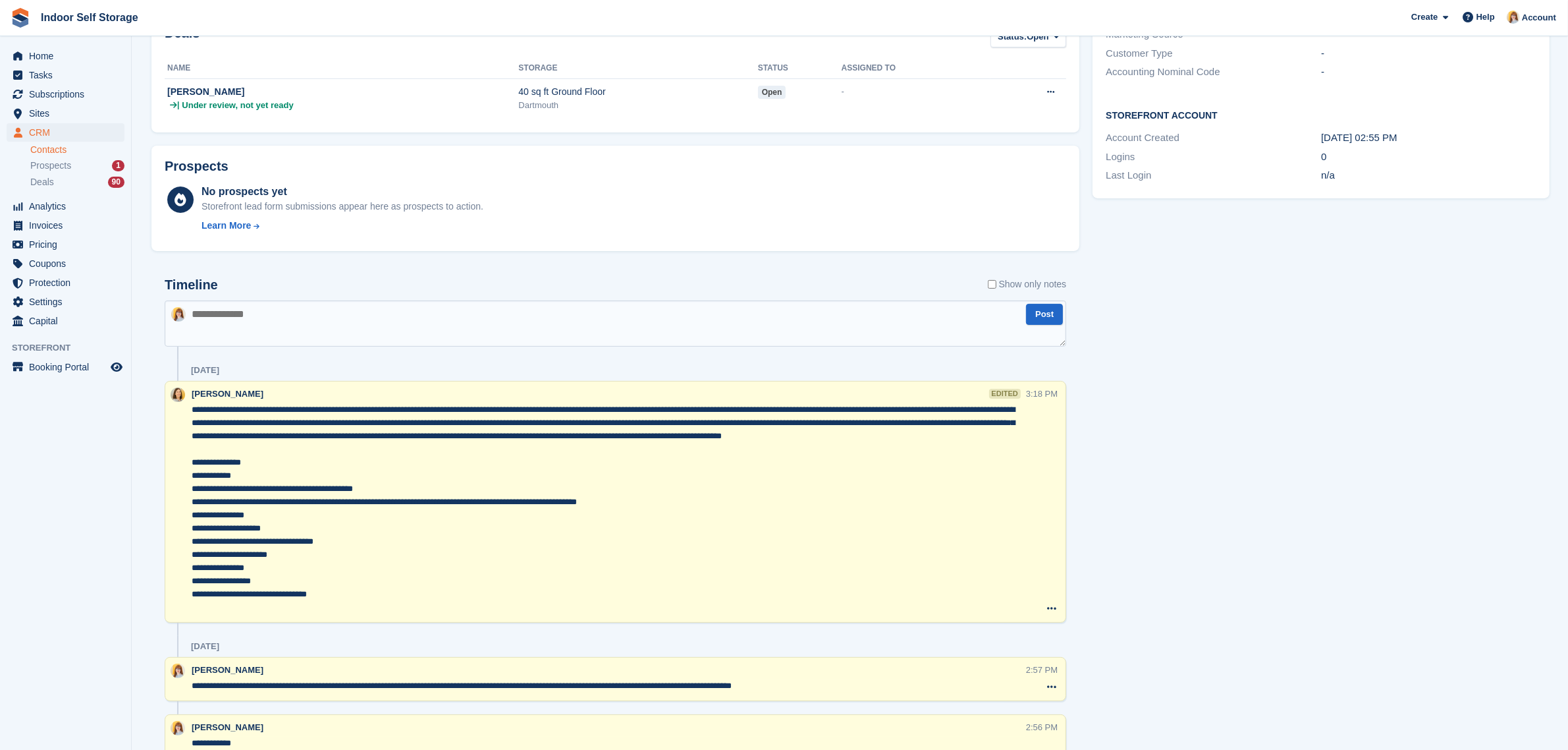
click at [214, 305] on textarea at bounding box center [616, 323] width 902 height 46
paste textarea "**********"
type textarea "**********"
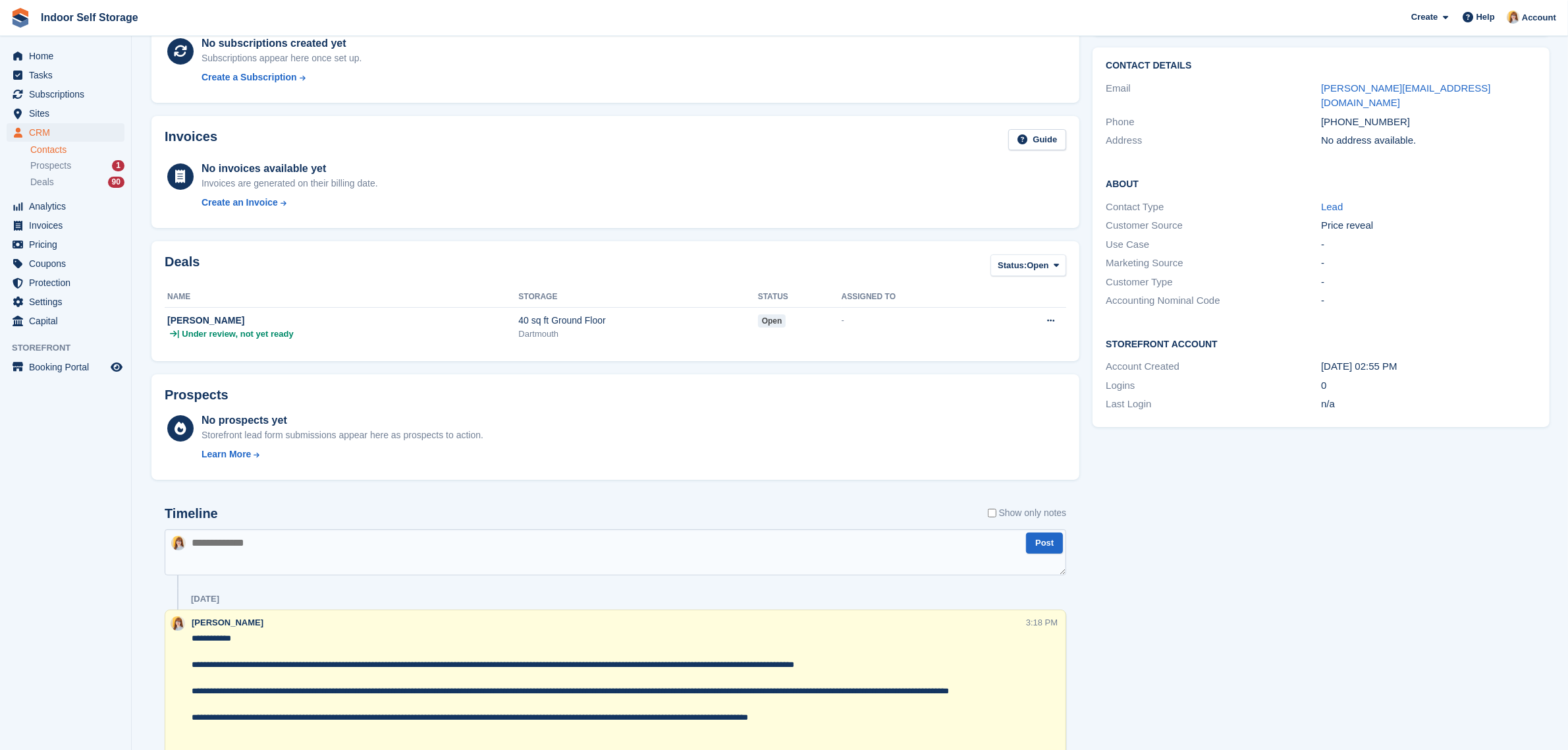
scroll to position [0, 0]
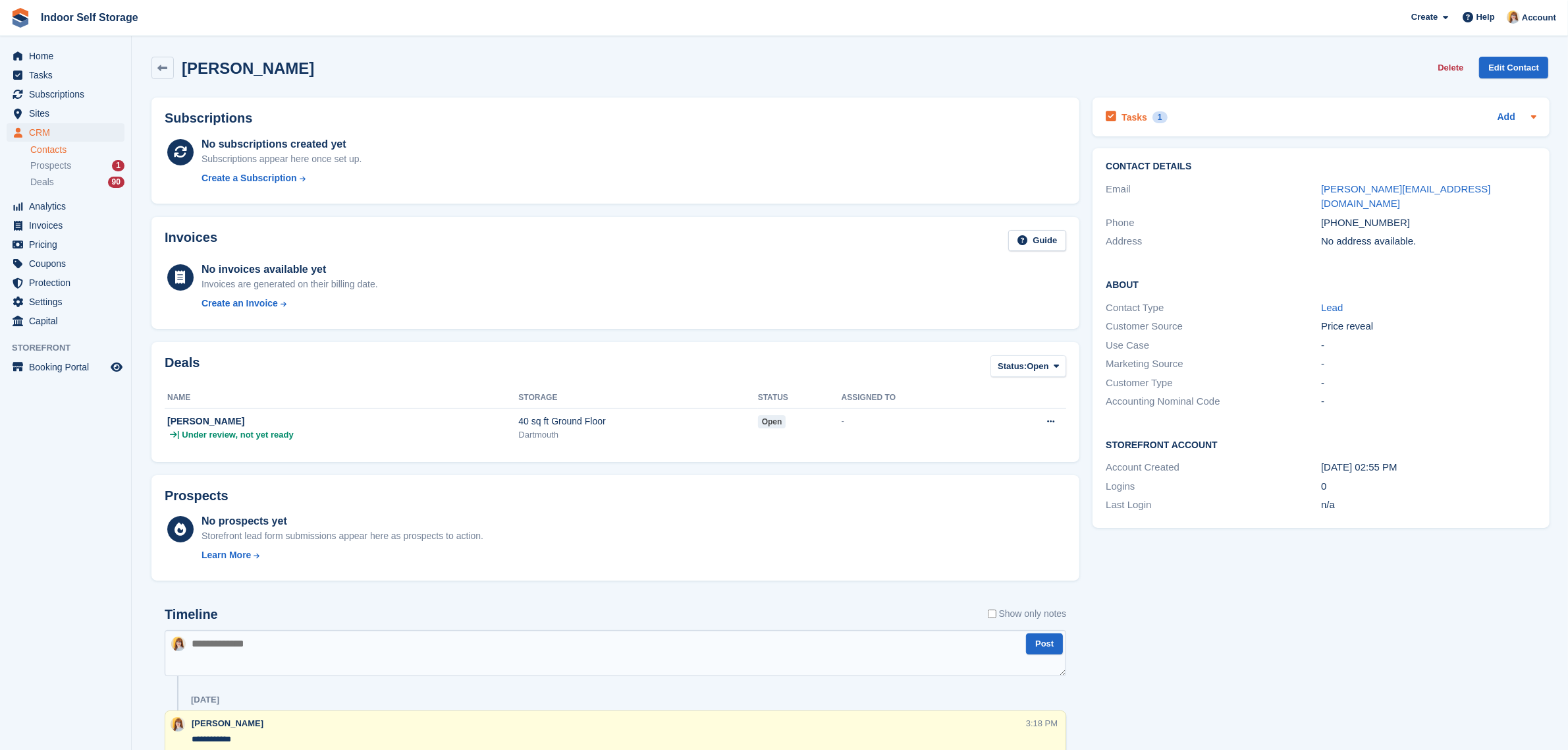
click at [1219, 114] on div "Tasks 1 Add" at bounding box center [1321, 116] width 431 height 18
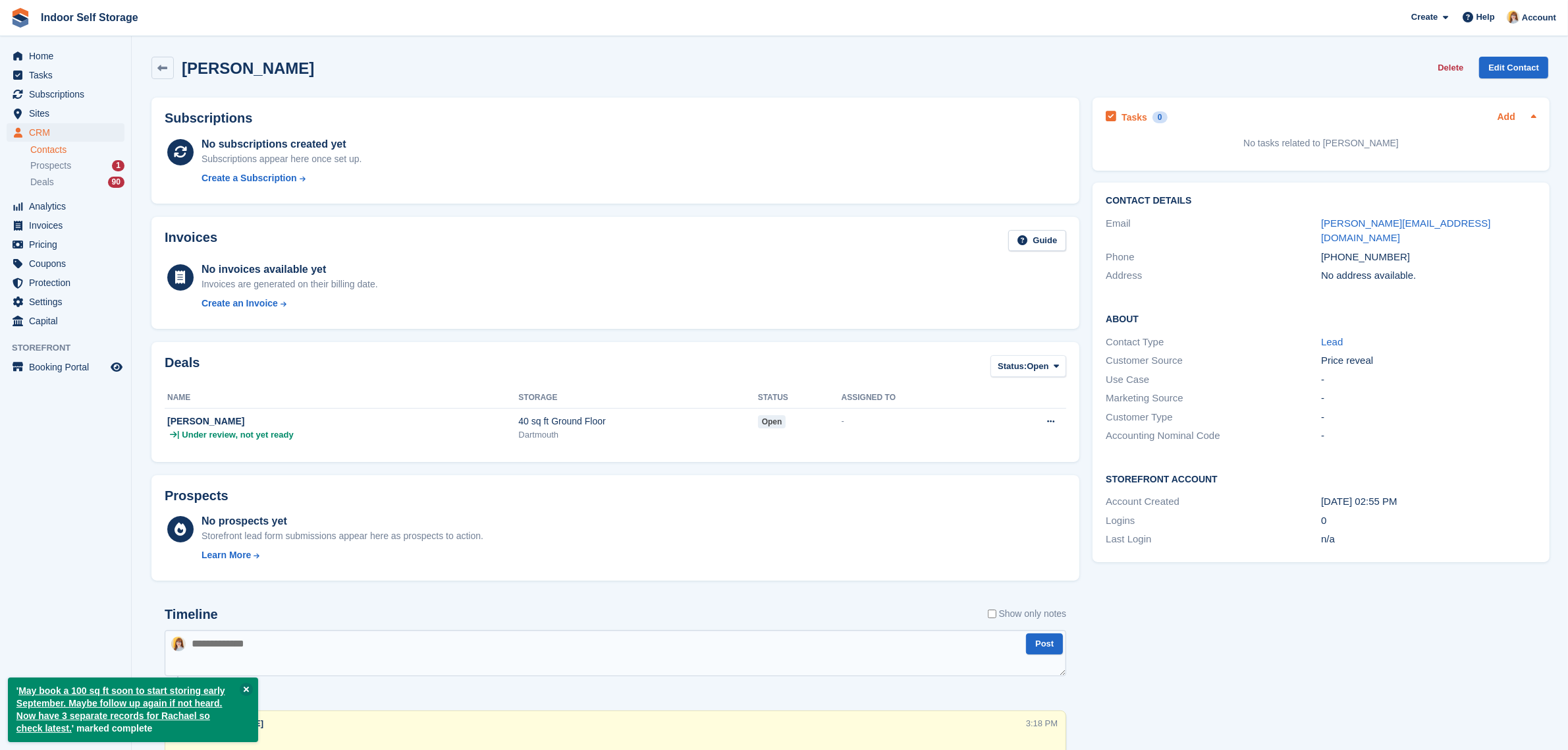
click at [1500, 110] on link "Add" at bounding box center [1507, 118] width 18 height 16
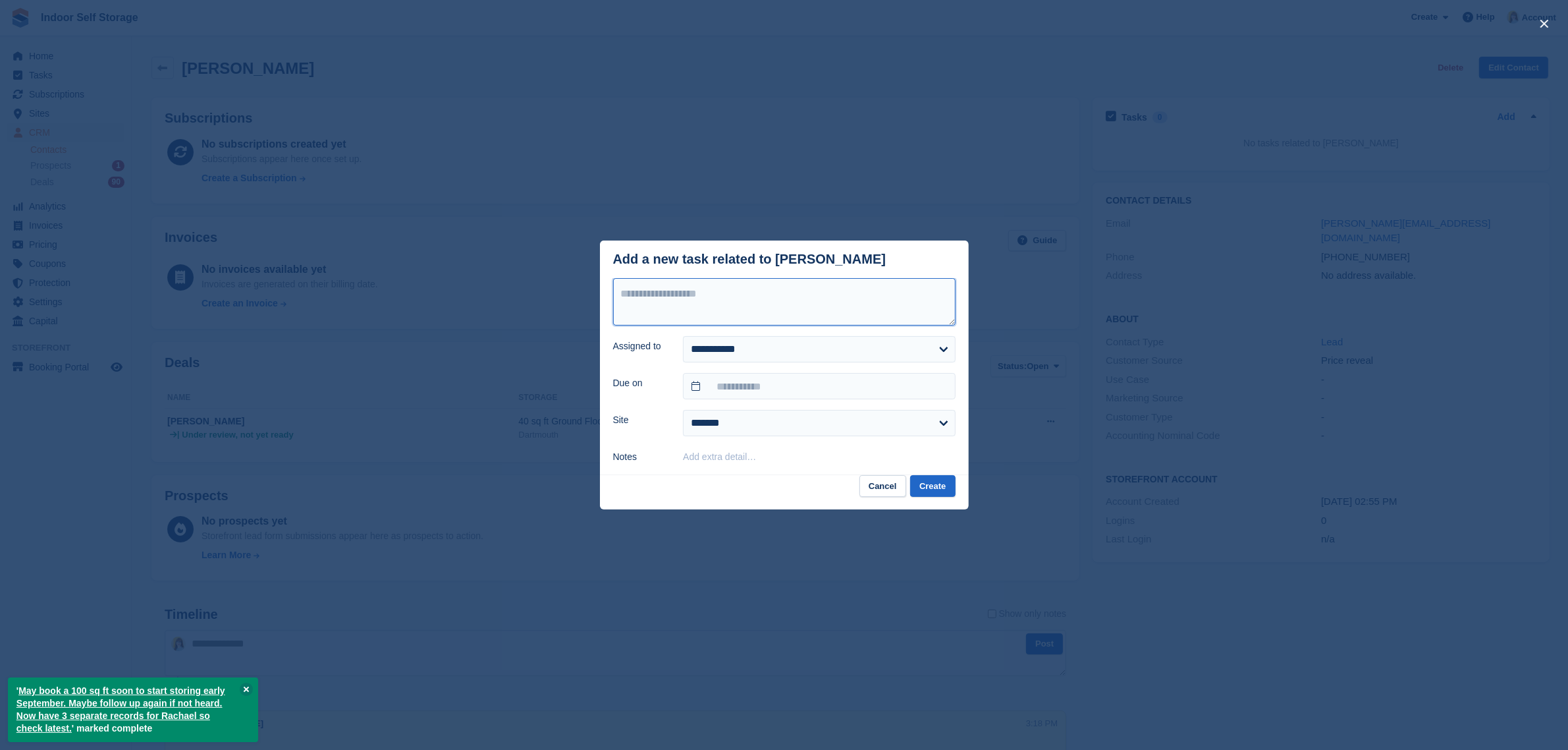
click at [761, 300] on textarea at bounding box center [784, 301] width 342 height 47
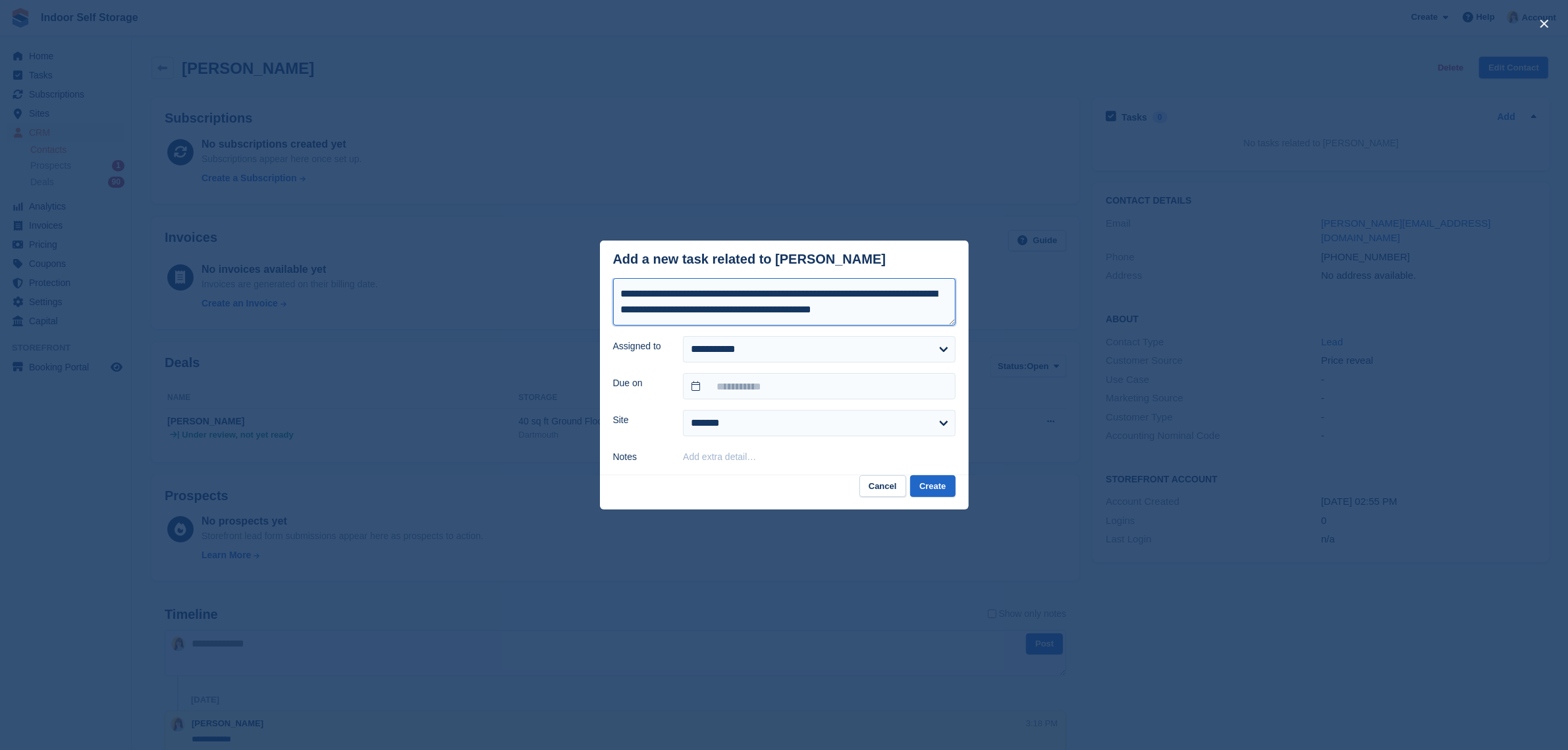
click at [781, 311] on textarea "**********" at bounding box center [784, 301] width 342 height 47
type textarea "**********"
click at [772, 397] on input "text" at bounding box center [819, 386] width 272 height 26
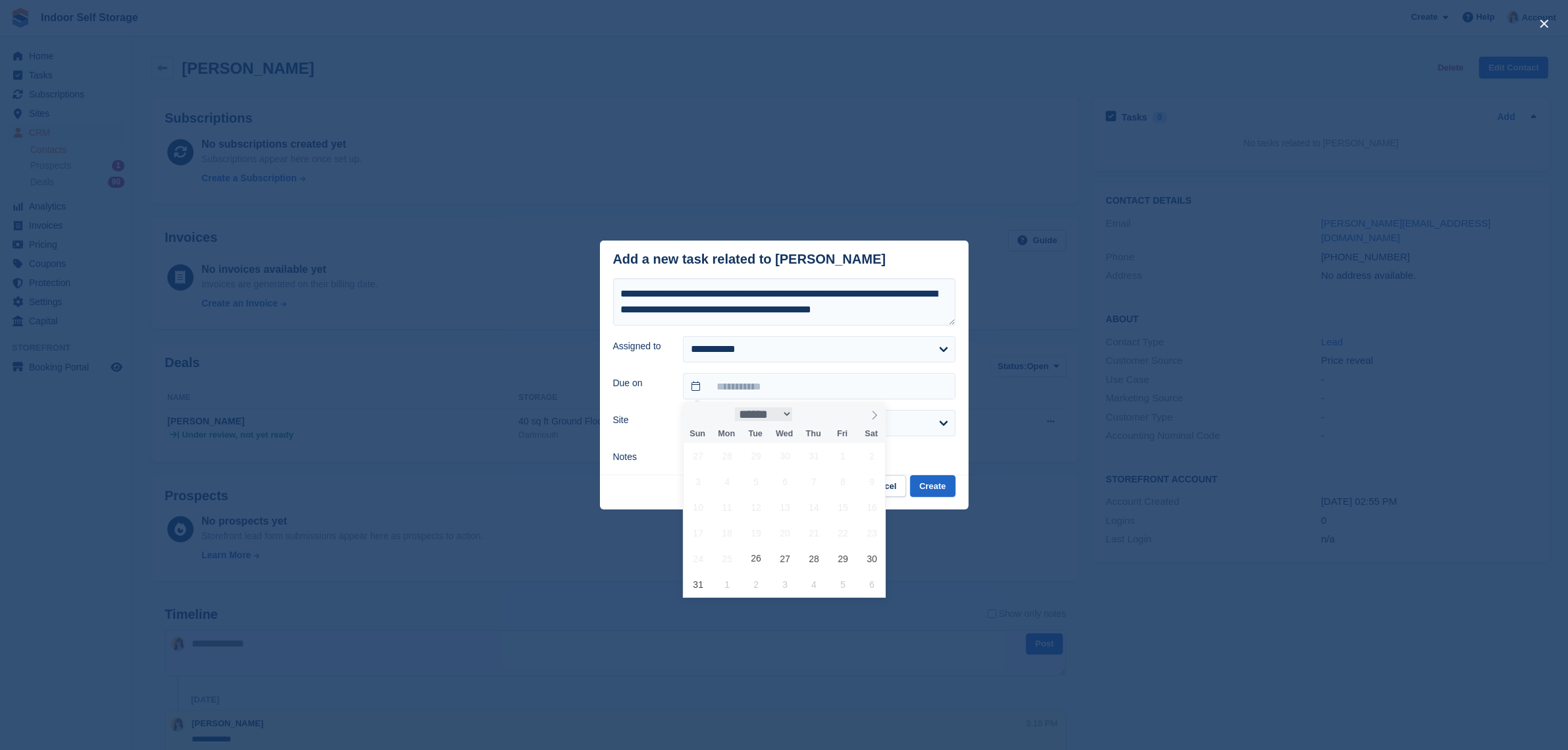
click at [792, 415] on select "****** ********* ******* ******** ********" at bounding box center [764, 414] width 58 height 14
select select "*"
click at [735, 407] on select "****** ********* ******* ******** ********" at bounding box center [764, 414] width 58 height 14
click at [729, 511] on span "15" at bounding box center [727, 506] width 26 height 26
type input "**********"
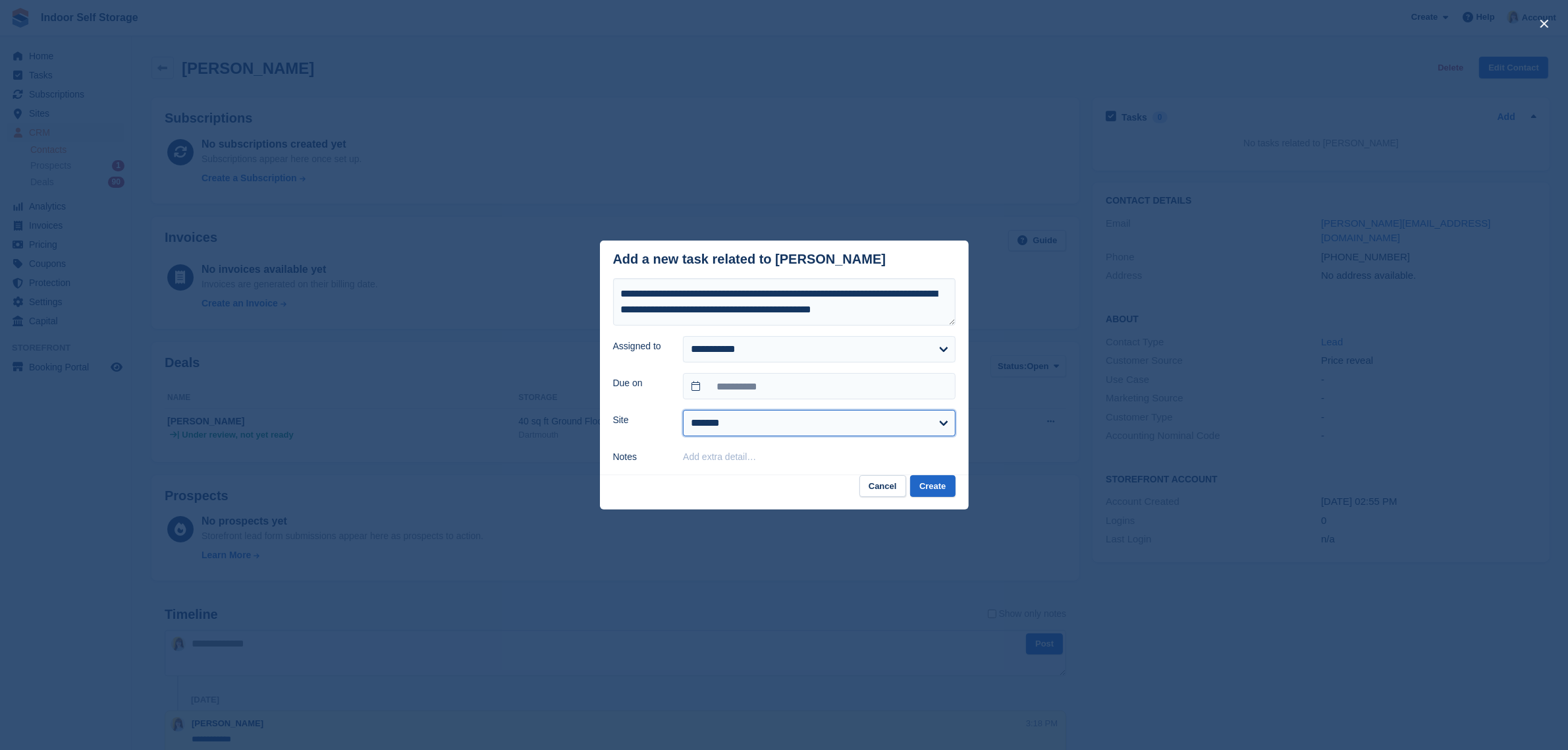
click at [779, 420] on select "******* ********* ******" at bounding box center [819, 423] width 272 height 26
select select "***"
click at [683, 411] on select "******* ********* ******" at bounding box center [819, 423] width 272 height 26
click at [939, 484] on button "Create" at bounding box center [933, 486] width 45 height 22
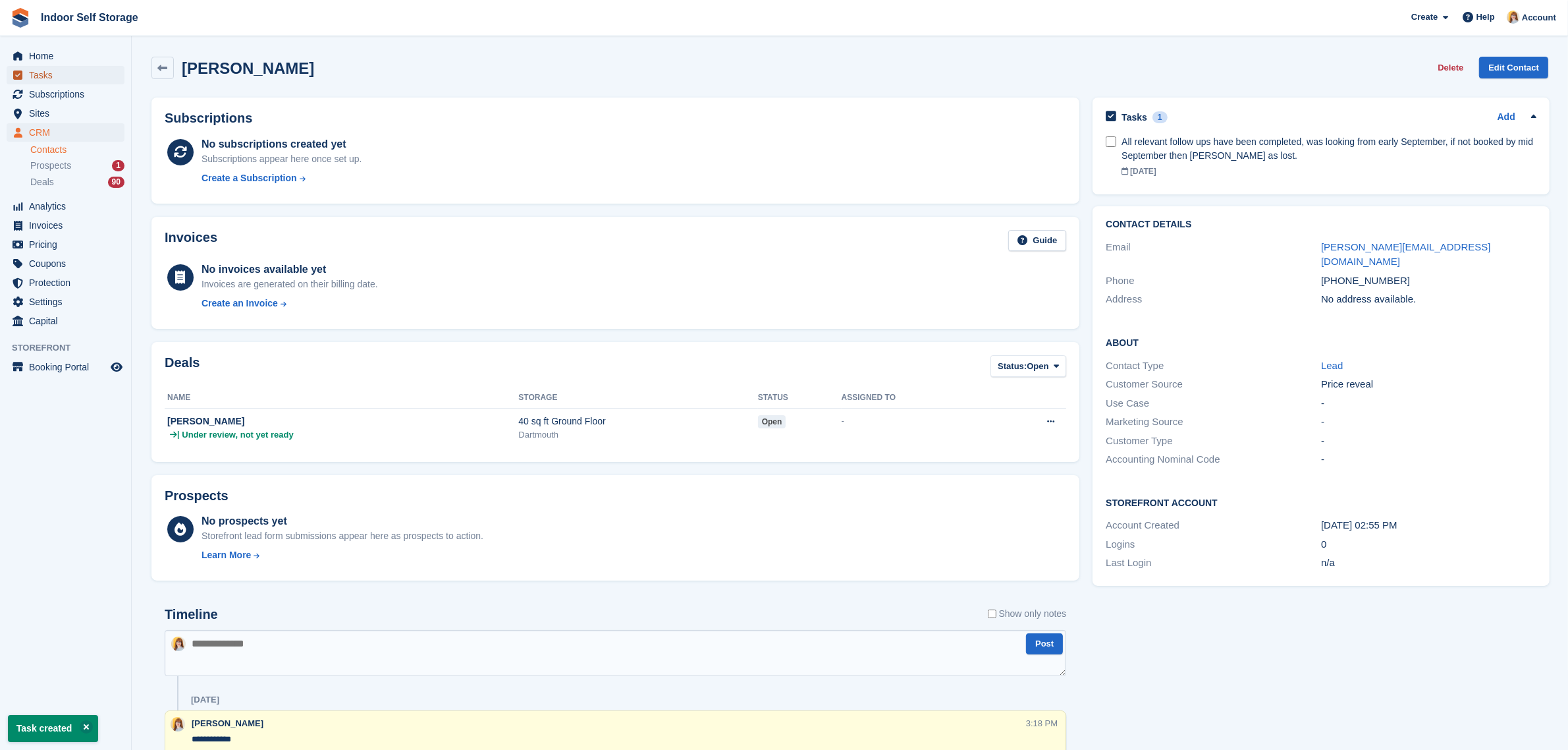
click at [58, 79] on span "Tasks" at bounding box center [68, 75] width 79 height 19
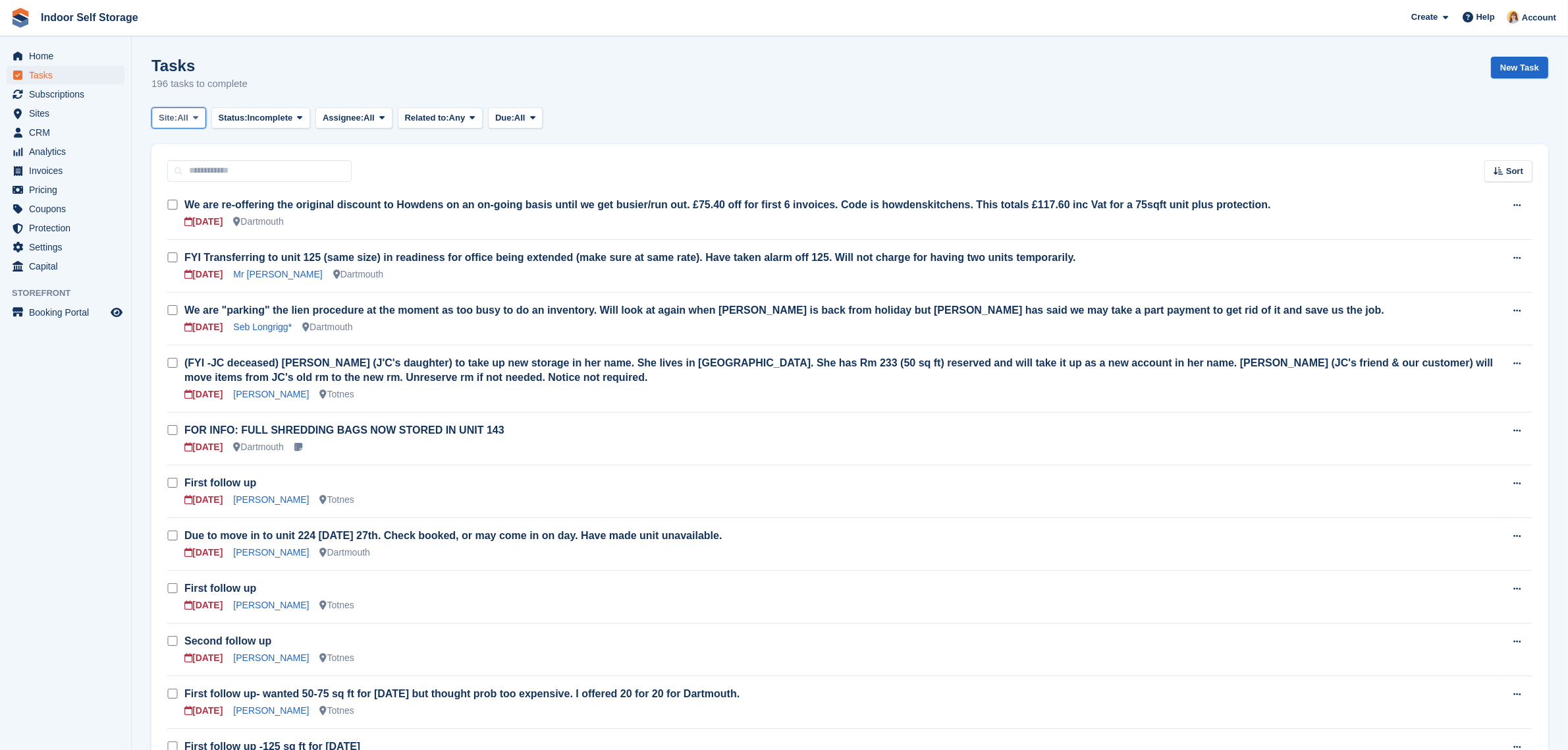
click at [194, 117] on icon at bounding box center [196, 117] width 5 height 9
click at [194, 168] on link "Dartmouth" at bounding box center [215, 172] width 115 height 24
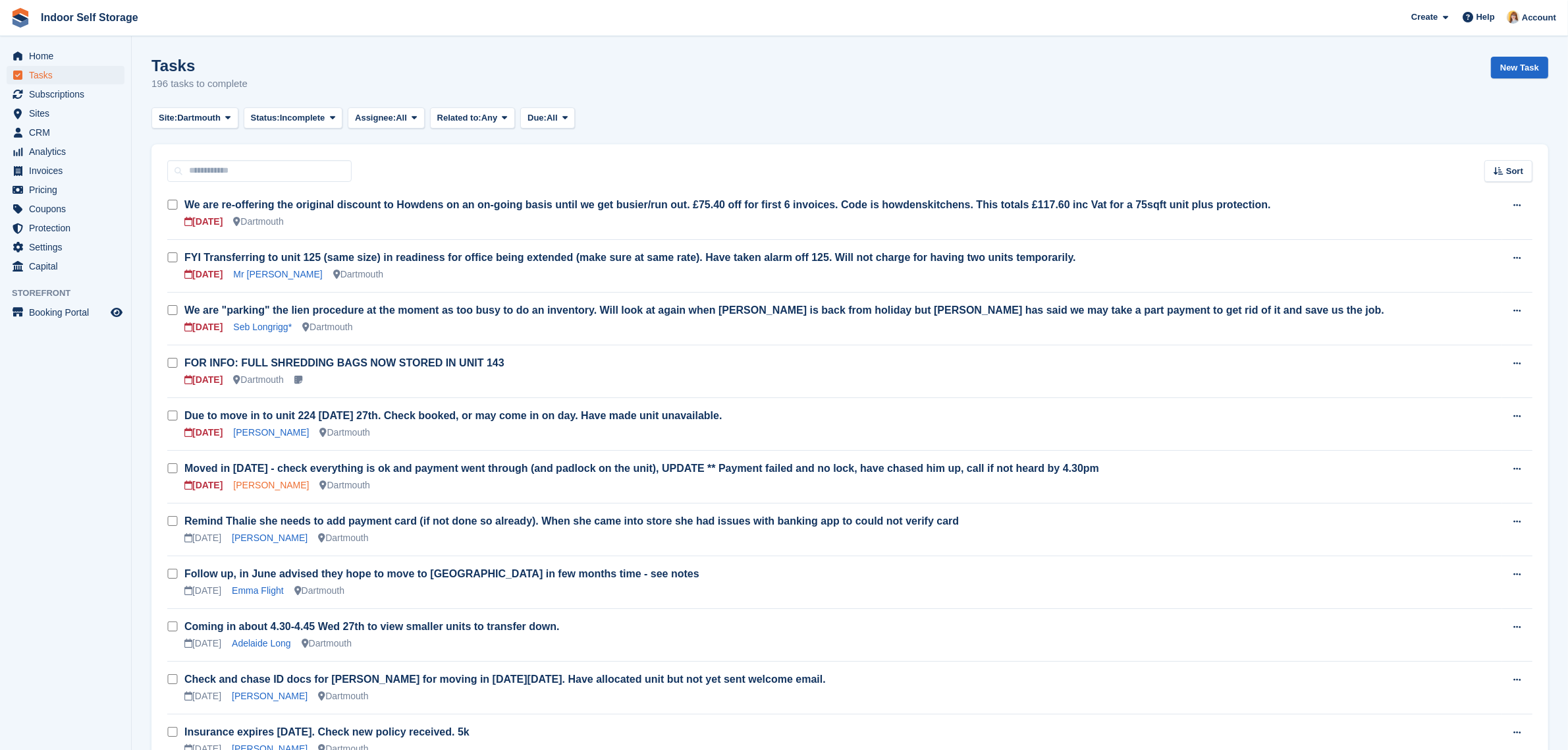
click at [252, 483] on link "[PERSON_NAME]" at bounding box center [271, 485] width 76 height 11
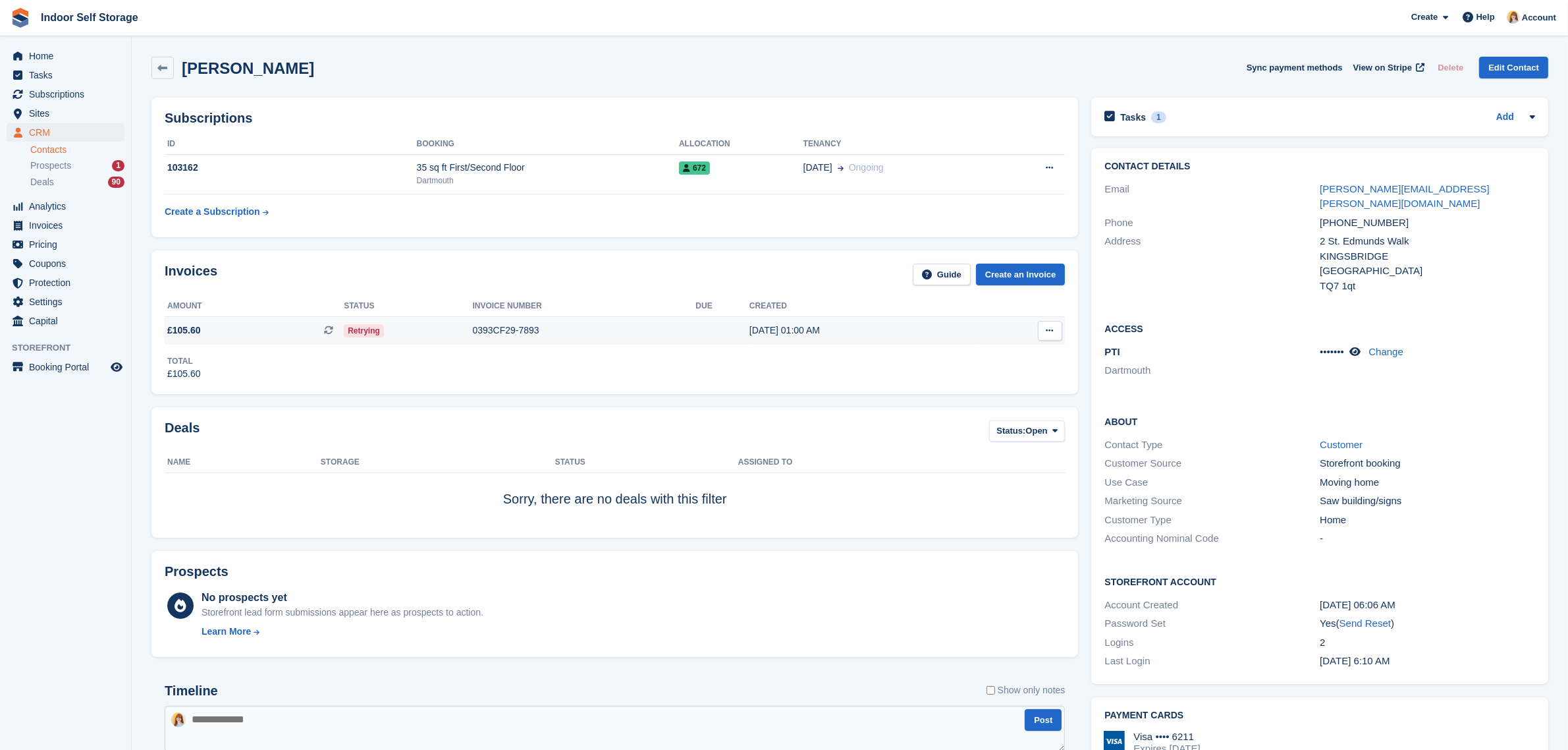
click at [511, 328] on div "0393CF29-7893" at bounding box center [585, 331] width 224 height 14
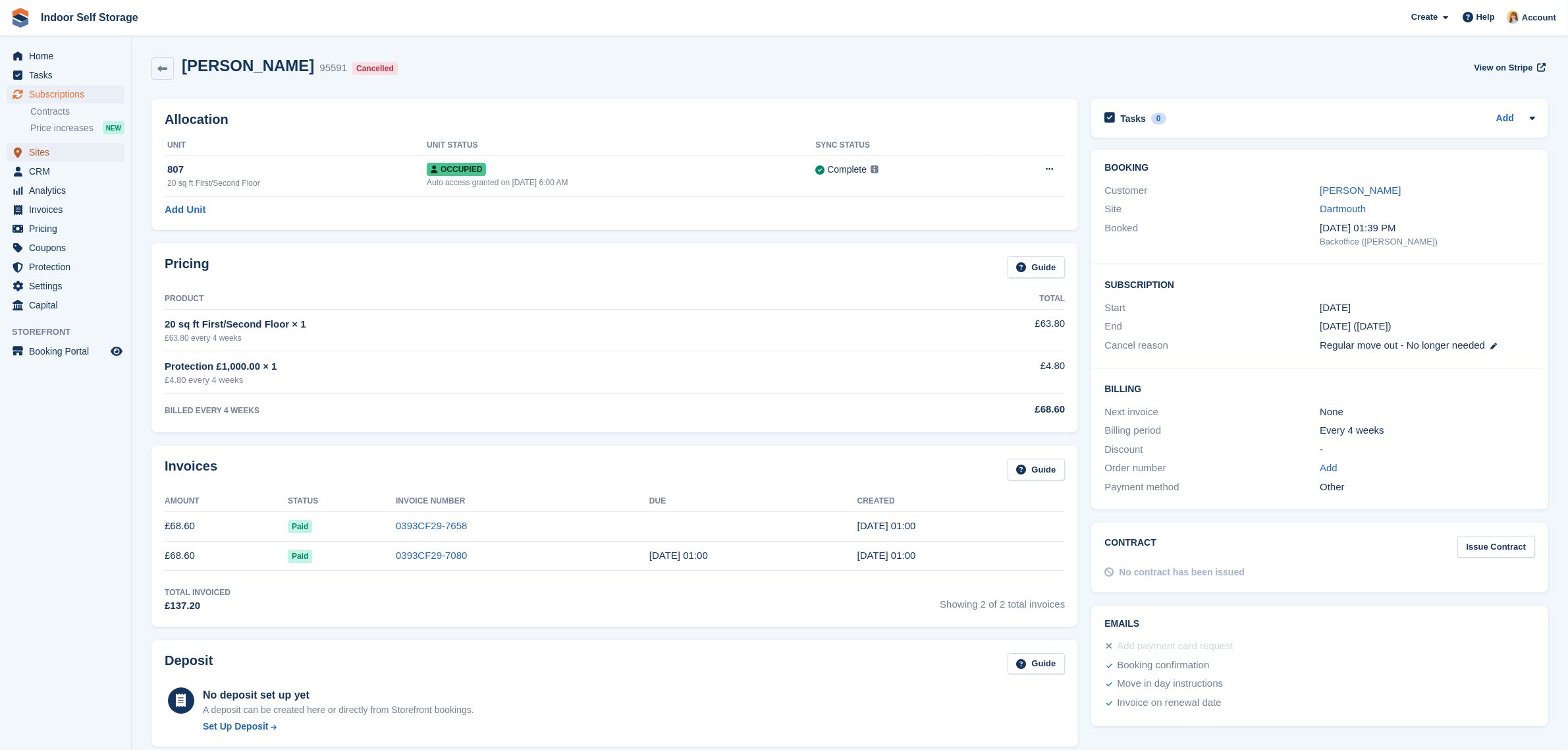
click at [36, 153] on span "Sites" at bounding box center [68, 152] width 79 height 19
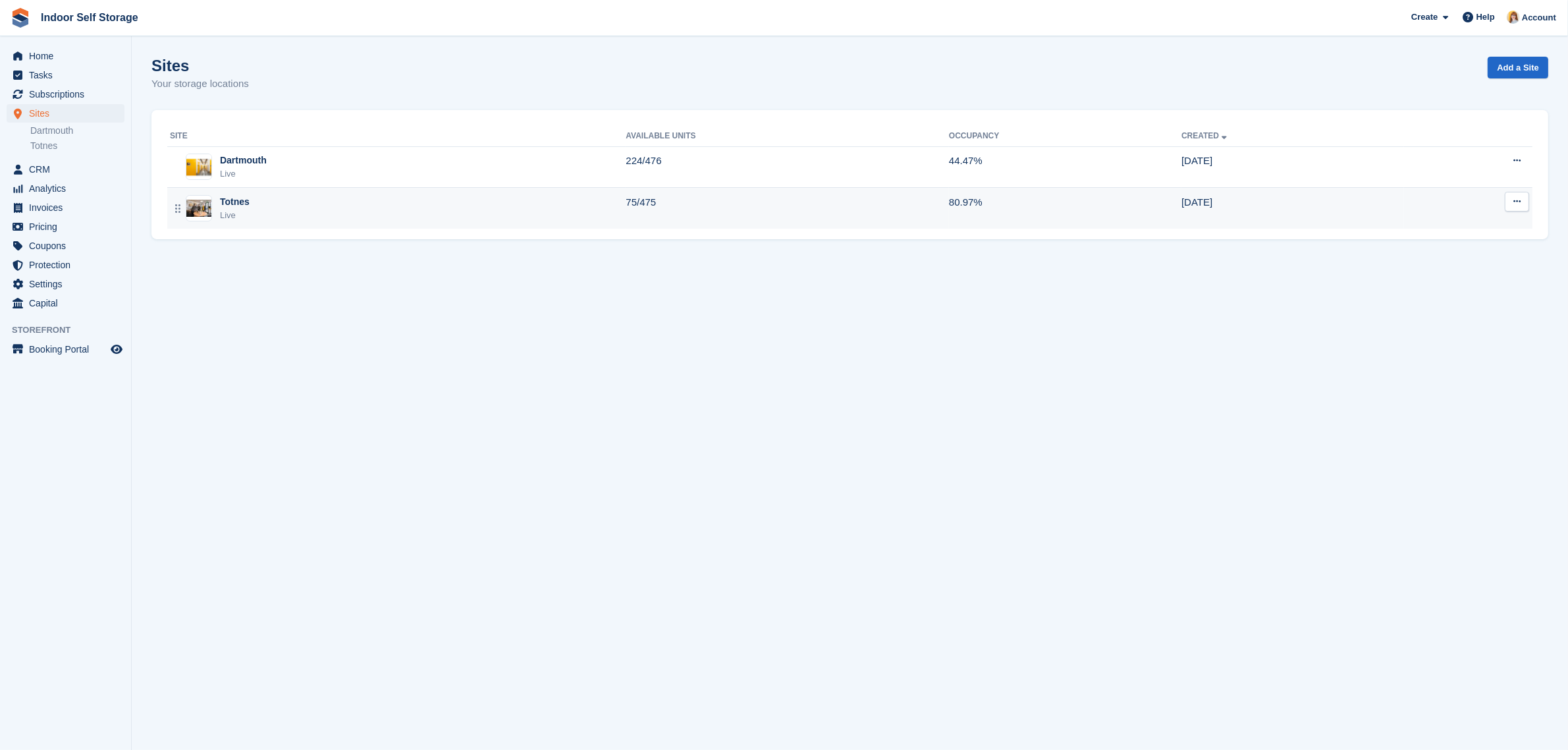
click at [459, 212] on div "Totnes Live" at bounding box center [397, 208] width 456 height 27
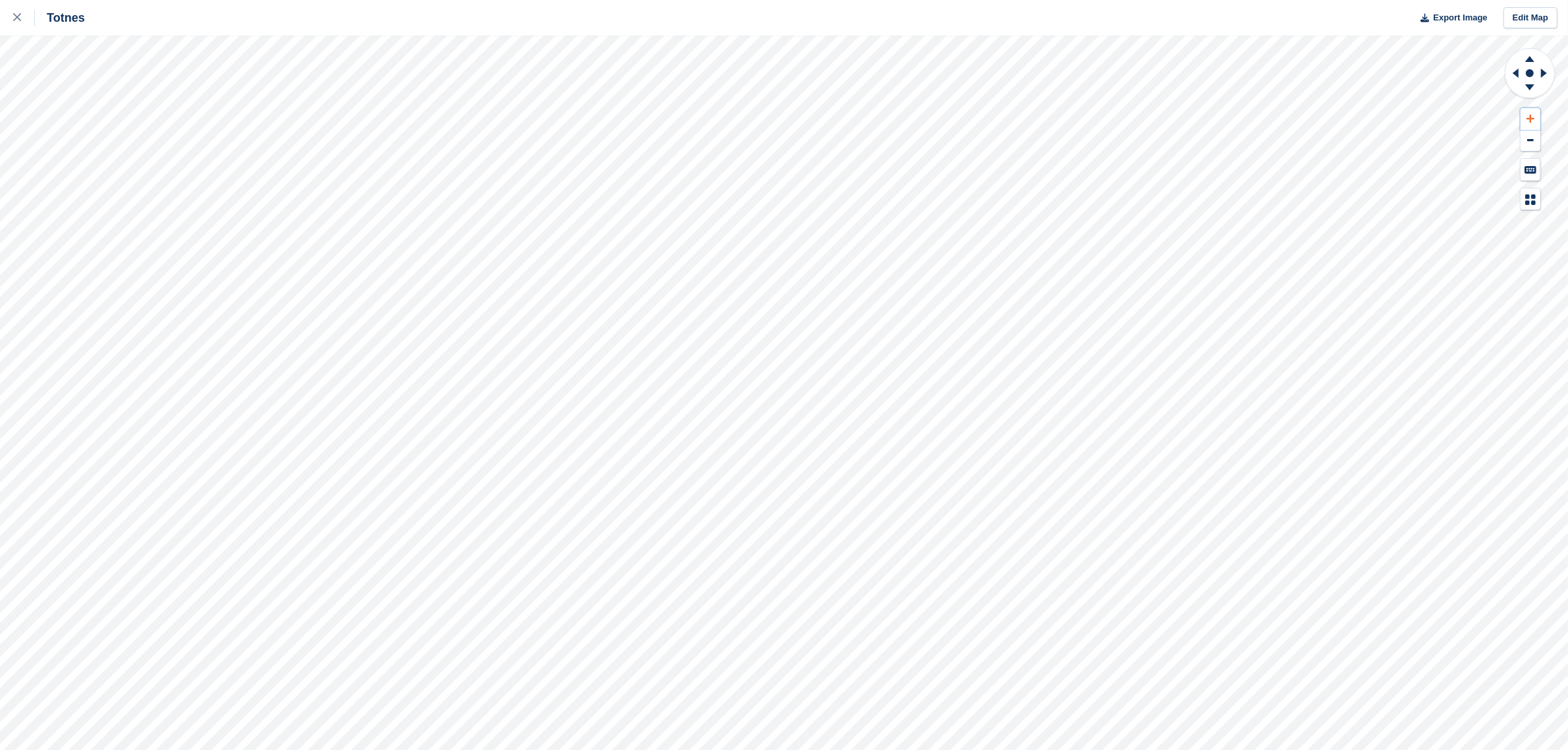
click at [1527, 116] on icon at bounding box center [1531, 119] width 8 height 9
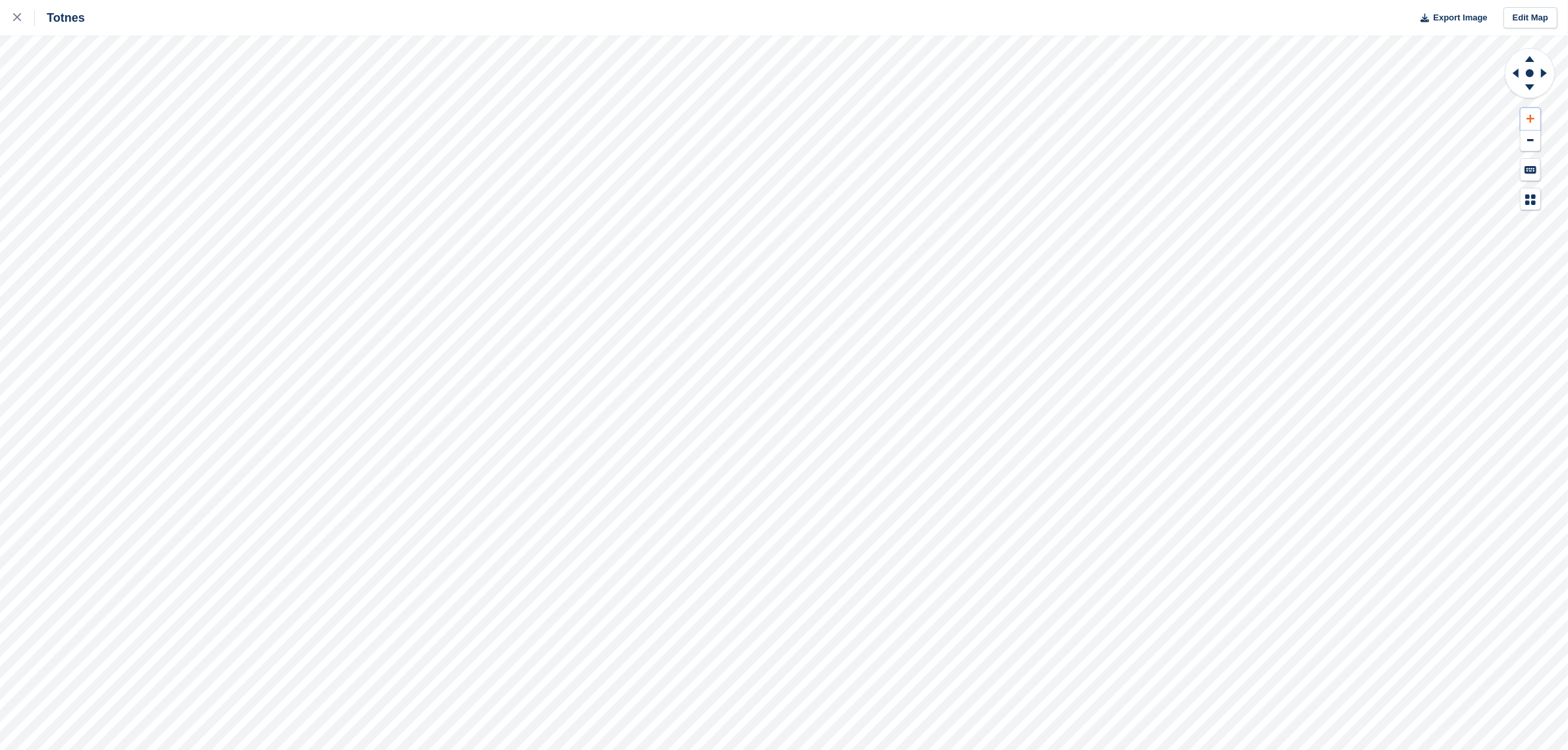
click at [1527, 116] on icon at bounding box center [1531, 119] width 8 height 9
click at [1515, 71] on icon at bounding box center [1514, 73] width 16 height 34
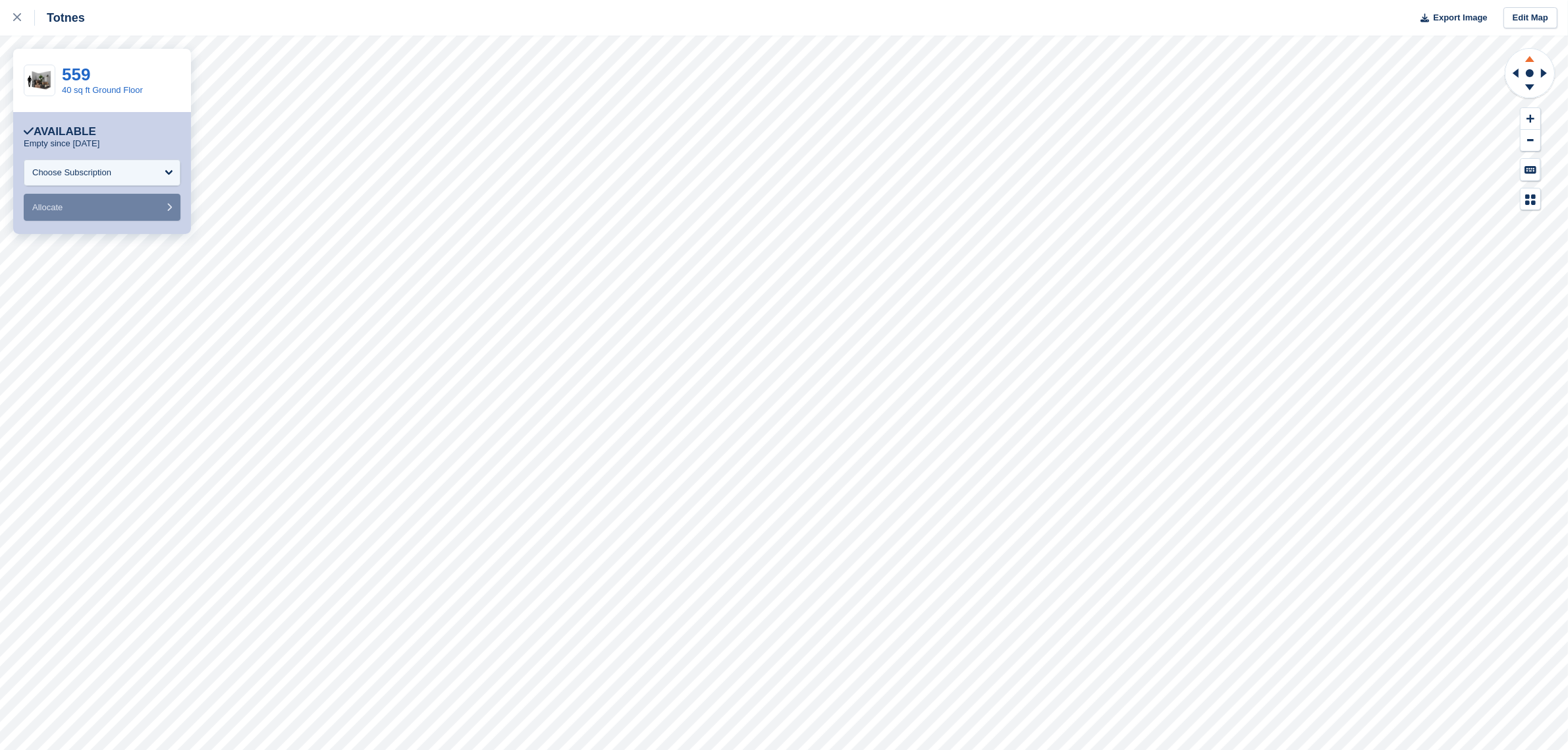
click at [1527, 56] on icon at bounding box center [1530, 57] width 34 height 16
click at [1528, 60] on icon at bounding box center [1530, 59] width 9 height 6
click at [1529, 88] on icon at bounding box center [1530, 88] width 9 height 6
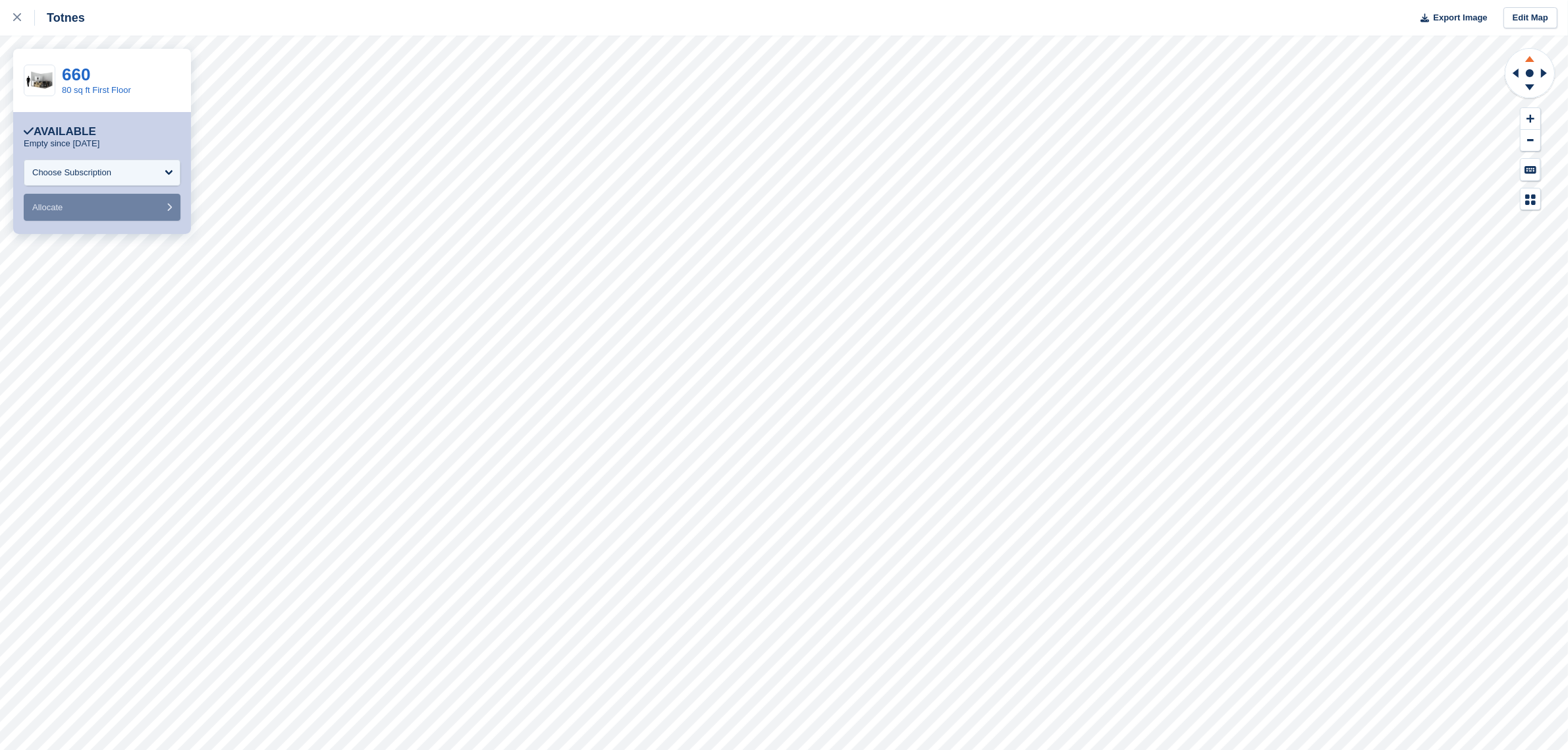
click at [1530, 57] on icon at bounding box center [1530, 59] width 9 height 6
click at [1530, 85] on icon at bounding box center [1530, 88] width 9 height 6
click at [1532, 60] on icon at bounding box center [1530, 59] width 9 height 6
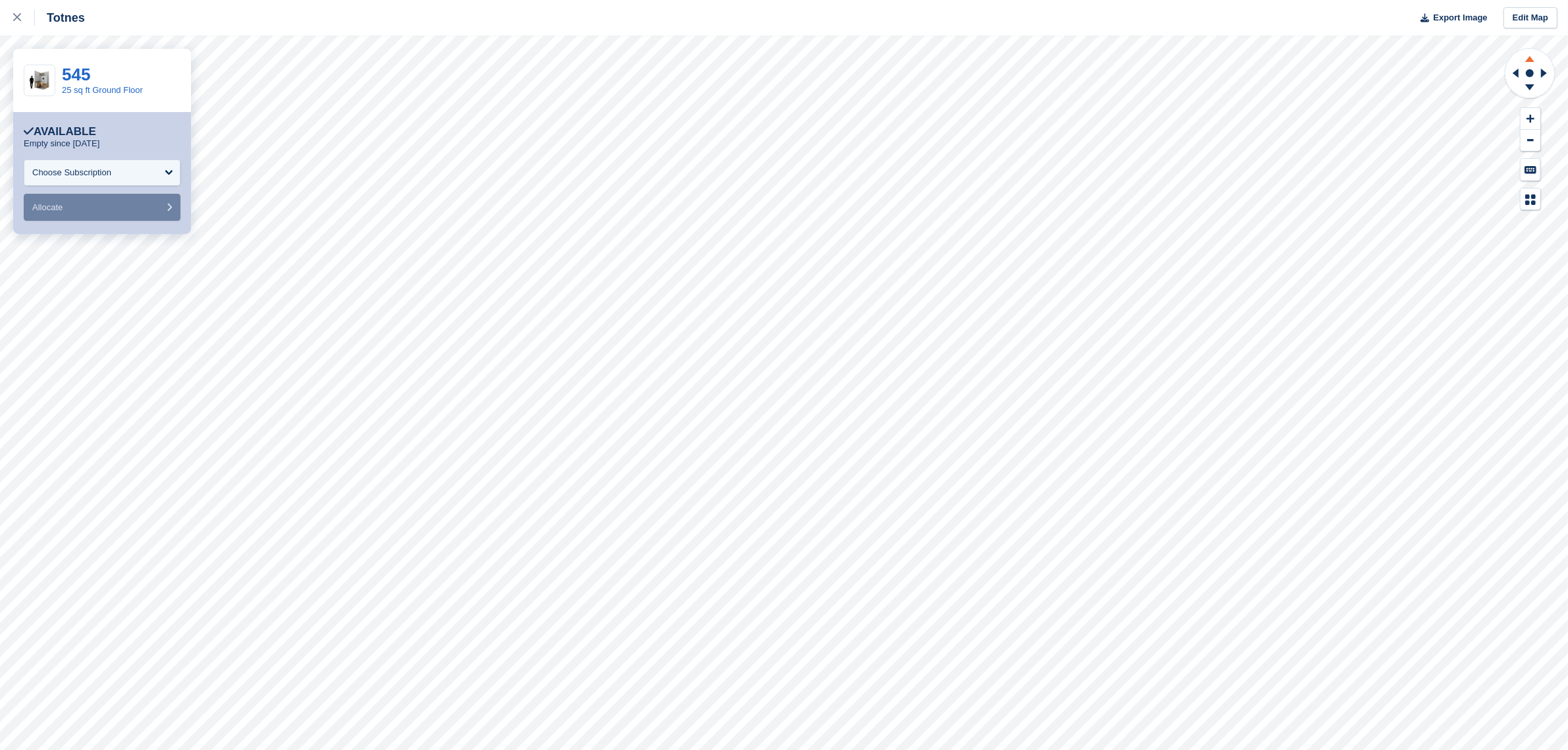
click at [1532, 60] on icon at bounding box center [1530, 59] width 9 height 6
click at [16, 18] on icon at bounding box center [17, 17] width 8 height 8
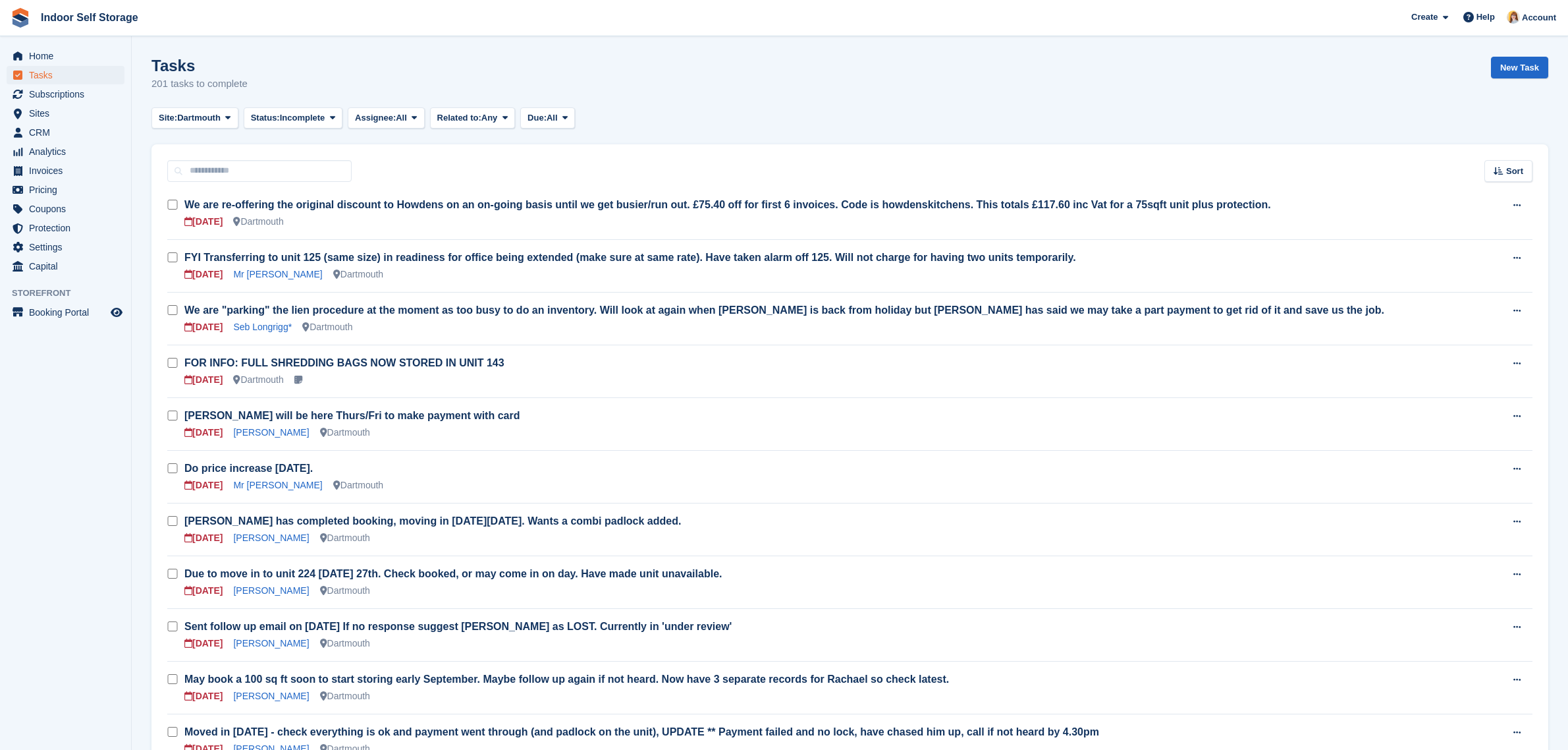
scroll to position [329, 0]
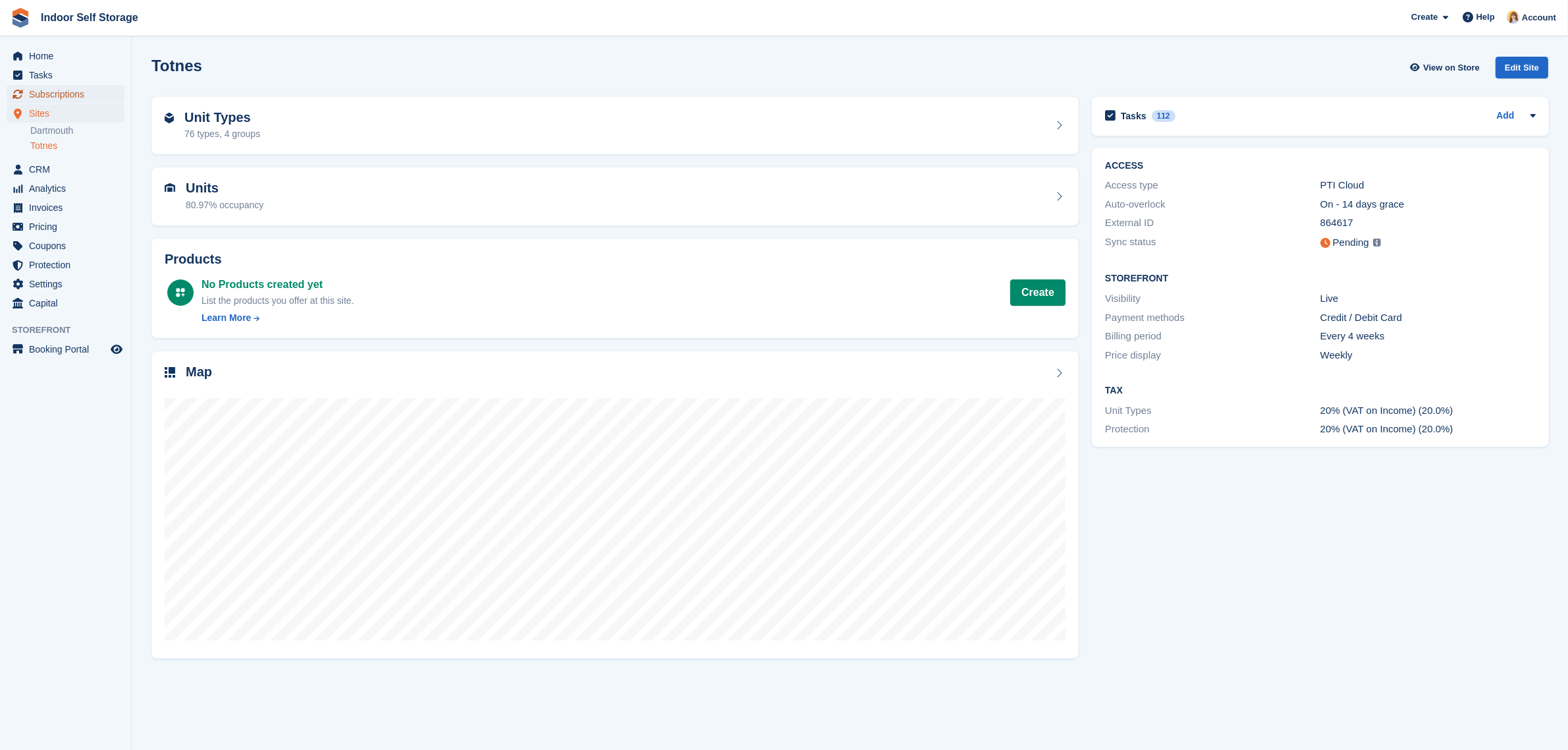
click at [66, 85] on span "Subscriptions" at bounding box center [68, 94] width 79 height 19
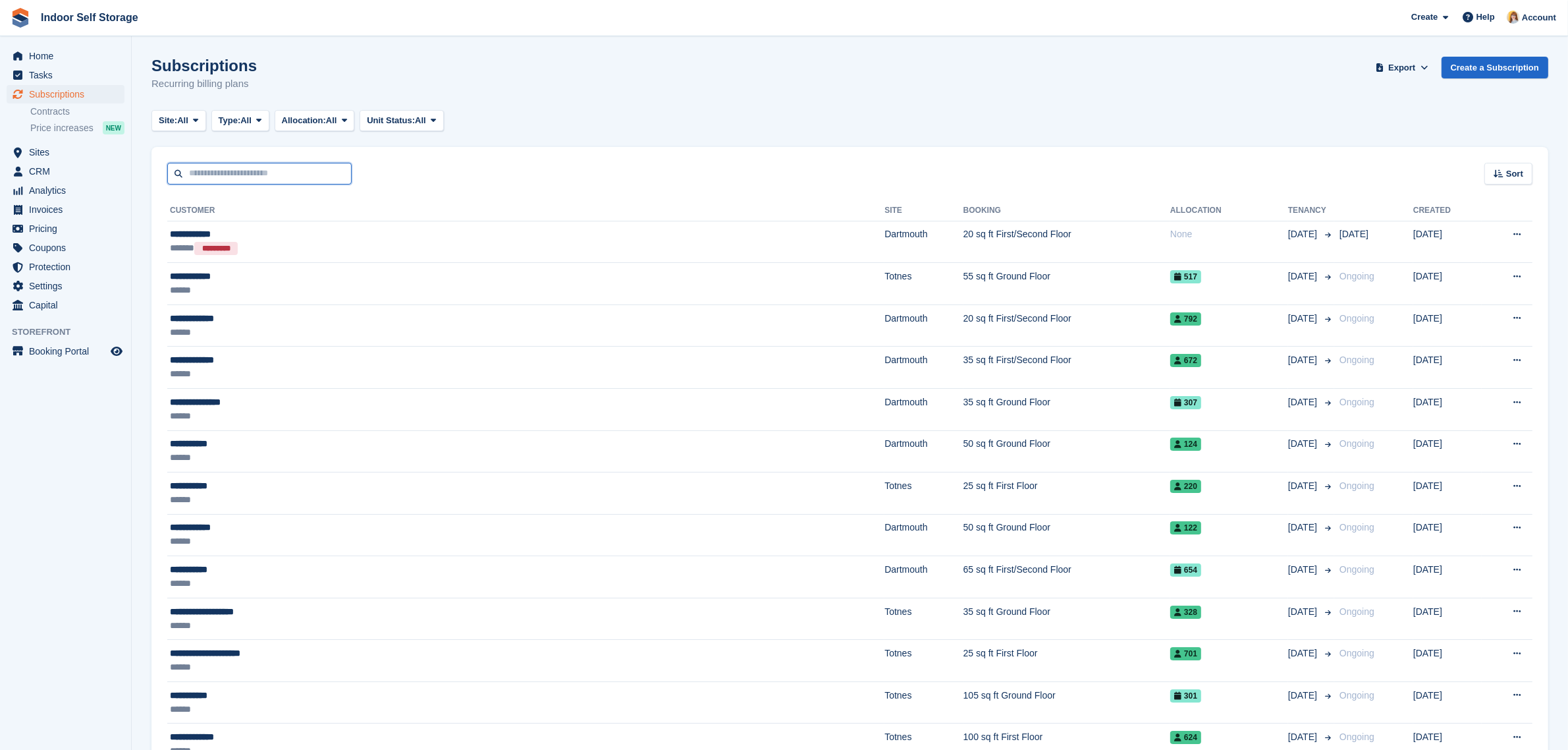
click at [248, 175] on input "text" at bounding box center [260, 174] width 185 height 22
type input "******"
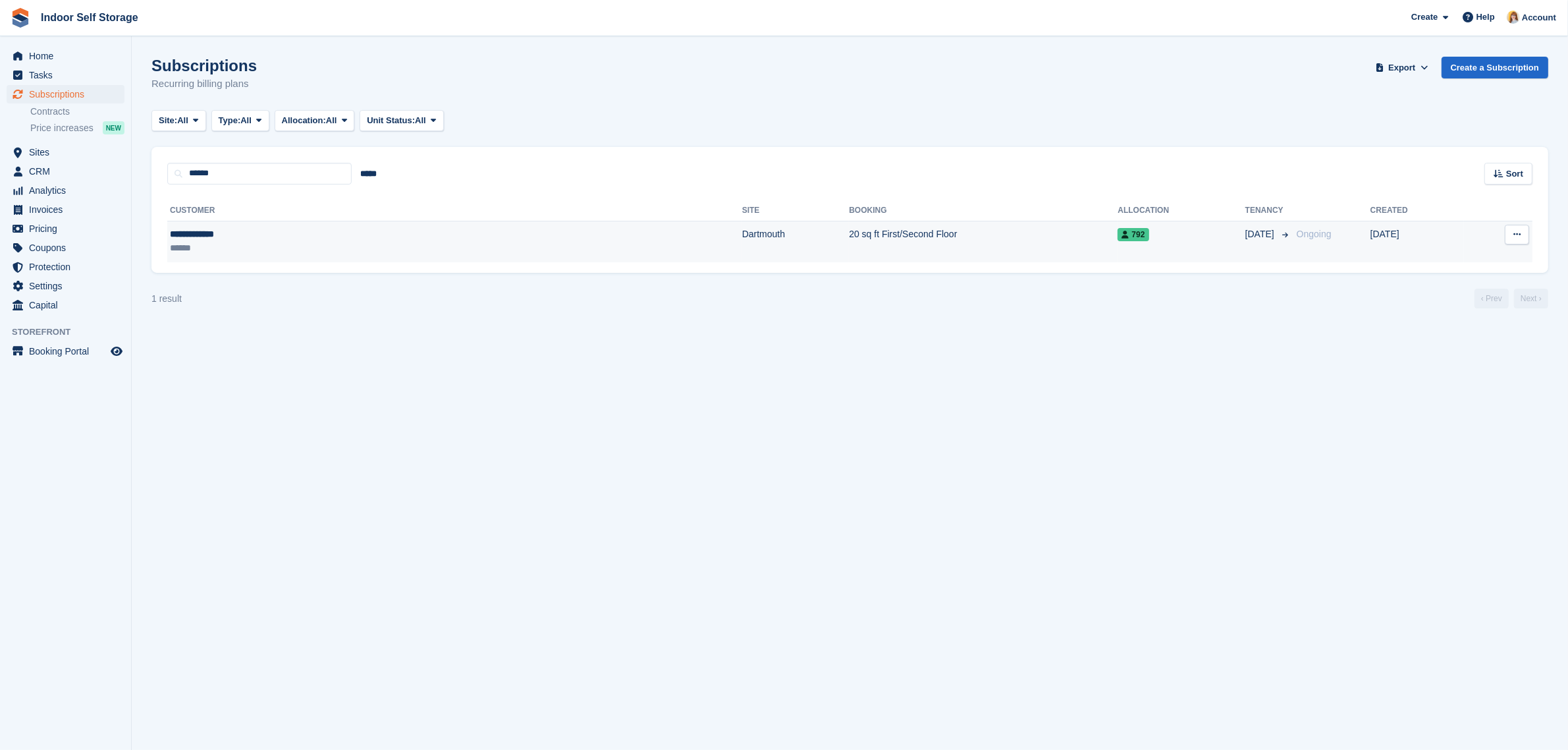
click at [262, 234] on div "**********" at bounding box center [284, 234] width 228 height 14
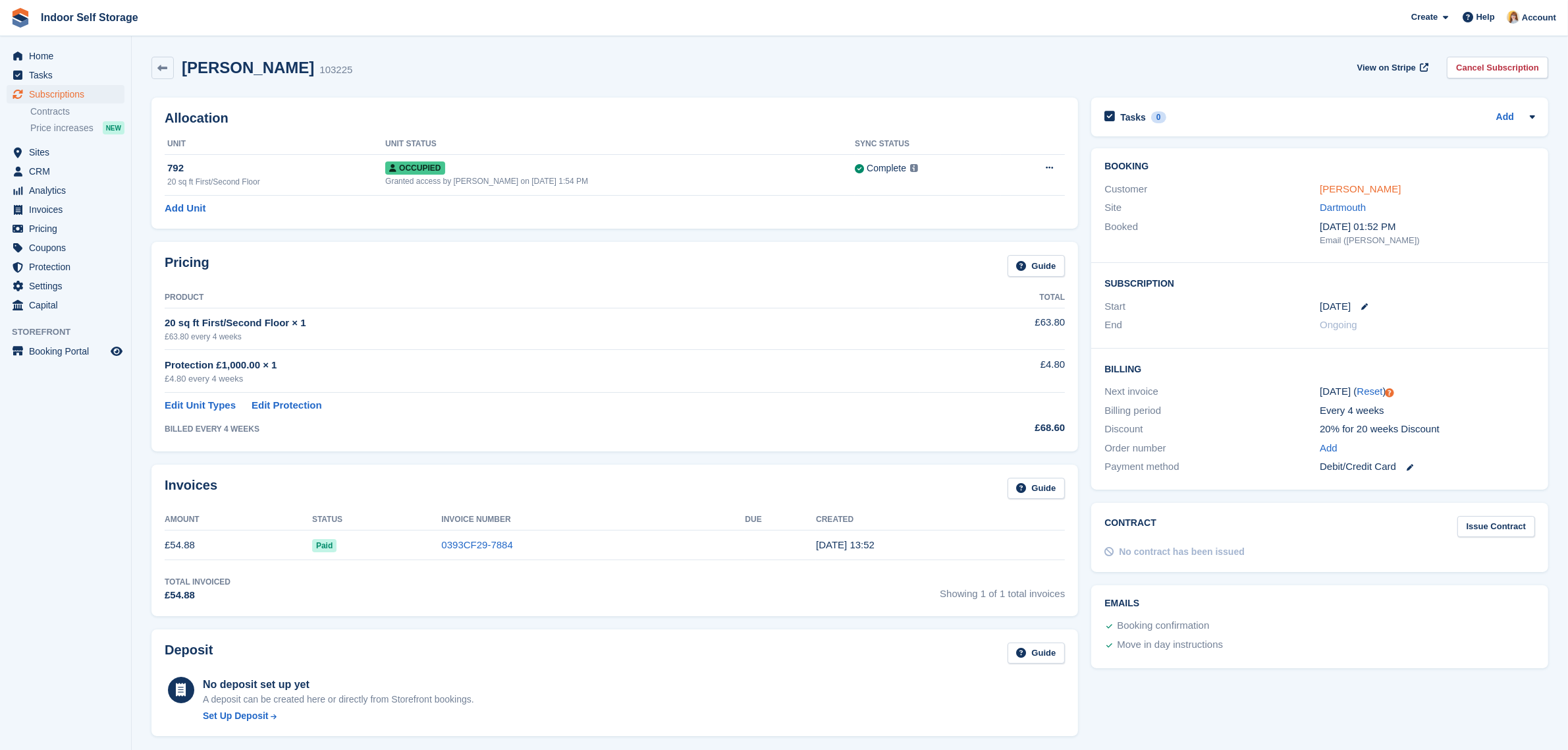
click at [1372, 186] on link "[PERSON_NAME]" at bounding box center [1360, 189] width 81 height 11
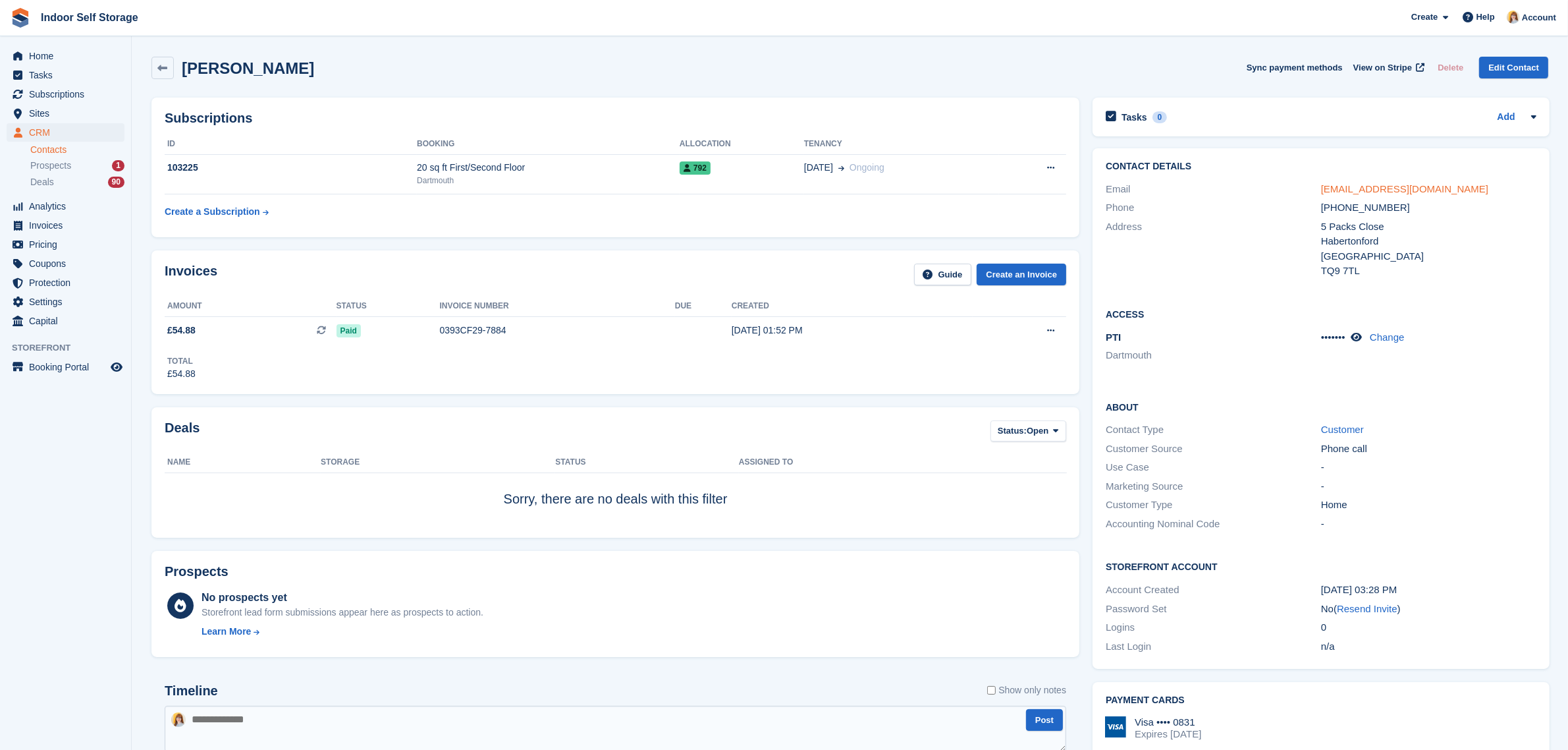
click at [1428, 186] on link "[EMAIL_ADDRESS][DOMAIN_NAME]" at bounding box center [1405, 189] width 168 height 11
click at [43, 89] on span "Subscriptions" at bounding box center [68, 94] width 79 height 19
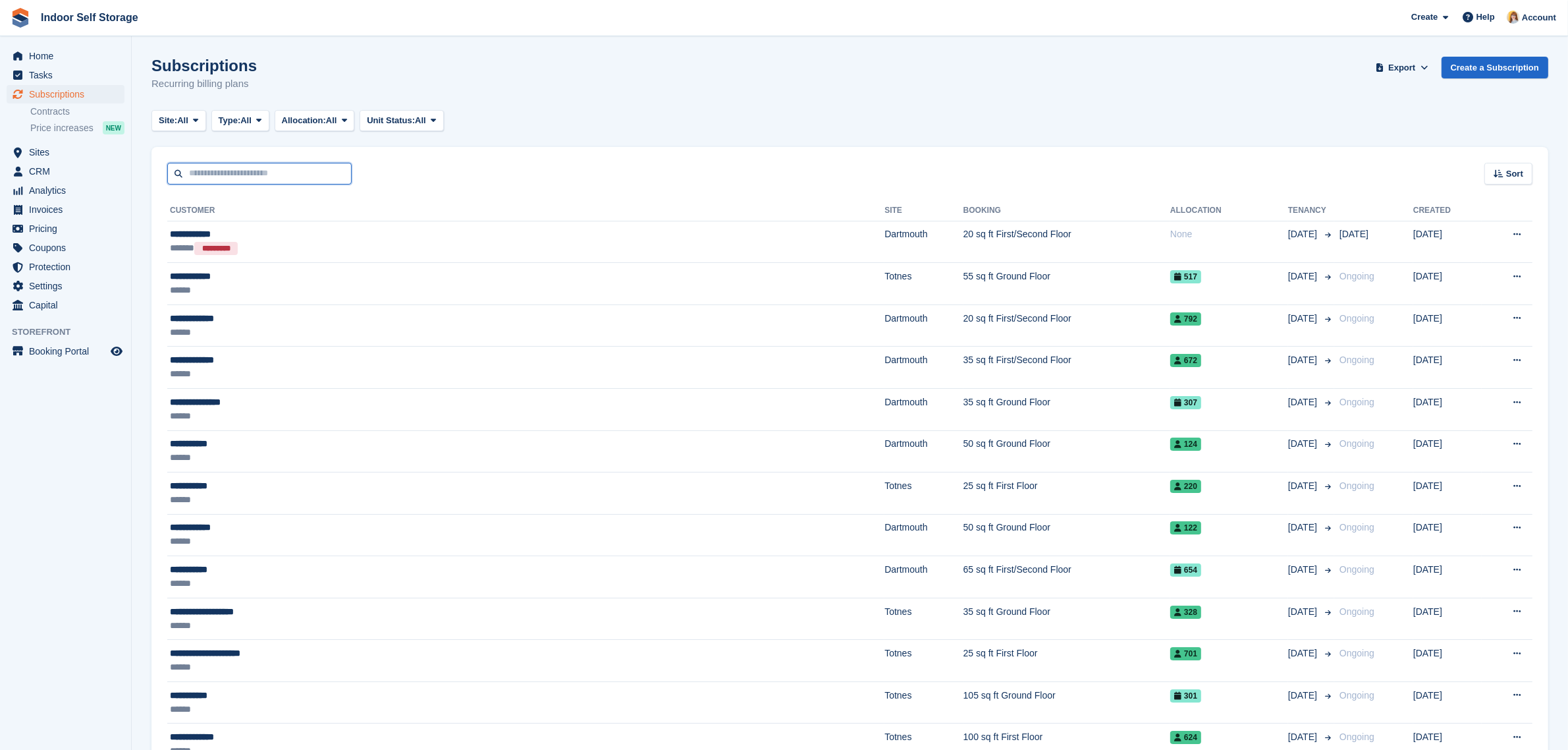
click at [241, 175] on input "text" at bounding box center [260, 174] width 185 height 22
type input "******"
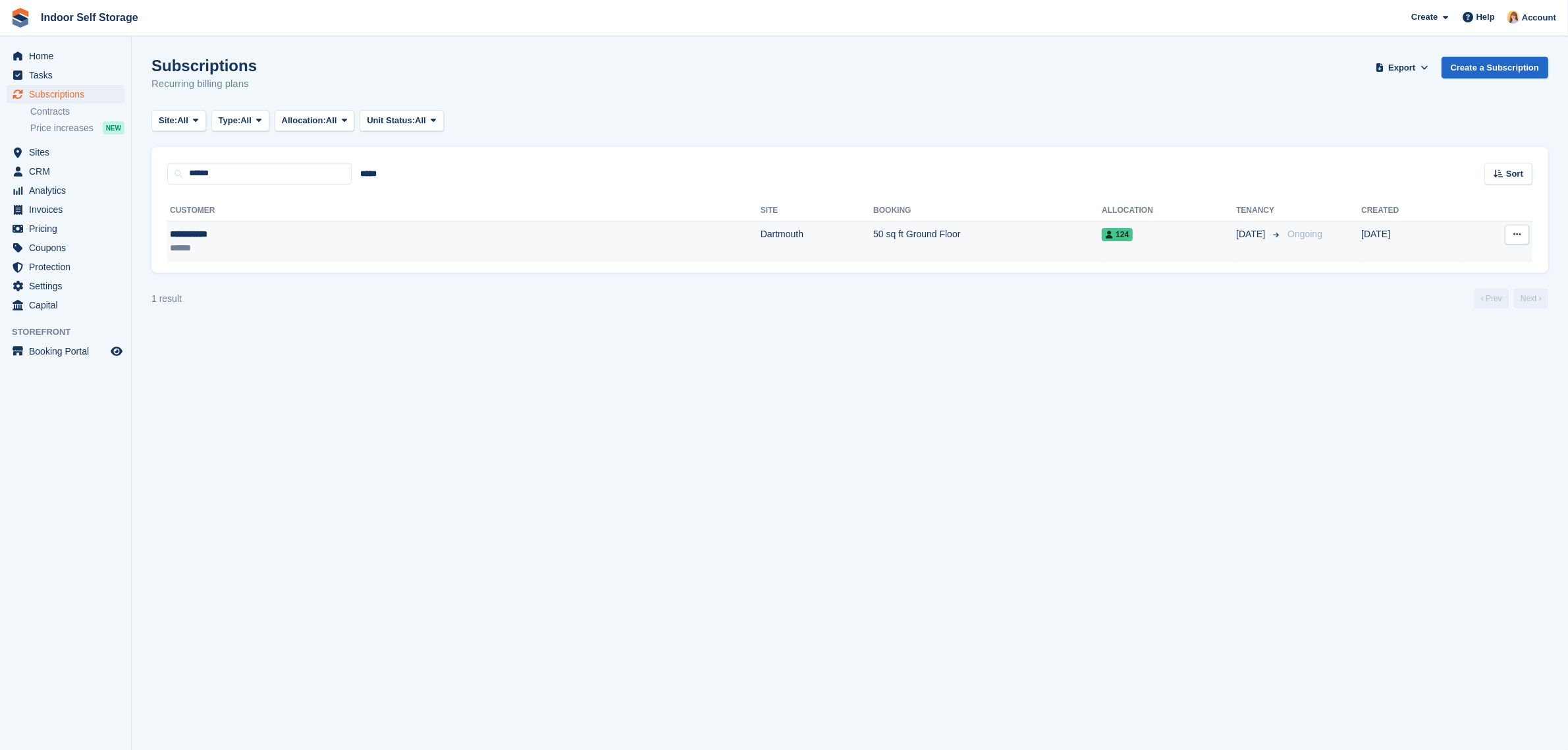
click at [873, 239] on td "50 sq ft Ground Floor" at bounding box center [987, 241] width 228 height 41
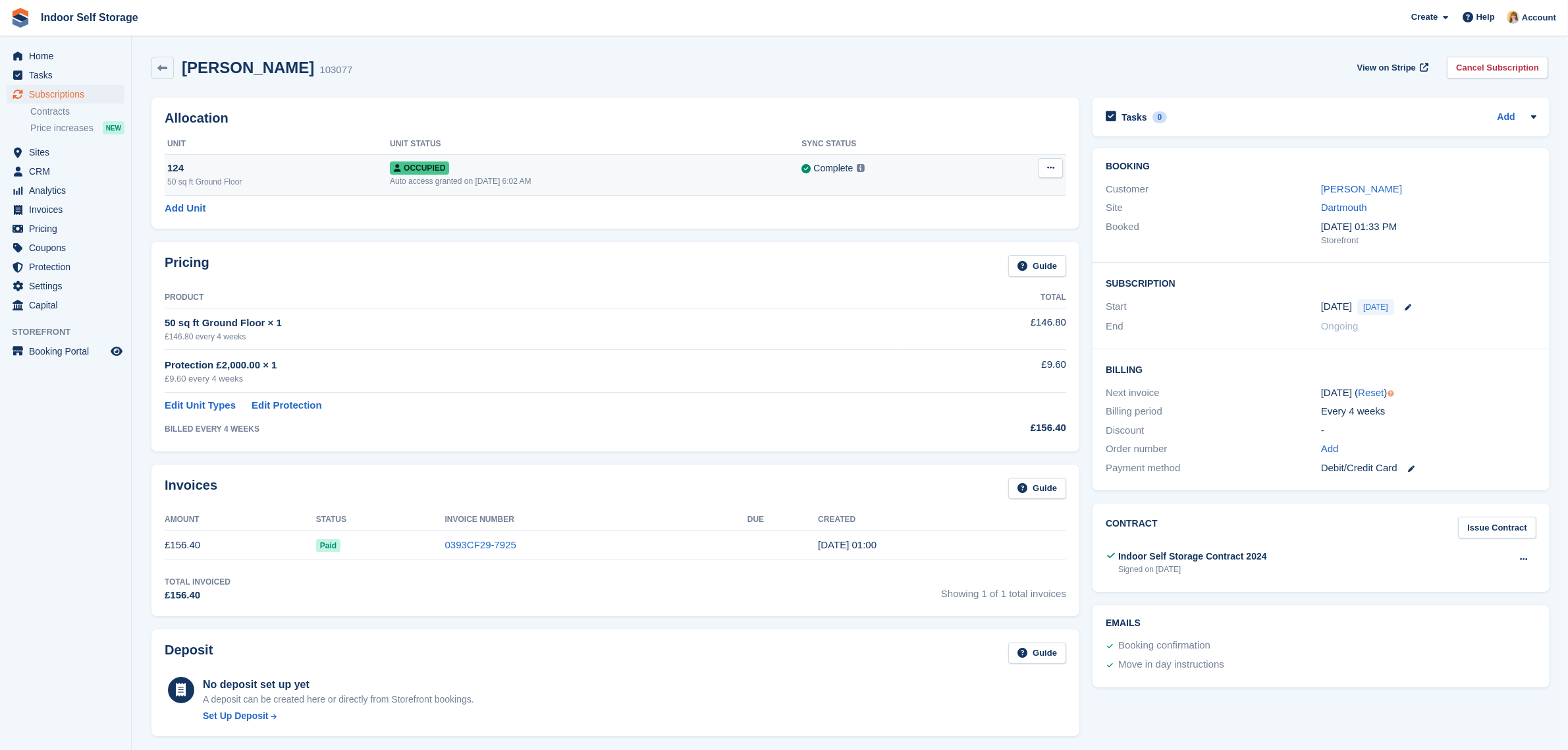
click at [546, 182] on div "Auto access granted on [DATE] 6:02 AM" at bounding box center [595, 181] width 411 height 12
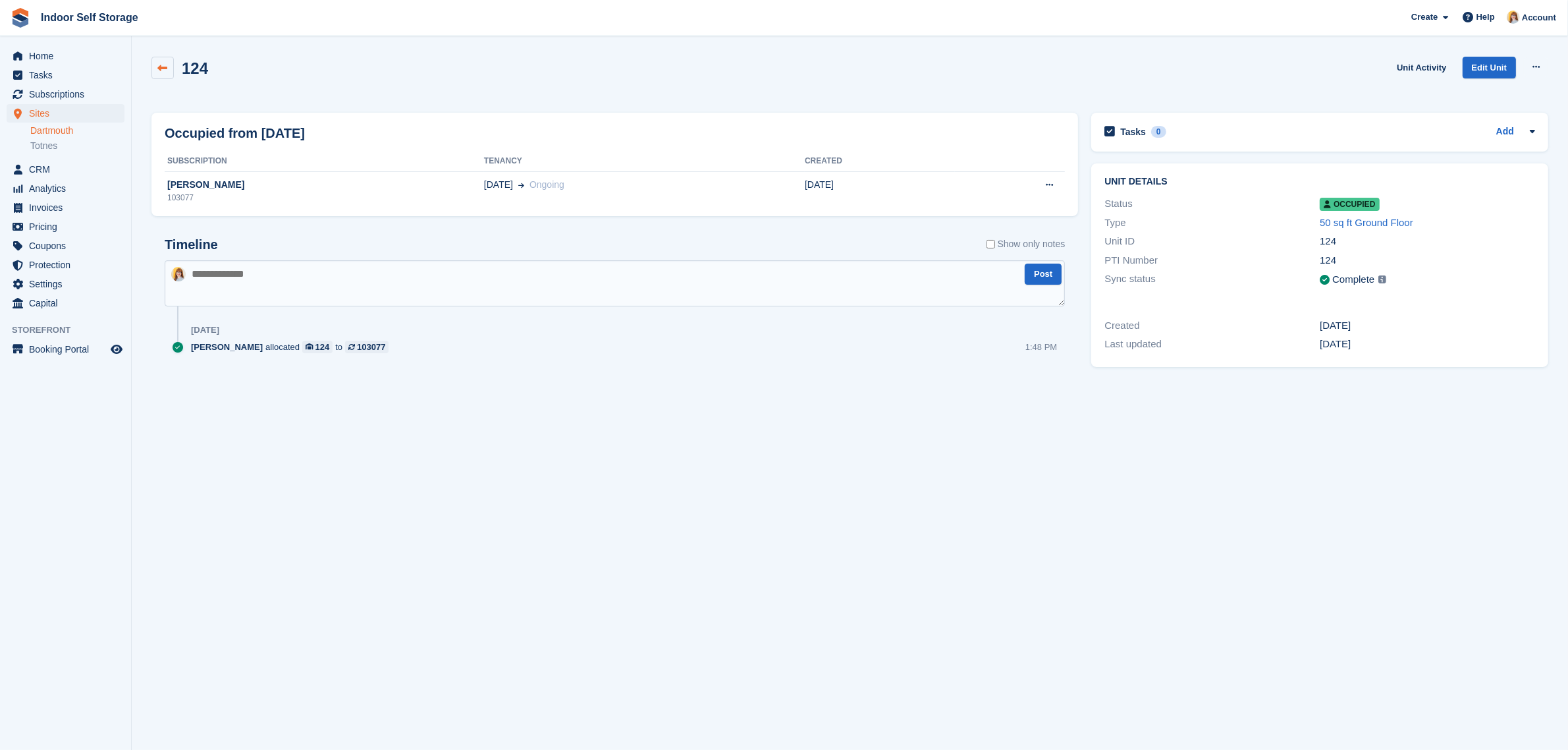
click at [158, 61] on link at bounding box center [162, 68] width 23 height 23
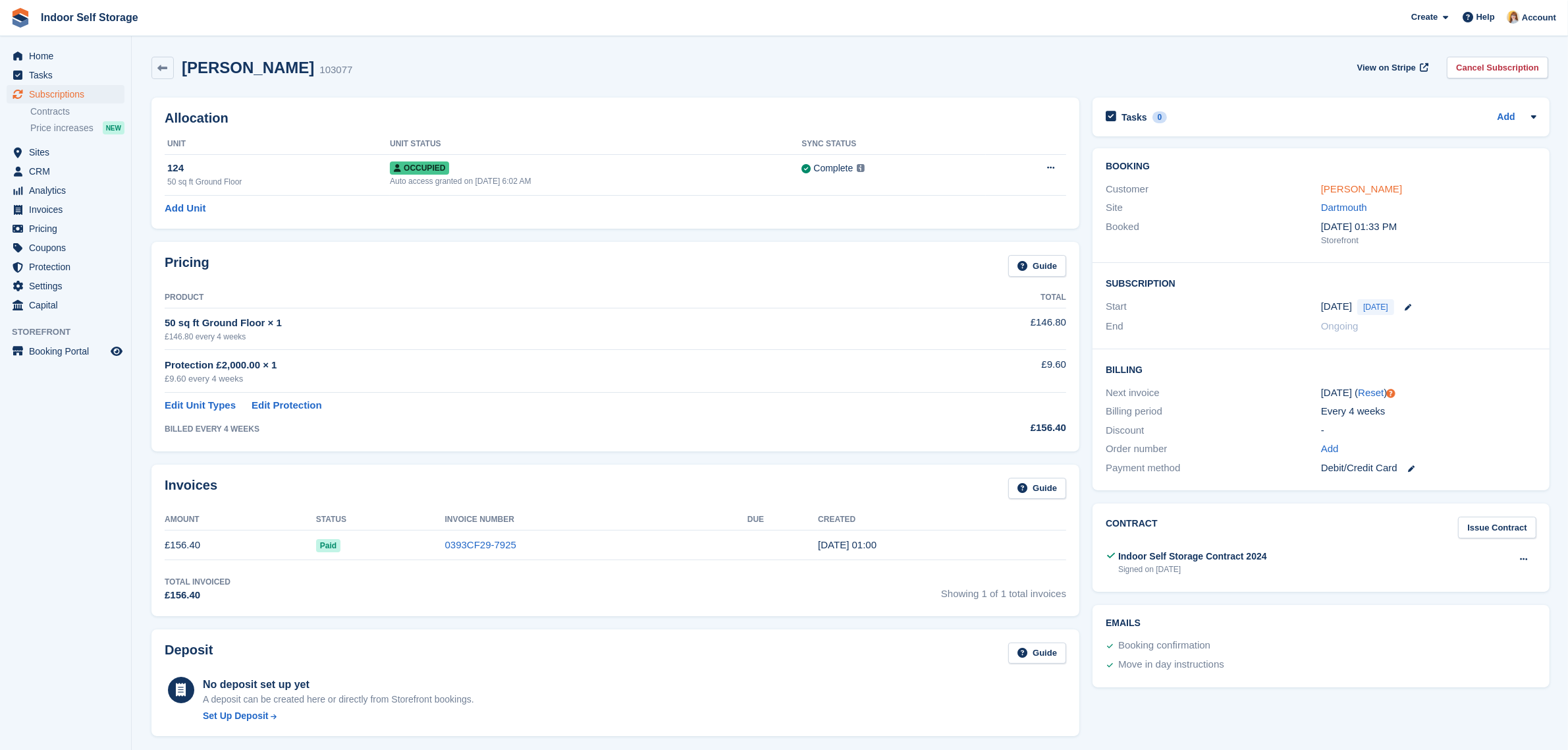
click at [1345, 185] on link "[PERSON_NAME]" at bounding box center [1362, 189] width 81 height 11
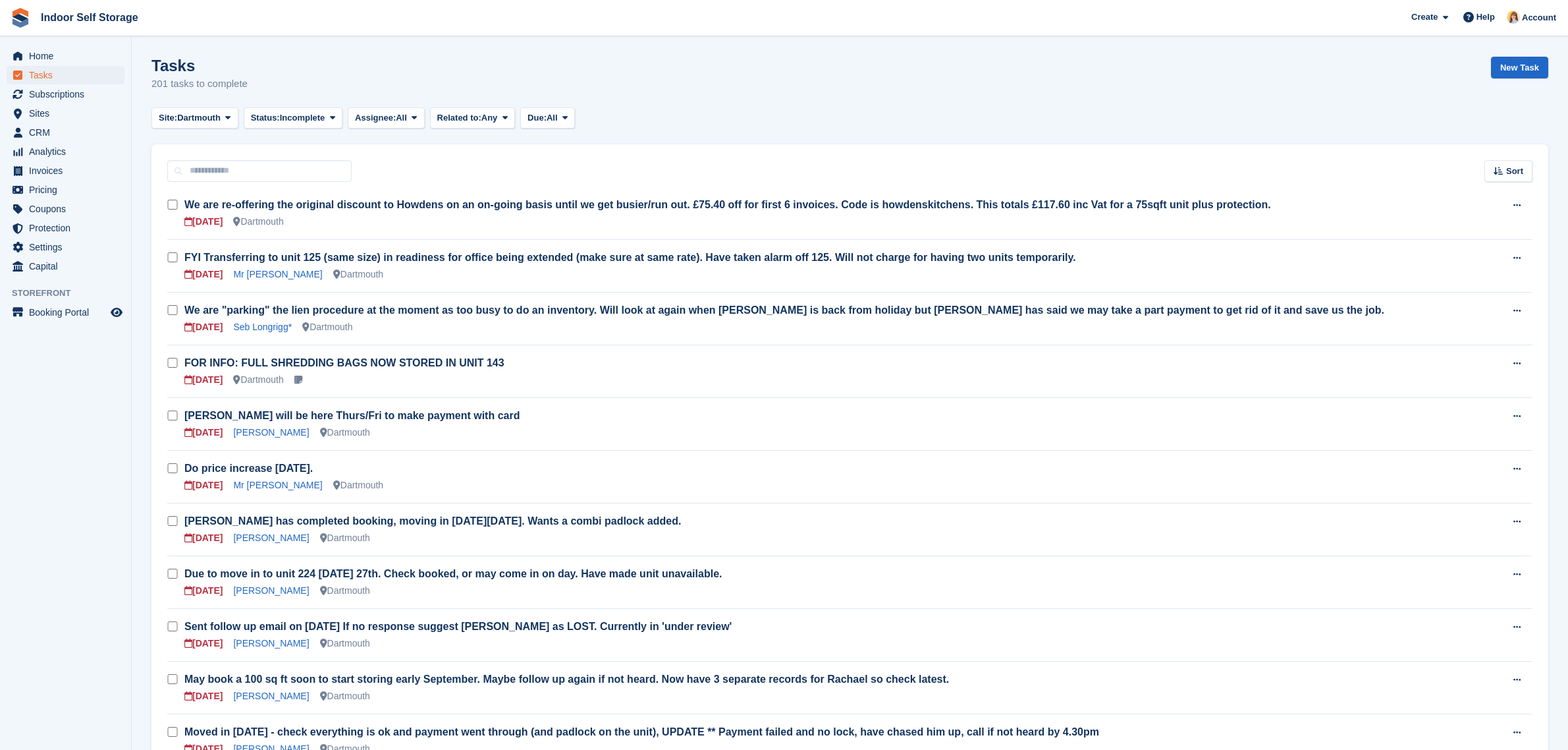
scroll to position [329, 0]
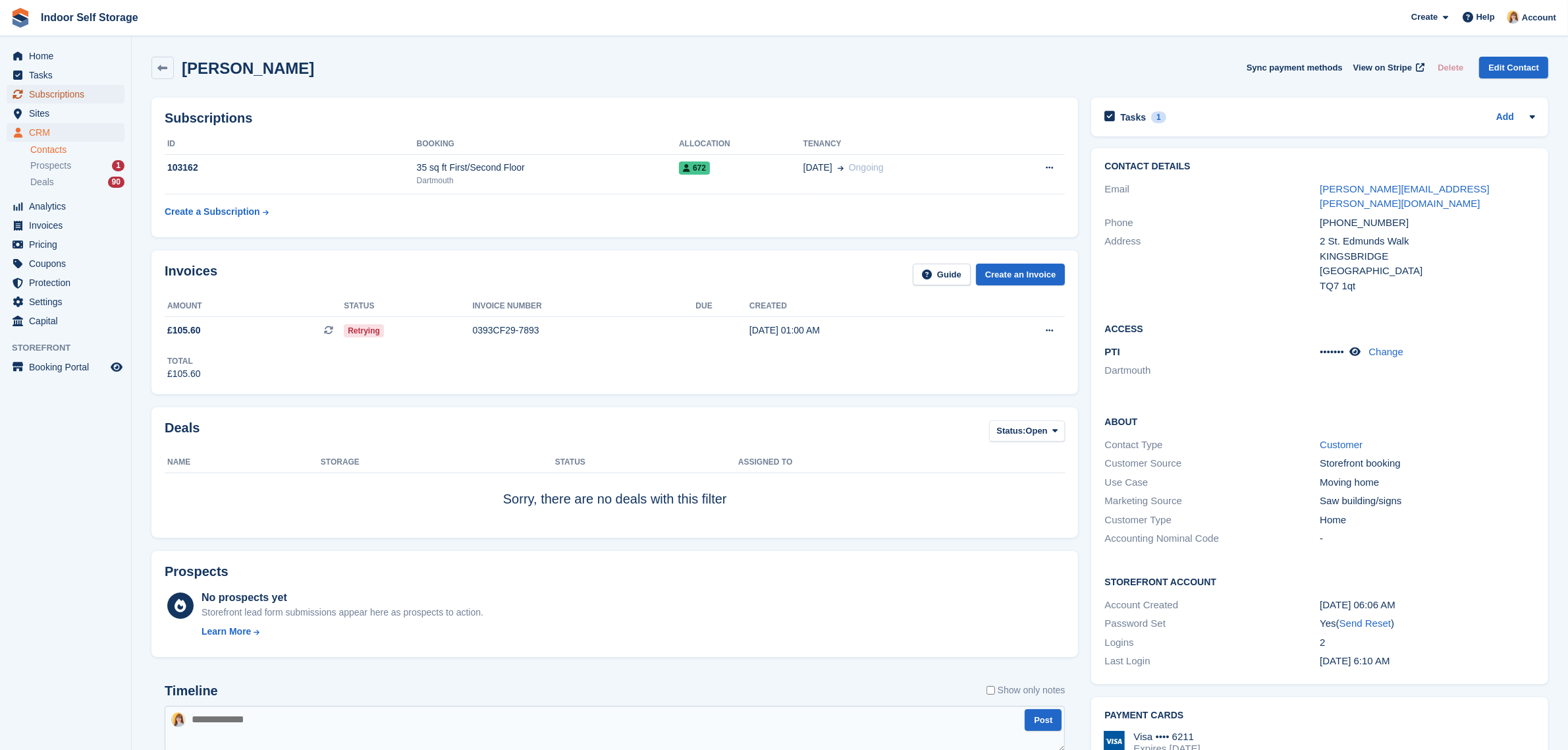
click at [35, 91] on span "Subscriptions" at bounding box center [68, 94] width 79 height 19
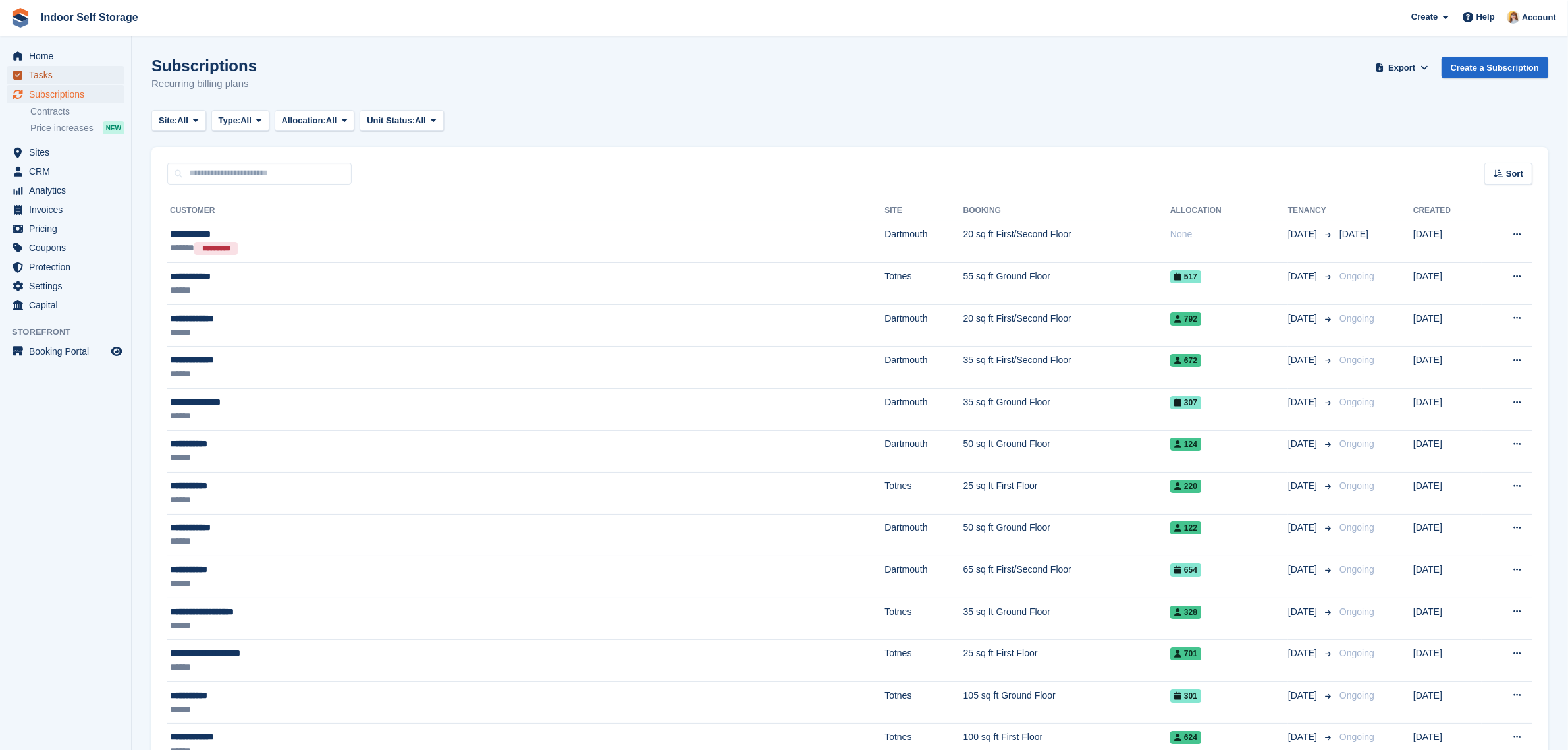
click at [36, 75] on span "Tasks" at bounding box center [68, 75] width 79 height 19
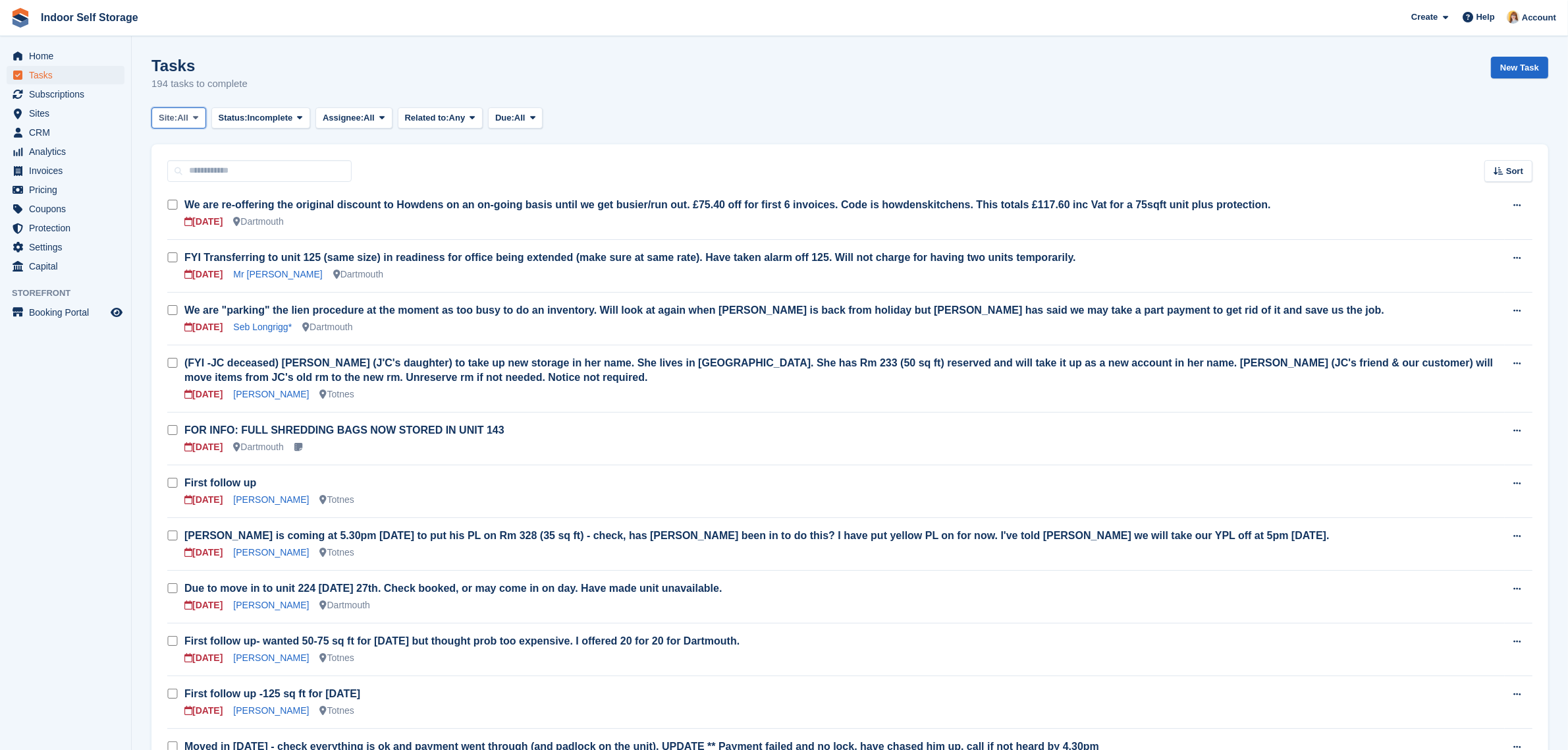
drag, startPoint x: 185, startPoint y: 116, endPoint x: 183, endPoint y: 127, distance: 11.2
click at [185, 116] on span "All" at bounding box center [182, 117] width 11 height 13
click at [180, 170] on link "Dartmouth" at bounding box center [215, 172] width 115 height 24
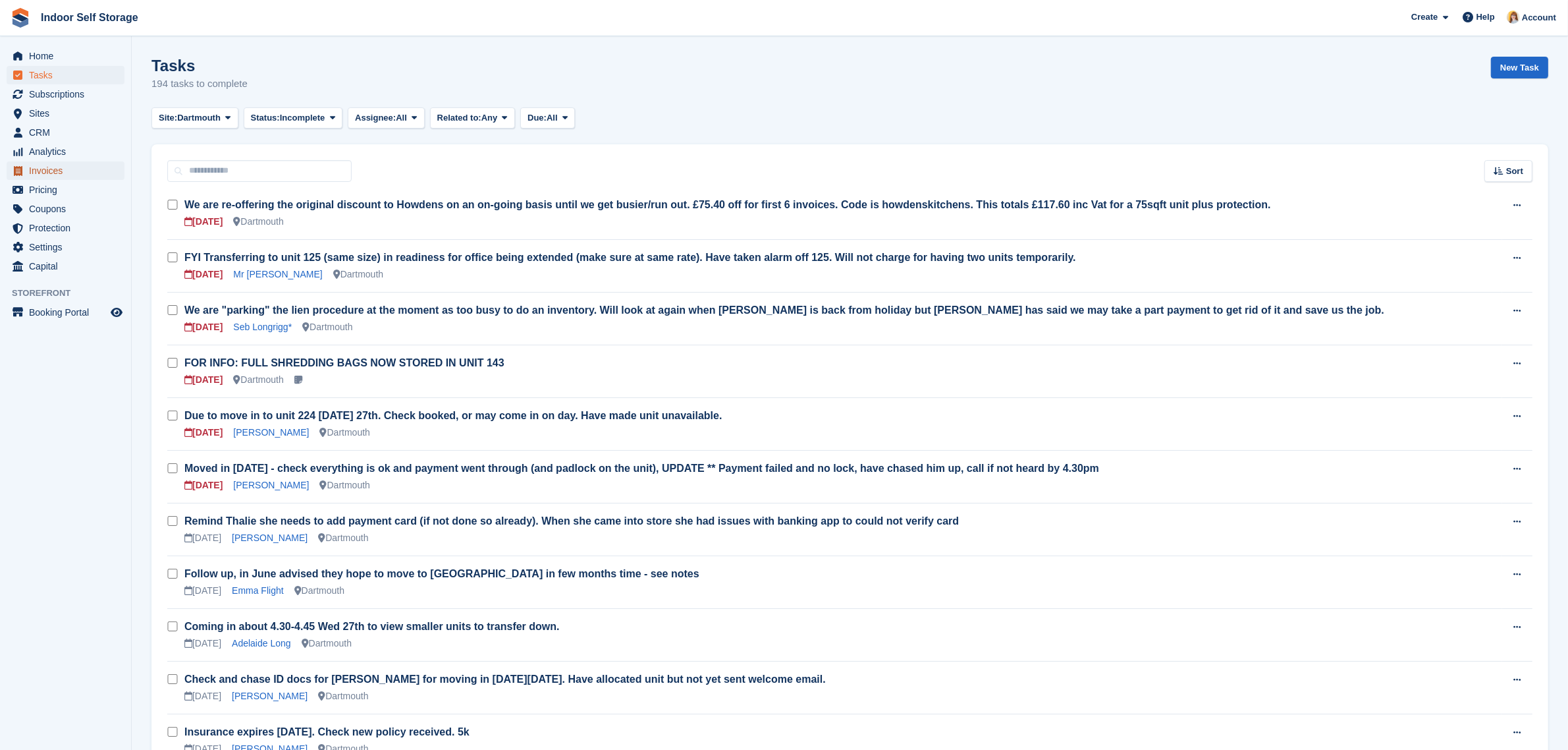
click at [36, 163] on span "Invoices" at bounding box center [68, 171] width 79 height 19
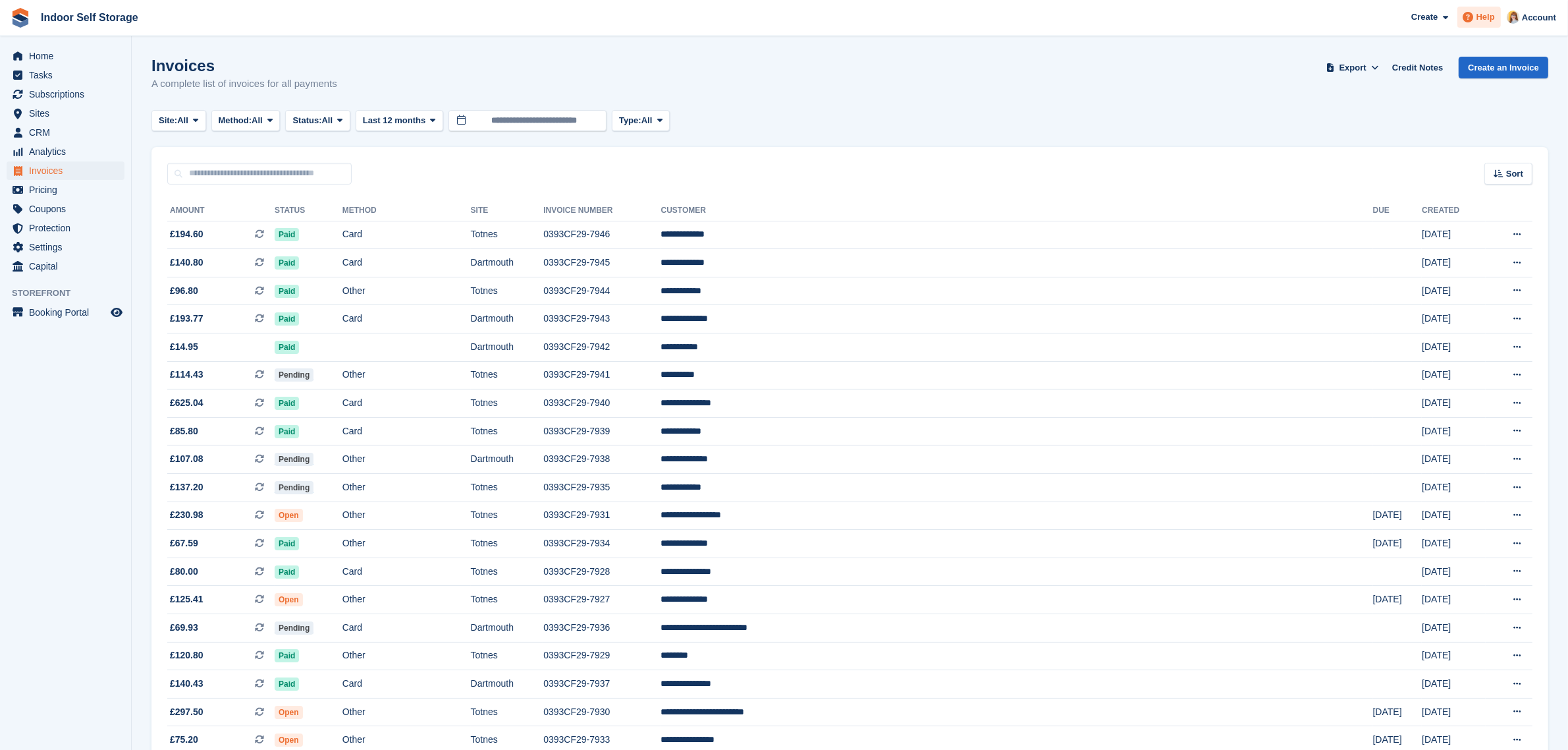
click at [1490, 19] on span "Help" at bounding box center [1486, 17] width 19 height 13
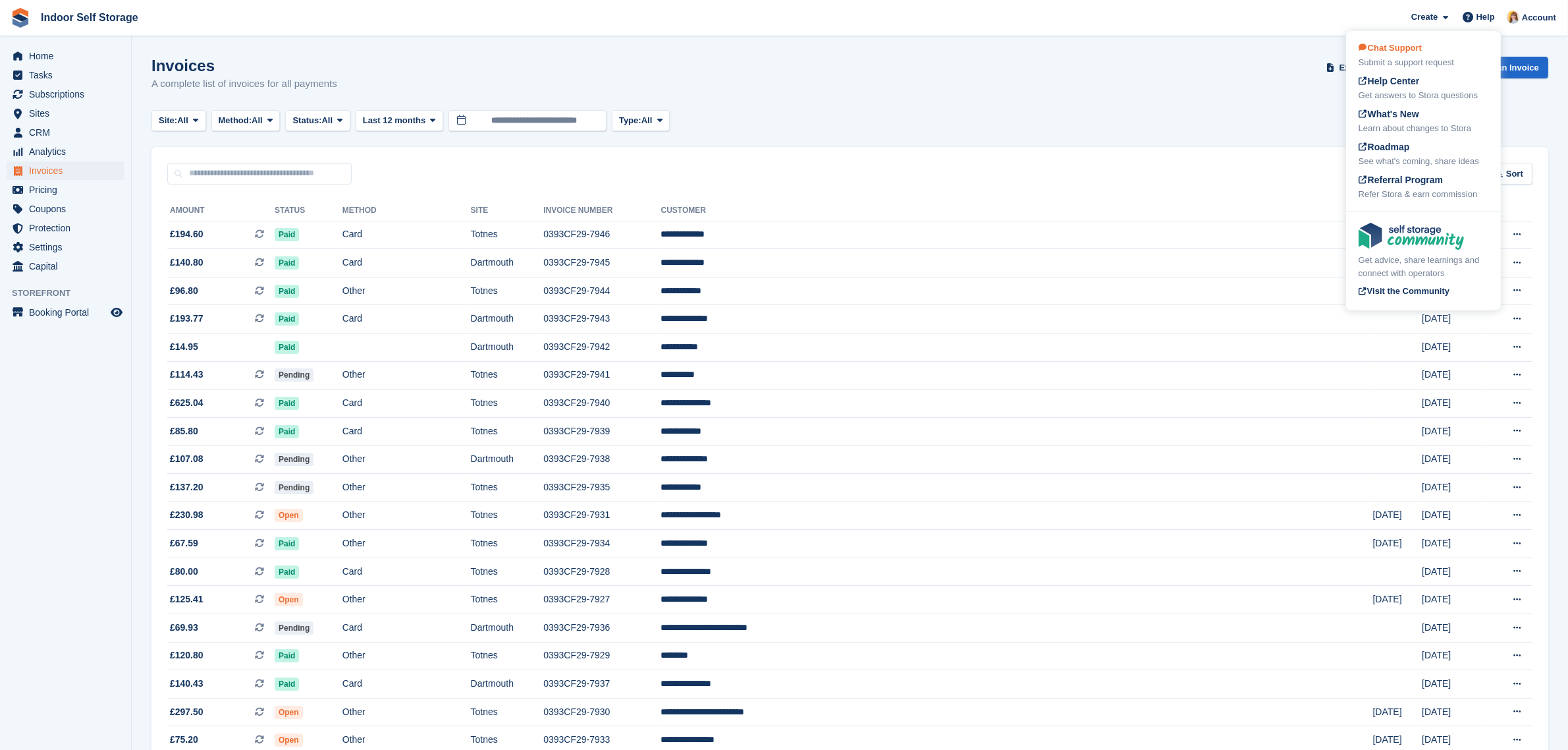
click at [1456, 47] on div "Chat Support Submit a support request" at bounding box center [1424, 55] width 130 height 28
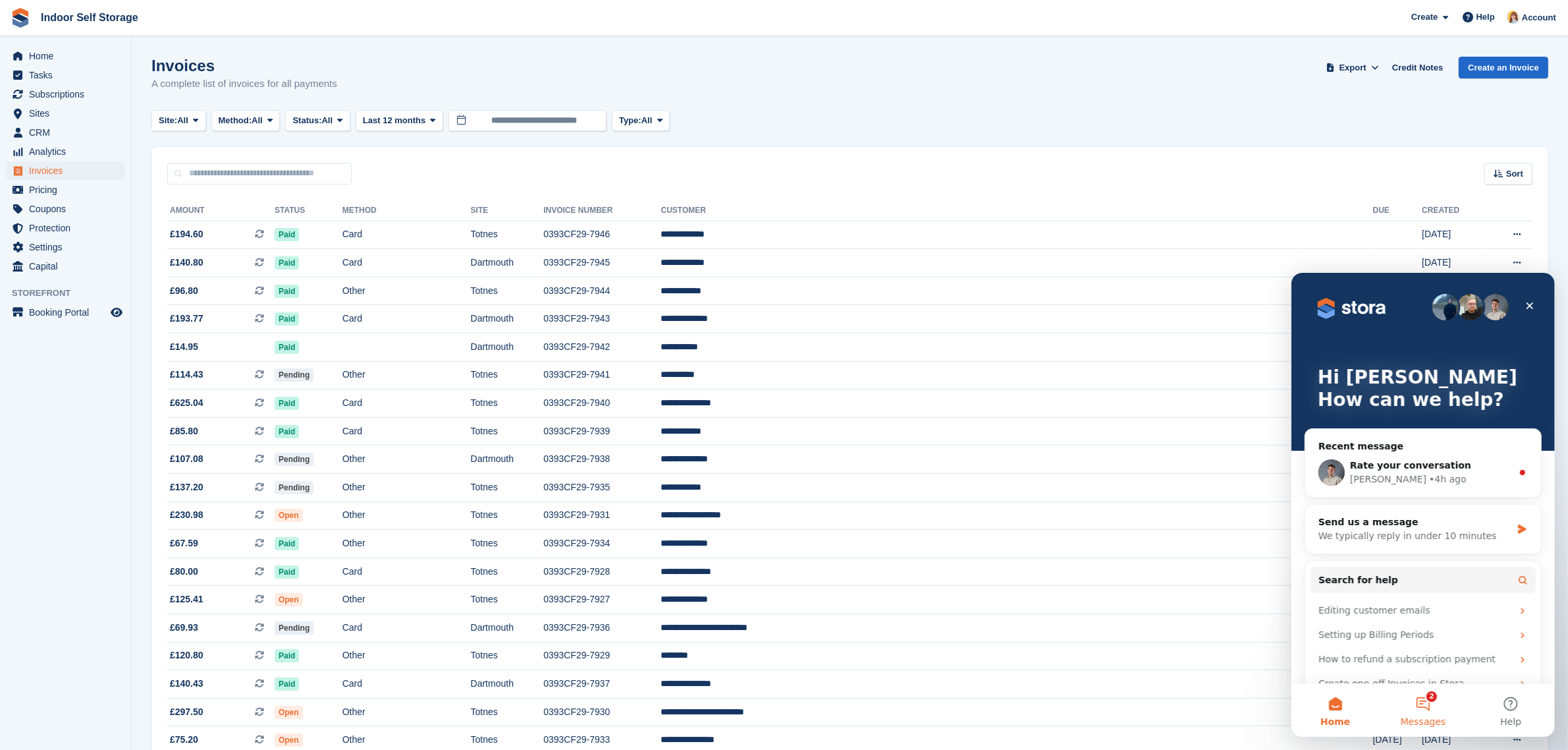
click at [1431, 708] on button "2 Messages" at bounding box center [1422, 710] width 88 height 53
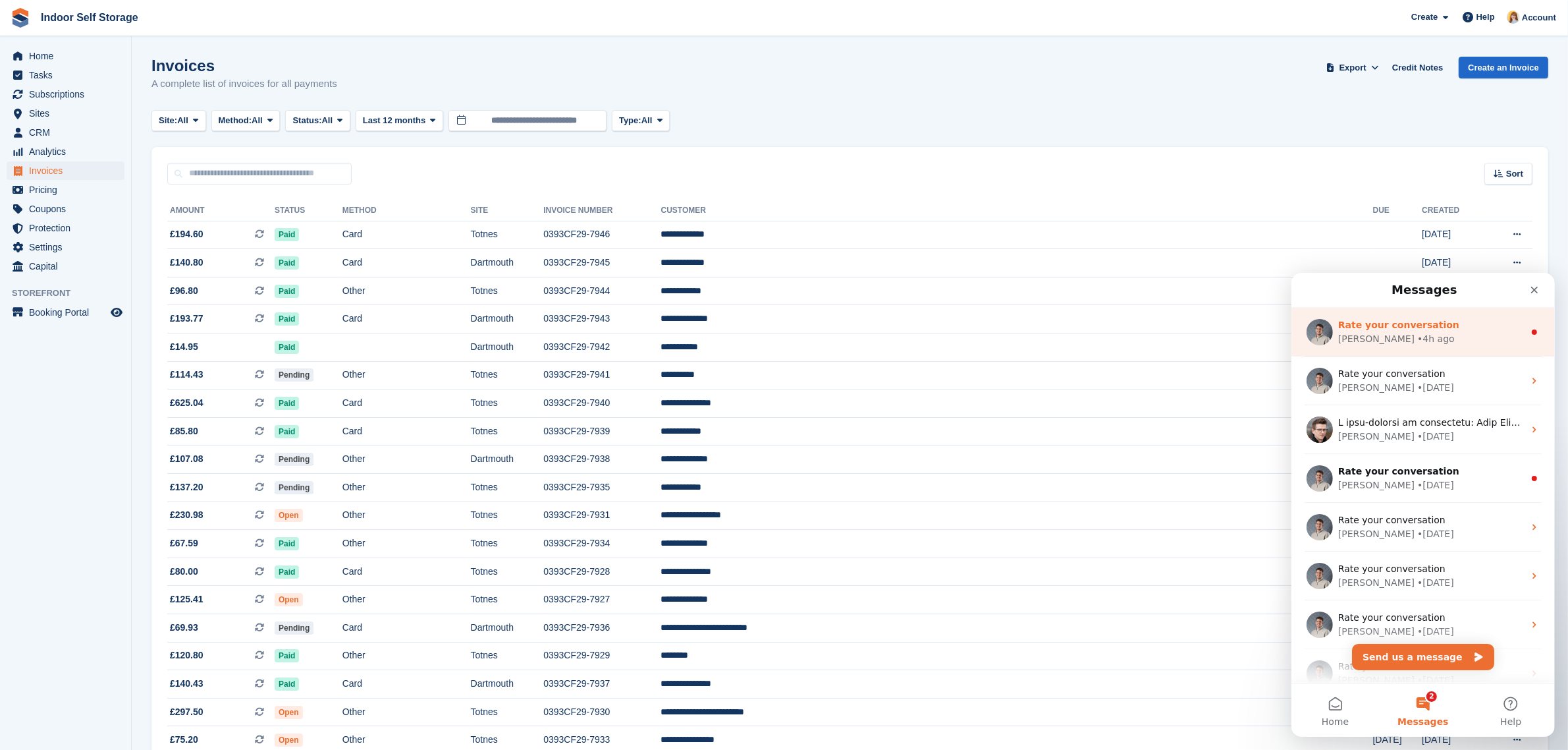
click at [1417, 333] on div "• 4h ago" at bounding box center [1435, 339] width 37 height 14
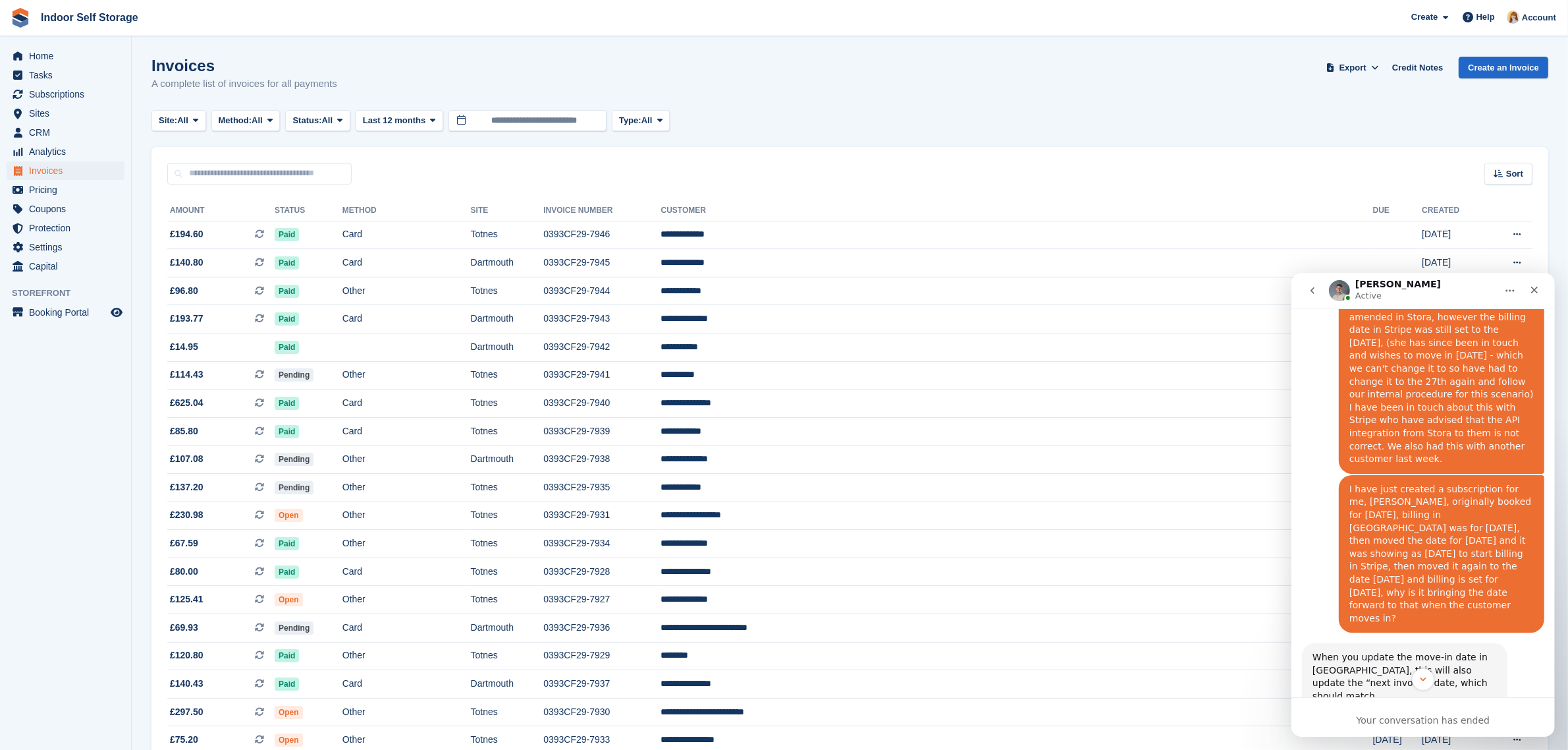
scroll to position [1482, 0]
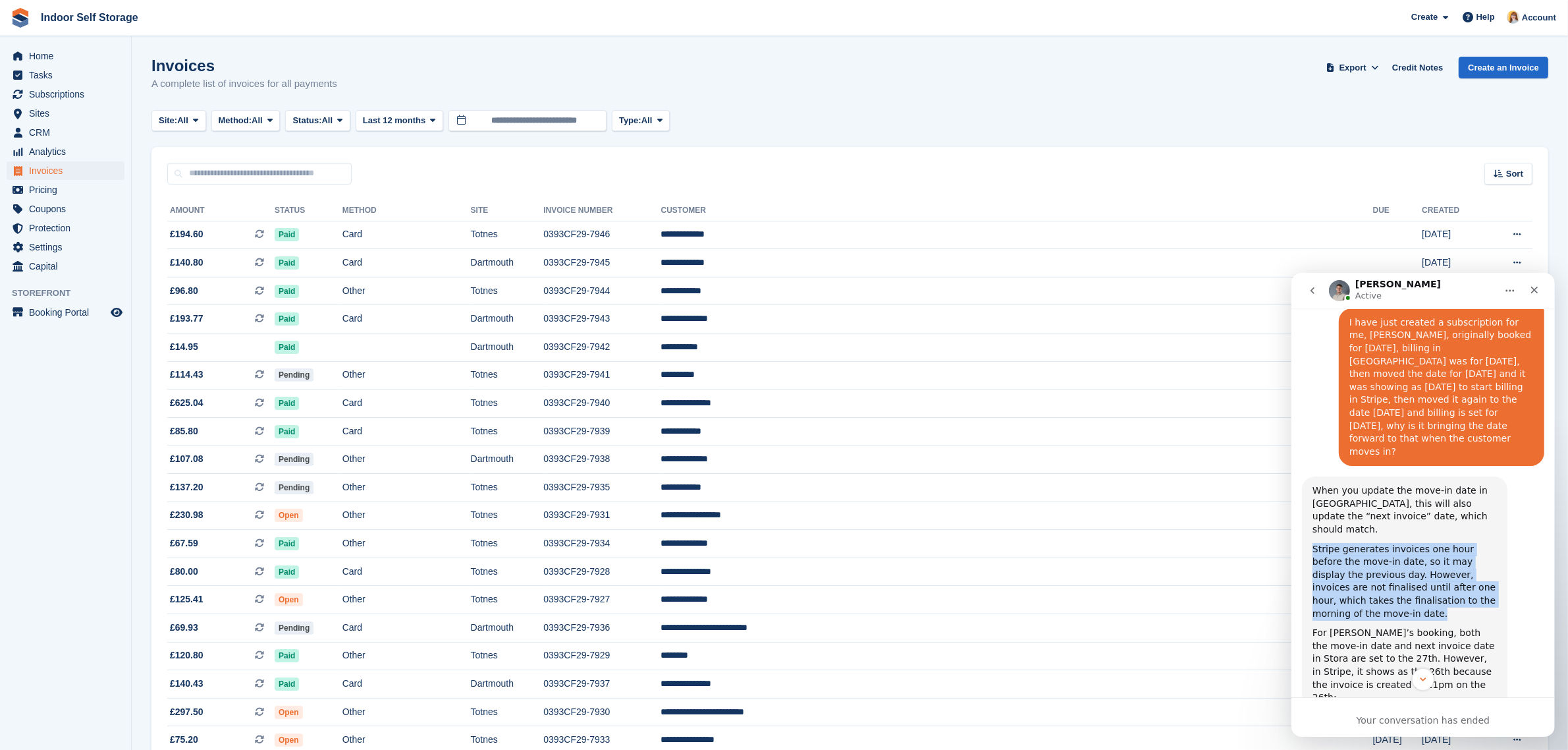
drag, startPoint x: 1312, startPoint y: 392, endPoint x: 1341, endPoint y: 458, distance: 72.1
click at [1341, 542] on div "Stripe generates invoices one hour before the move-in date, so it may display t…" at bounding box center [1404, 581] width 185 height 78
copy div "Stripe generates invoices one hour before the move-in date, so it may display t…"
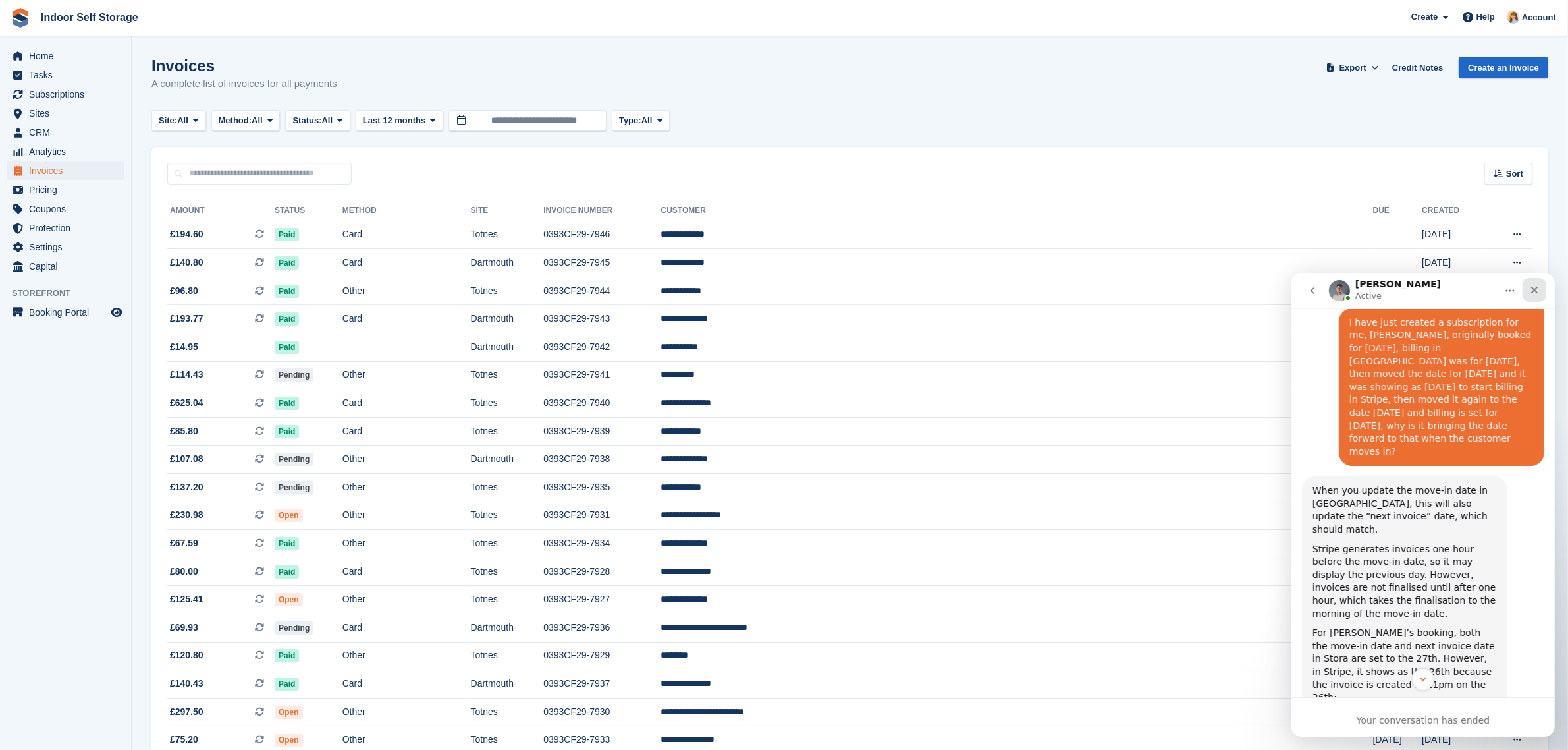
click at [1538, 284] on icon "Close" at bounding box center [1534, 290] width 11 height 11
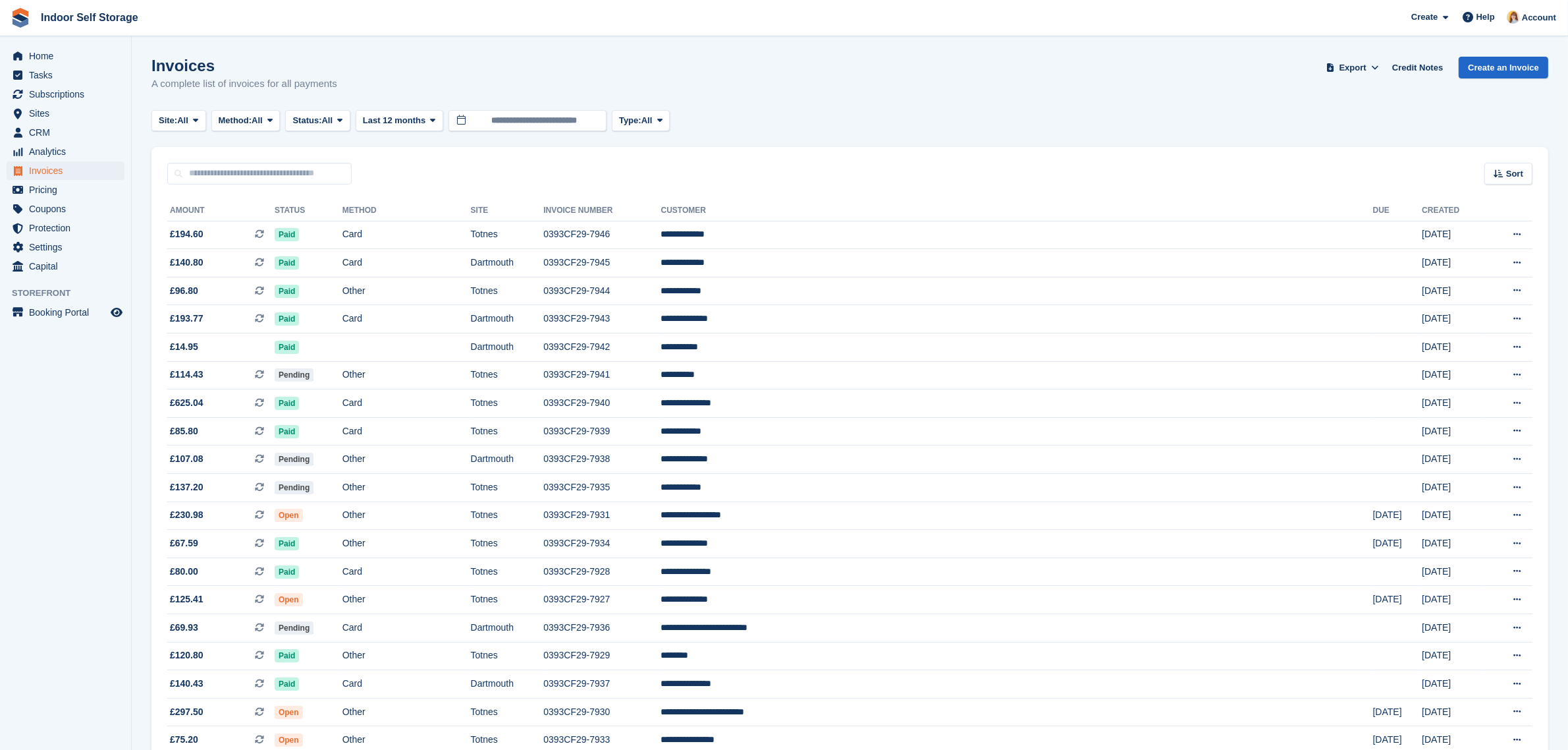
scroll to position [2464, 0]
